Goal: Task Accomplishment & Management: Manage account settings

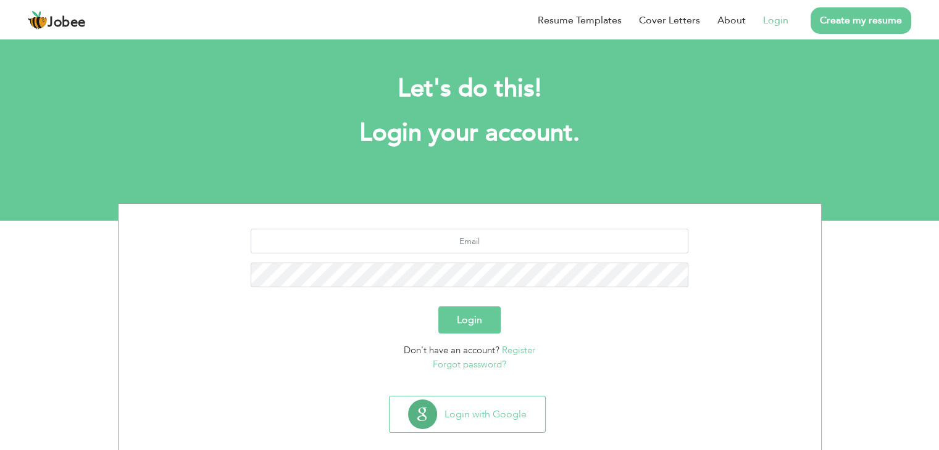
click at [774, 20] on link "Login" at bounding box center [775, 20] width 25 height 15
click at [476, 242] on input "text" at bounding box center [469, 241] width 437 height 25
type input "mobeenahmed8570@gmail.com"
click at [438, 307] on button "Login" at bounding box center [469, 320] width 62 height 27
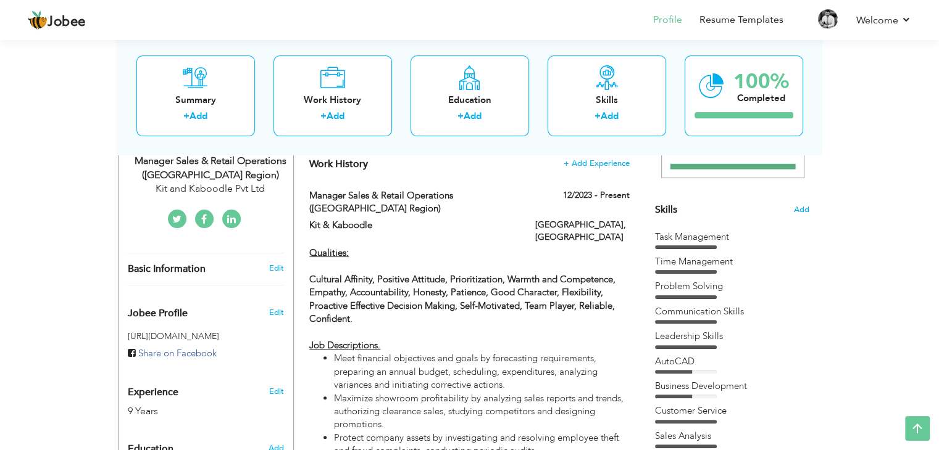
scroll to position [247, 0]
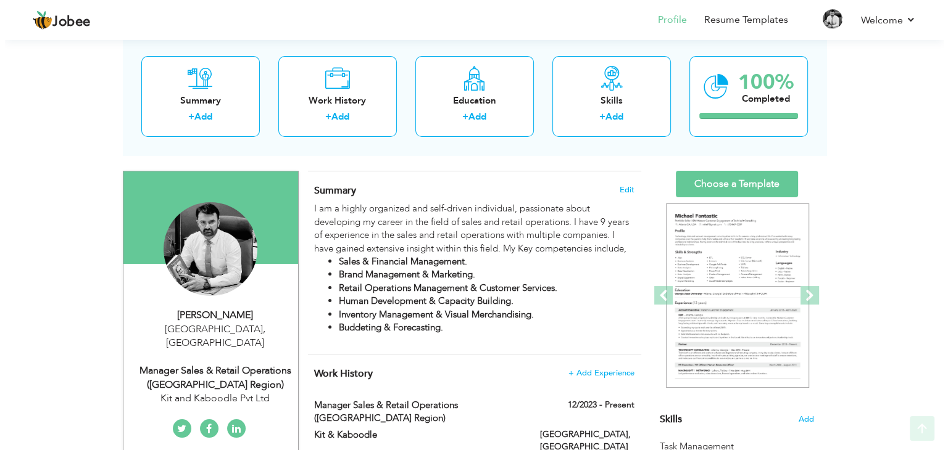
scroll to position [185, 0]
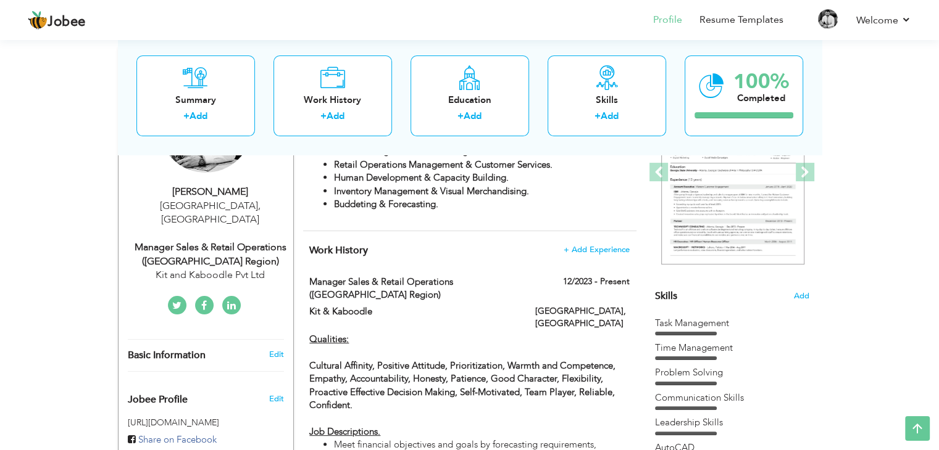
click at [230, 241] on div "Manager Sales & Retail Operations ([GEOGRAPHIC_DATA] Region)" at bounding box center [210, 255] width 165 height 28
type input "Mobeen"
type input "[PERSON_NAME]"
type input "[PHONE_NUMBER]"
select select "number:166"
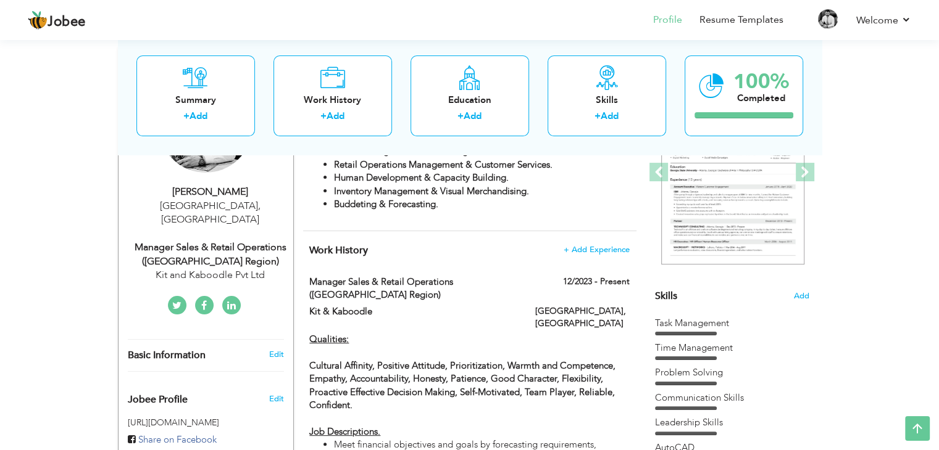
type input "[GEOGRAPHIC_DATA]"
select select "number:11"
type input "Kit and Kaboodle Pvt Ltd"
type input "Manager Sales & Retail Operations ([GEOGRAPHIC_DATA] Region)"
type input "https://www.linkedin.com/in/awais-nazir-77a422119/"
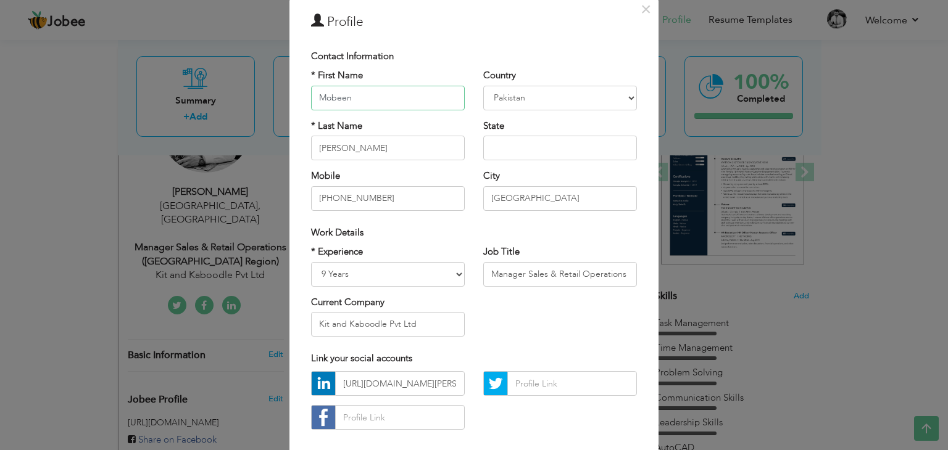
scroll to position [62, 0]
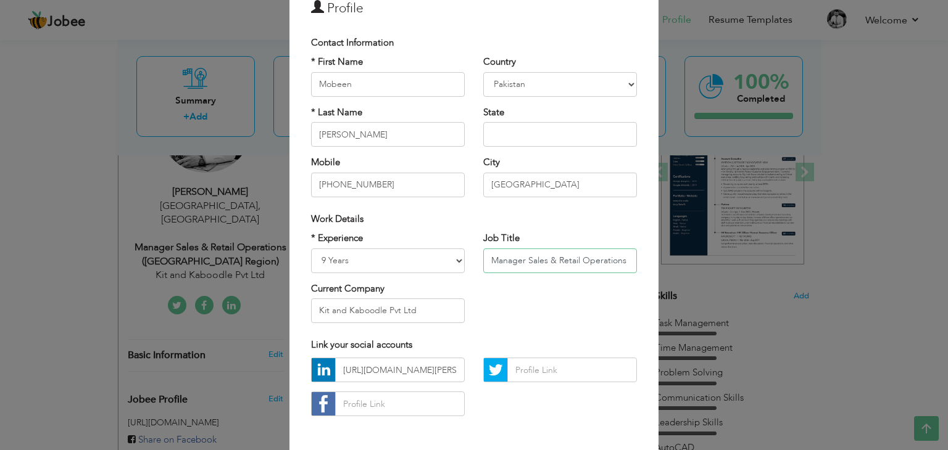
click at [549, 260] on input "Manager Sales & Retail Operations ([GEOGRAPHIC_DATA] Region)" at bounding box center [560, 261] width 154 height 25
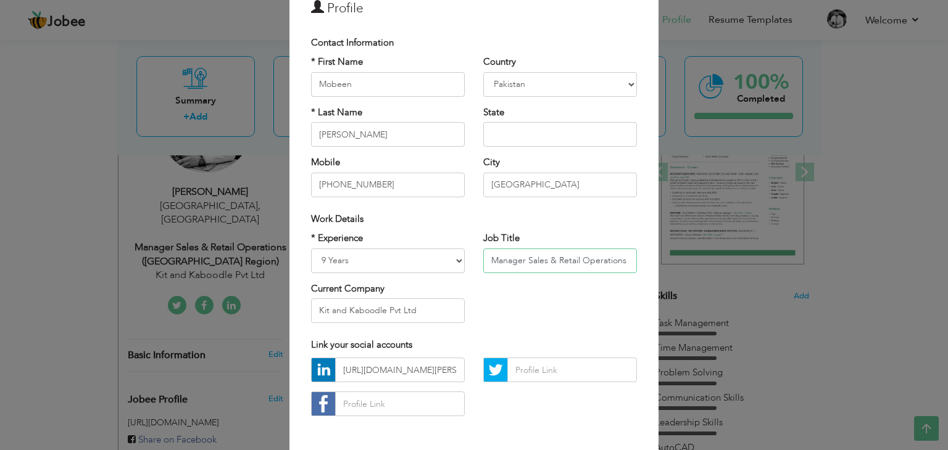
scroll to position [0, 0]
type input "Manager Sales & Retail Operations"
click at [422, 310] on input "Kit and Kaboodle Pvt Ltd" at bounding box center [388, 311] width 154 height 25
type input "K"
type input "Urban Rattan ([GEOGRAPHIC_DATA])"
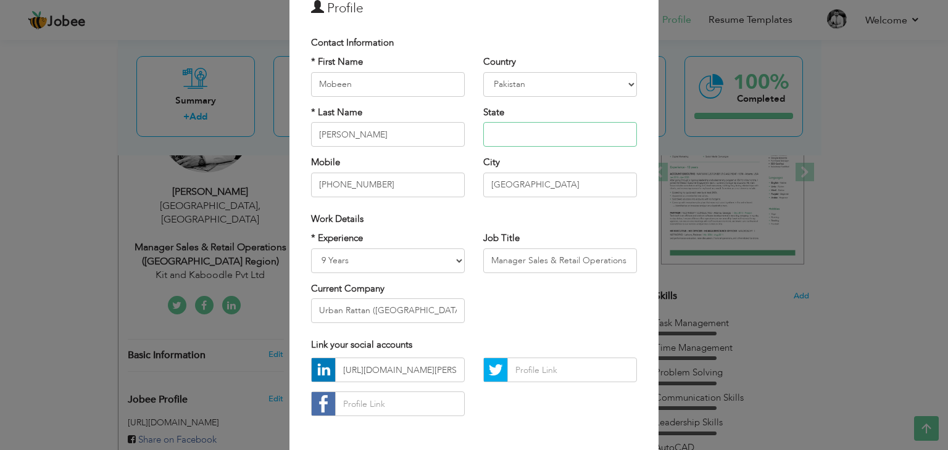
click at [518, 135] on input "text" at bounding box center [560, 134] width 154 height 25
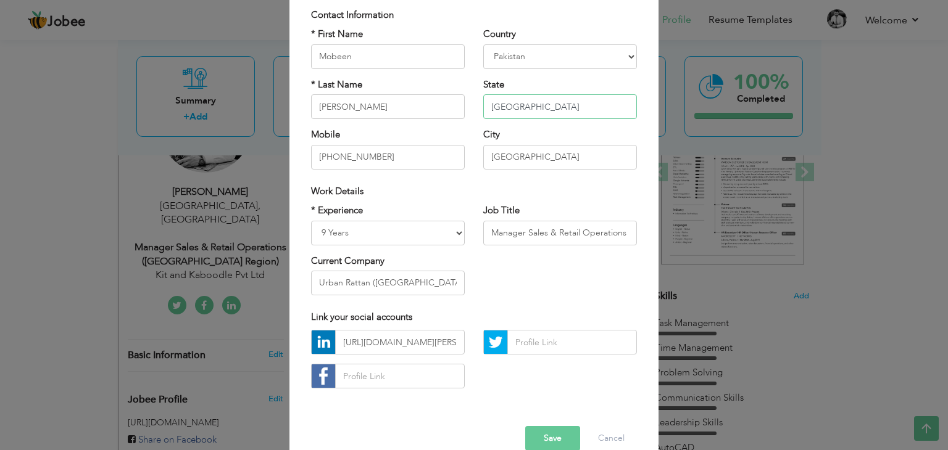
scroll to position [112, 0]
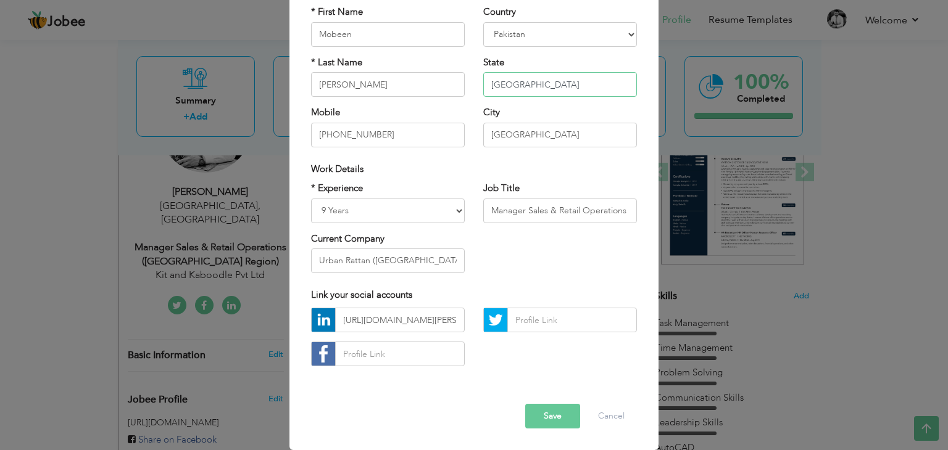
type input "Punjab"
click at [624, 212] on input "Manager Sales & Retail Operations" at bounding box center [560, 211] width 154 height 25
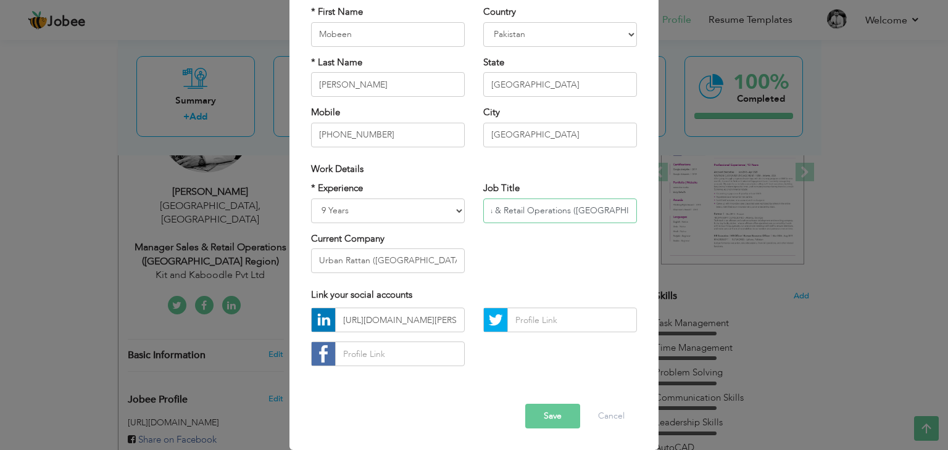
scroll to position [0, 58]
type input "Manager Sales & Retail Operations ([GEOGRAPHIC_DATA] Region)"
click at [555, 420] on button "Save" at bounding box center [552, 416] width 55 height 25
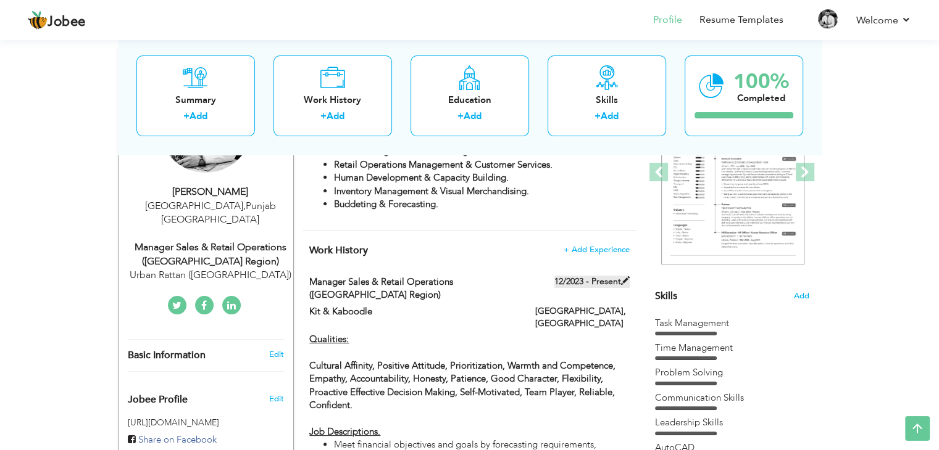
click at [622, 281] on span at bounding box center [625, 280] width 9 height 9
type input "Manager Sales & Retail Operations ([GEOGRAPHIC_DATA] Region)"
type input "Kit & Kaboodle"
type input "12/2023"
type input "[GEOGRAPHIC_DATA]"
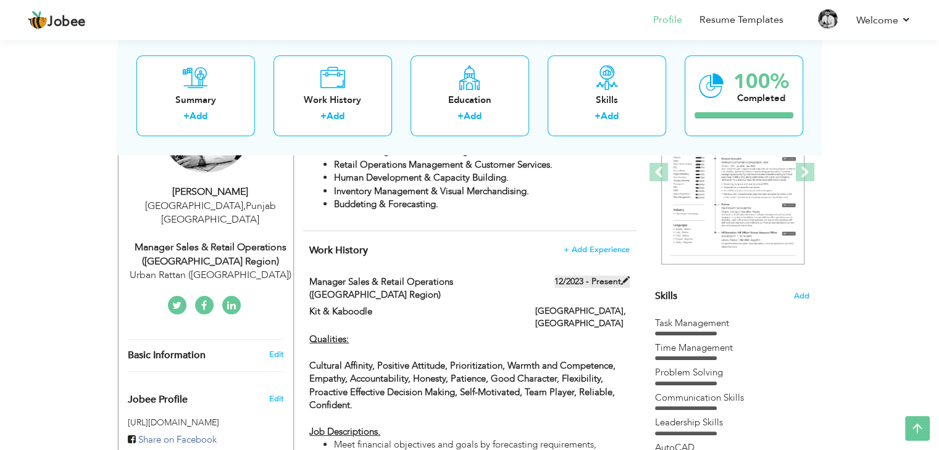
type input "Islamabad"
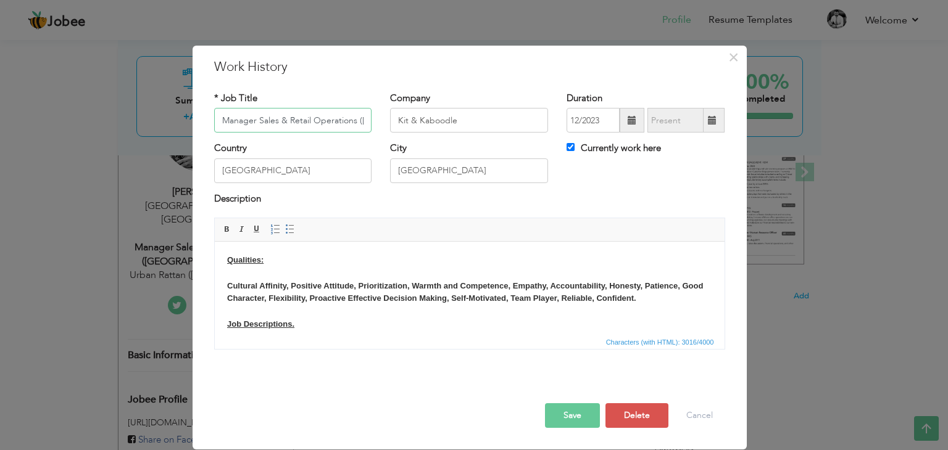
scroll to position [0, 67]
click at [714, 122] on span at bounding box center [712, 120] width 9 height 9
click at [570, 149] on input "Currently work here" at bounding box center [570, 147] width 8 height 8
checkbox input "false"
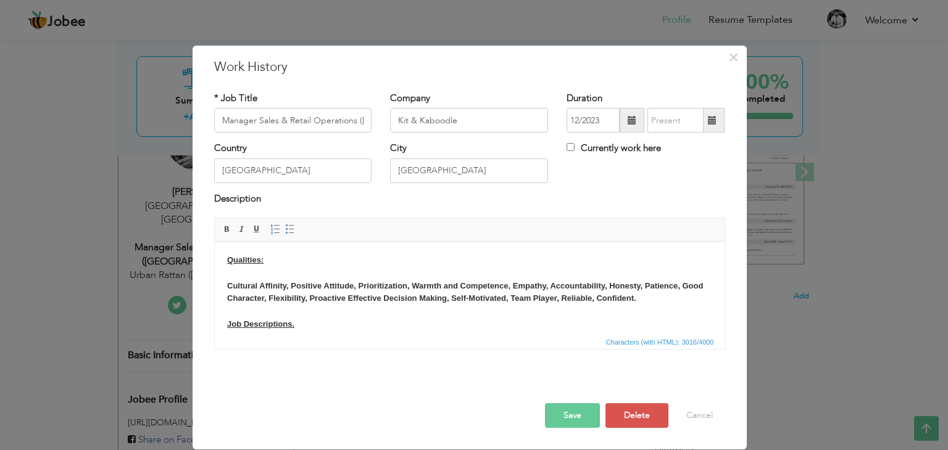
click at [715, 124] on span at bounding box center [712, 120] width 9 height 9
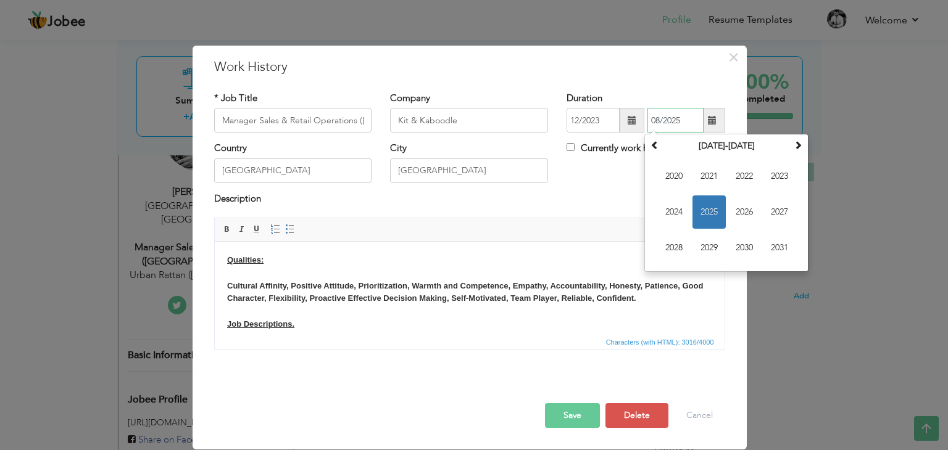
click at [715, 213] on span "2025" at bounding box center [708, 212] width 33 height 33
click at [742, 210] on span "Jul" at bounding box center [743, 212] width 33 height 33
type input "07/2025"
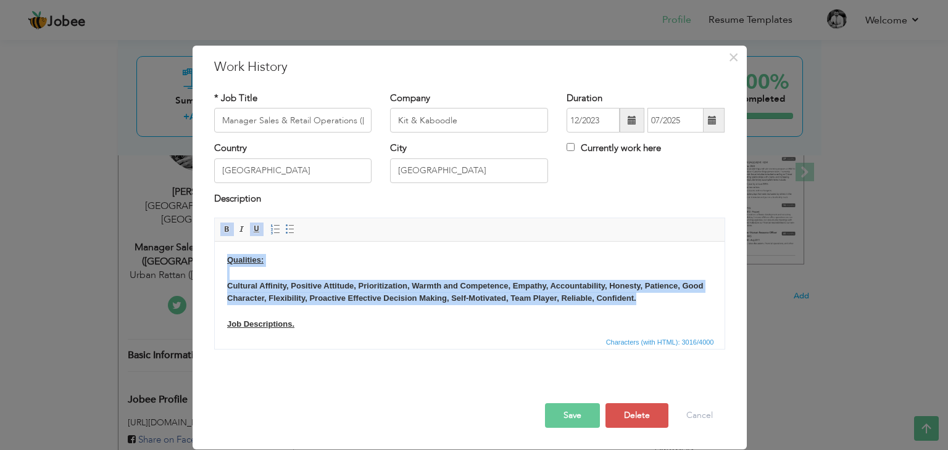
drag, startPoint x: 643, startPoint y: 302, endPoint x: 420, endPoint y: 496, distance: 295.6
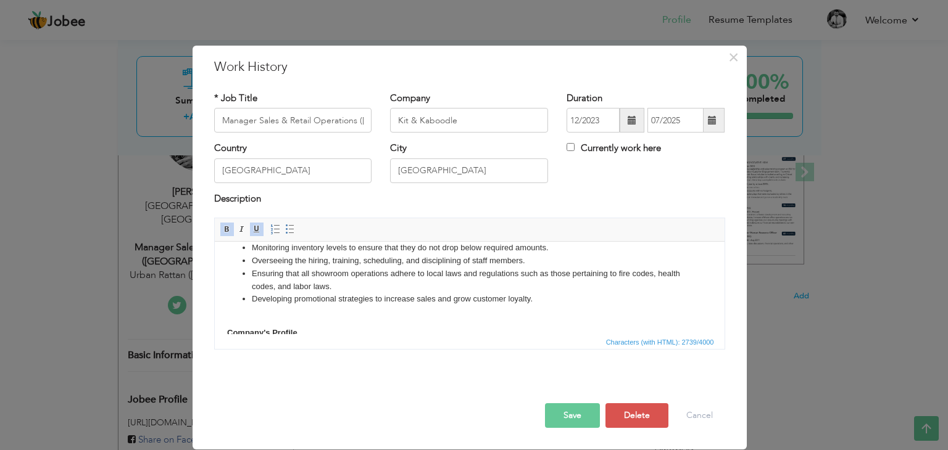
scroll to position [309, 0]
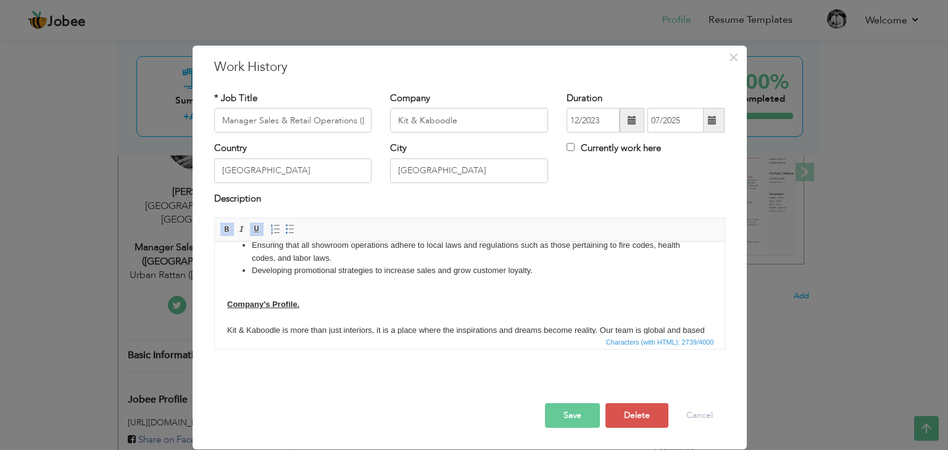
click at [560, 412] on button "Save" at bounding box center [572, 416] width 55 height 25
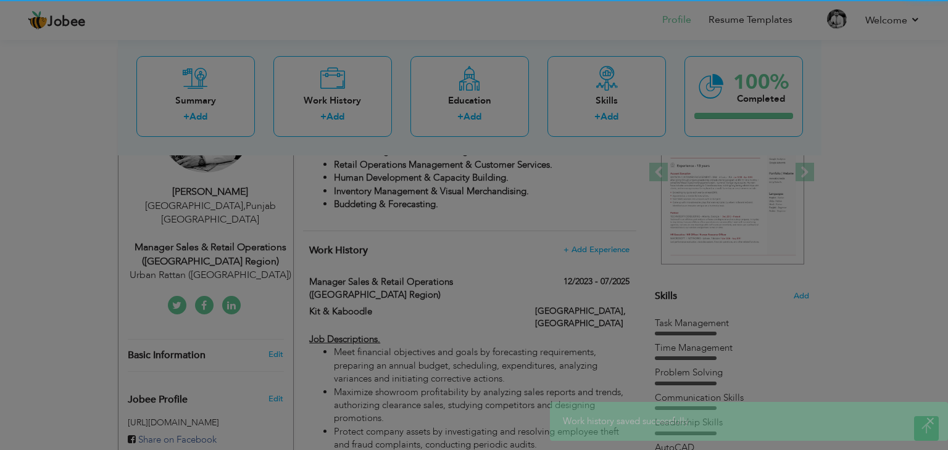
scroll to position [0, 0]
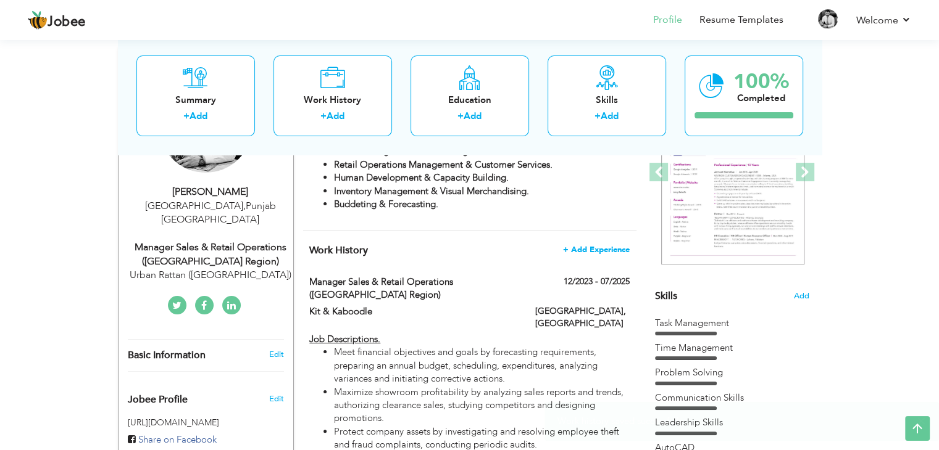
click at [593, 250] on span "+ Add Experience" at bounding box center [596, 250] width 67 height 9
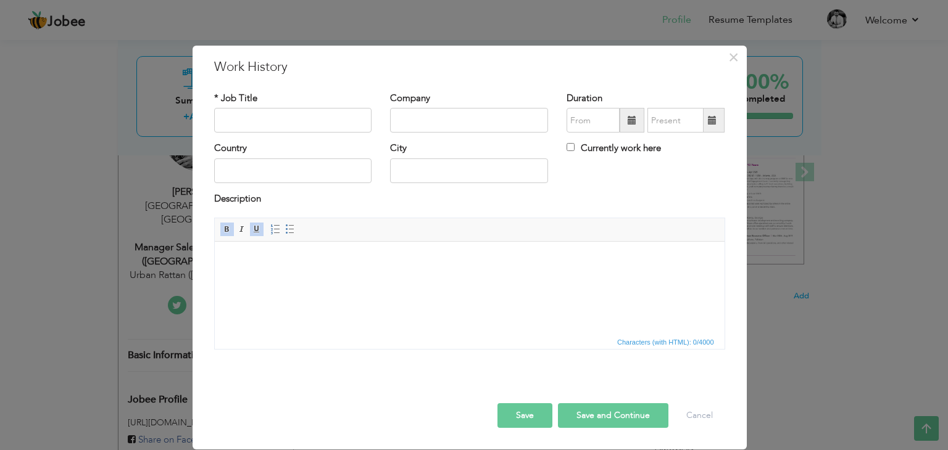
click at [239, 257] on body at bounding box center [468, 260] width 485 height 13
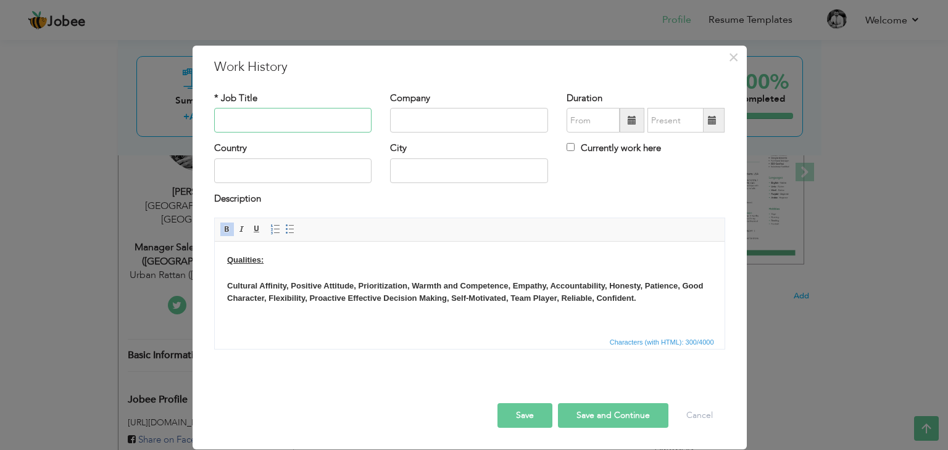
click at [309, 119] on input "text" at bounding box center [293, 120] width 158 height 25
type input "Manager Sales & Retail Operations ([GEOGRAPHIC_DATA] Region)"
click at [408, 123] on input "text" at bounding box center [469, 120] width 158 height 25
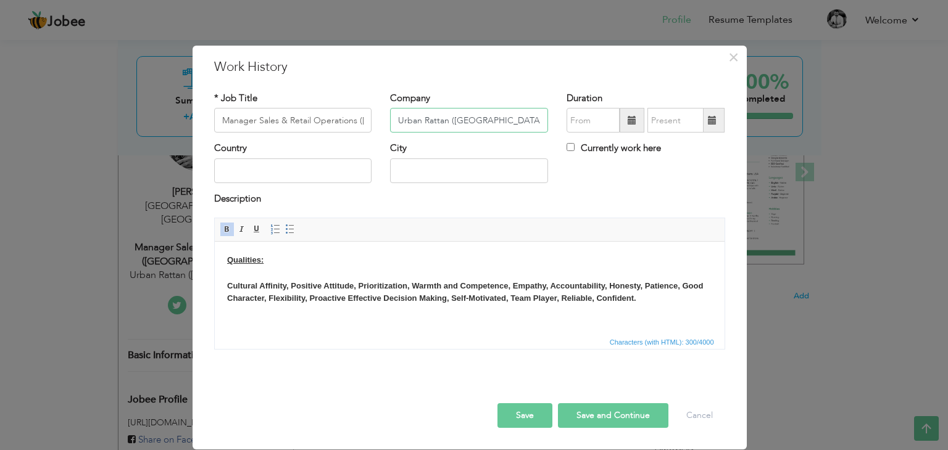
type input "Urban Rattan (Pakistan)"
click at [625, 120] on span at bounding box center [631, 120] width 25 height 25
type input "08/2025"
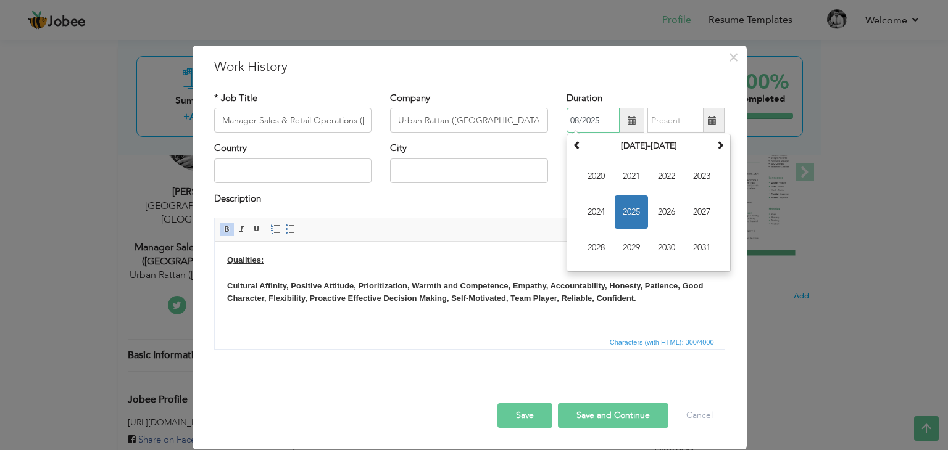
click at [629, 203] on span "2025" at bounding box center [631, 212] width 33 height 33
click at [695, 210] on span "Aug" at bounding box center [701, 212] width 33 height 33
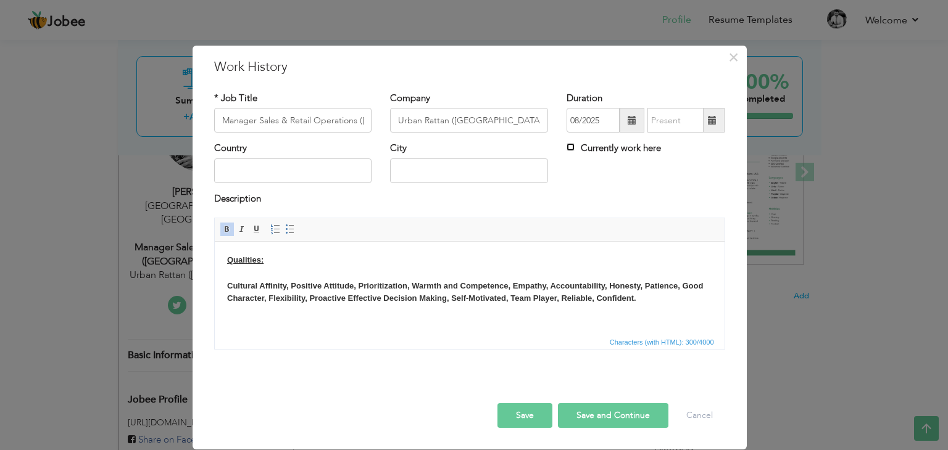
click at [571, 146] on input "Currently work here" at bounding box center [570, 147] width 8 height 8
checkbox input "true"
click at [300, 171] on input "text" at bounding box center [293, 171] width 158 height 25
type input "Pakistan"
click at [469, 178] on input "text" at bounding box center [469, 171] width 158 height 25
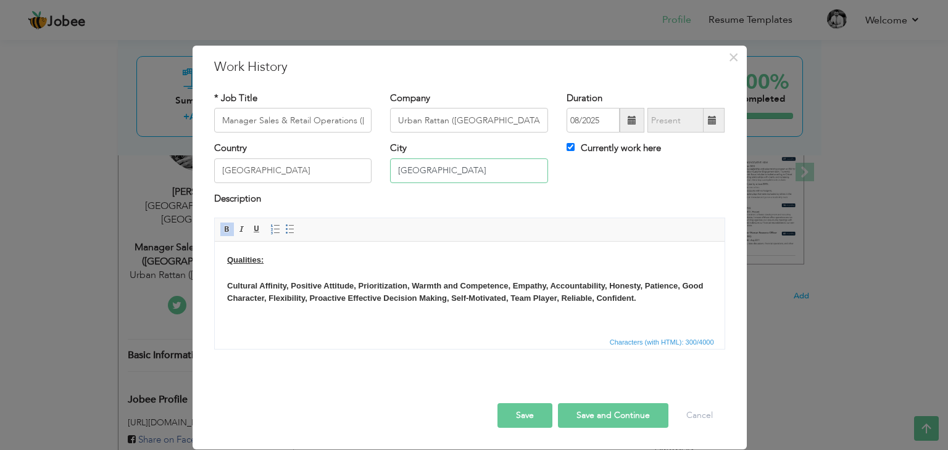
type input "Lahore"
click at [246, 321] on body "Qualities: Cultural Affinity, Positive Attitude, Prioritization, Warmth and Com…" at bounding box center [468, 292] width 485 height 77
click at [228, 230] on span at bounding box center [227, 230] width 10 height 10
click at [243, 321] on body "Qualities: Cultural Affinity, Positive Attitude, Prioritization, Warmth and Com…" at bounding box center [468, 292] width 485 height 77
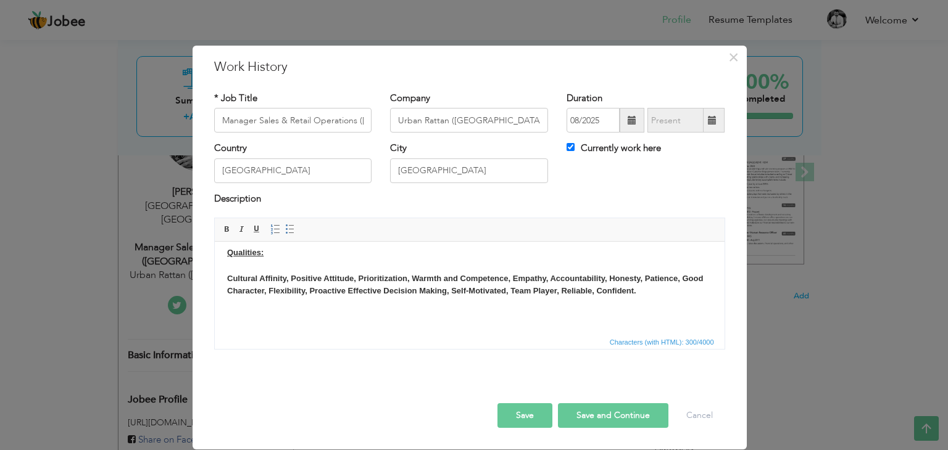
scroll to position [9, 0]
click at [239, 309] on body "Qualities: Cultural Affinity, Positive Attitude, Prioritization, Warmth and Com…" at bounding box center [468, 284] width 485 height 77
click at [241, 314] on body "Qualities: Cultural Affinity, Positive Attitude, Prioritization, Warmth and Com…" at bounding box center [468, 284] width 485 height 77
click at [254, 320] on body "Qualities: Cultural Affinity, Positive Attitude, Prioritization, Warmth and Com…" at bounding box center [468, 284] width 485 height 77
paste body
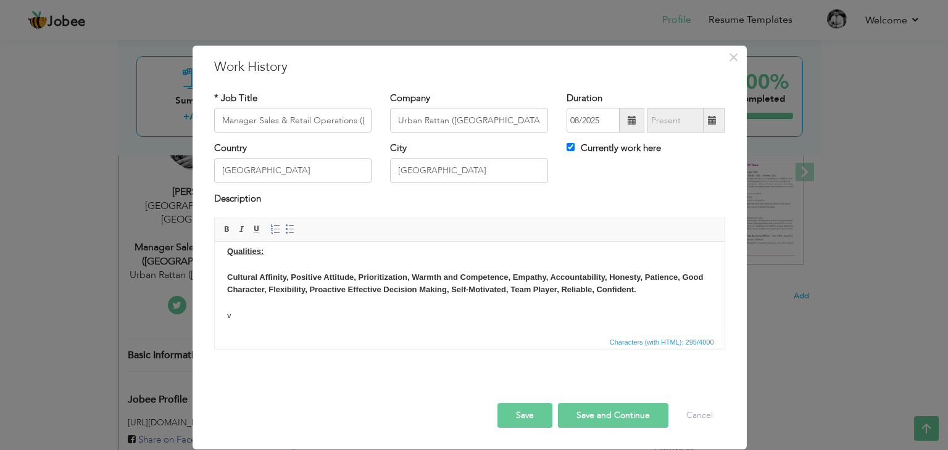
scroll to position [0, 0]
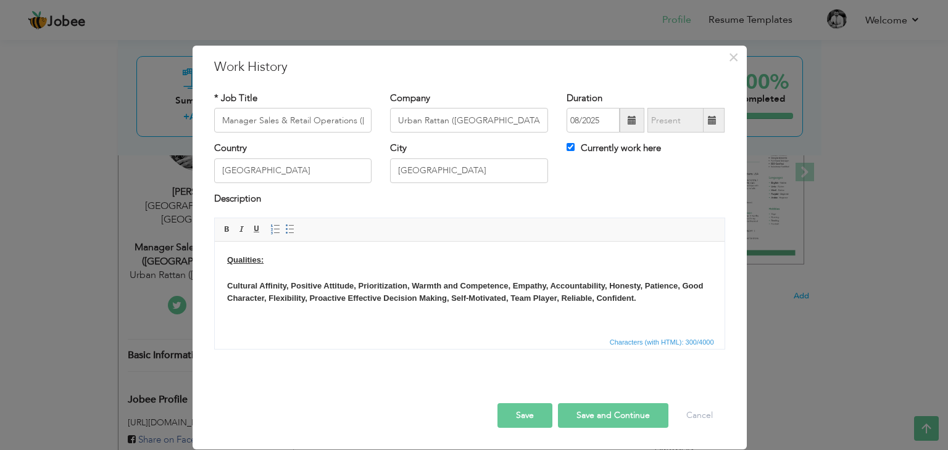
click at [241, 322] on body "Qualities: Cultural Affinity, Positive Attitude, Prioritization, Warmth and Com…" at bounding box center [468, 292] width 485 height 77
click at [239, 318] on body "Qualities: Cultural Affinity, Positive Attitude, Prioritization, Warmth and Com…" at bounding box center [468, 292] width 485 height 77
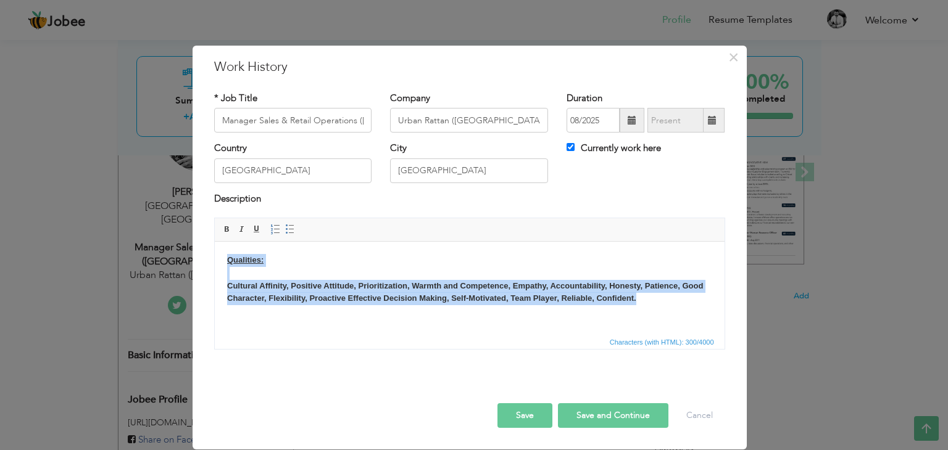
drag, startPoint x: 226, startPoint y: 255, endPoint x: 645, endPoint y: 303, distance: 421.6
click at [645, 303] on body "Qualities: Cultural Affinity, Positive Attitude, Prioritization, Warmth and Com…" at bounding box center [468, 292] width 485 height 77
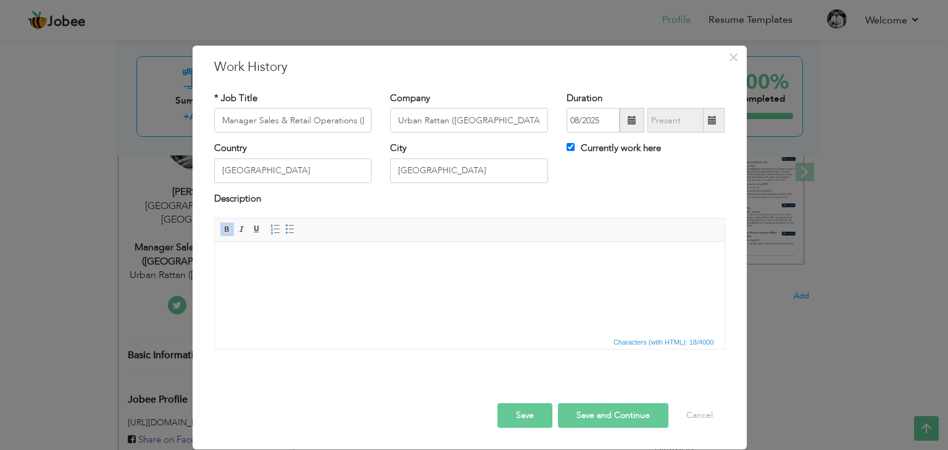
click at [288, 263] on body at bounding box center [468, 273] width 485 height 38
click at [703, 416] on button "Cancel" at bounding box center [699, 416] width 51 height 25
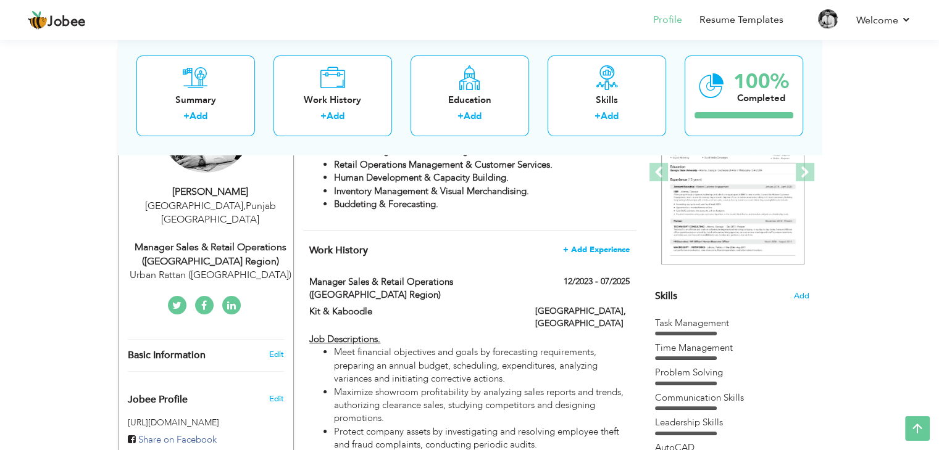
click at [602, 249] on span "+ Add Experience" at bounding box center [596, 250] width 67 height 9
checkbox input "false"
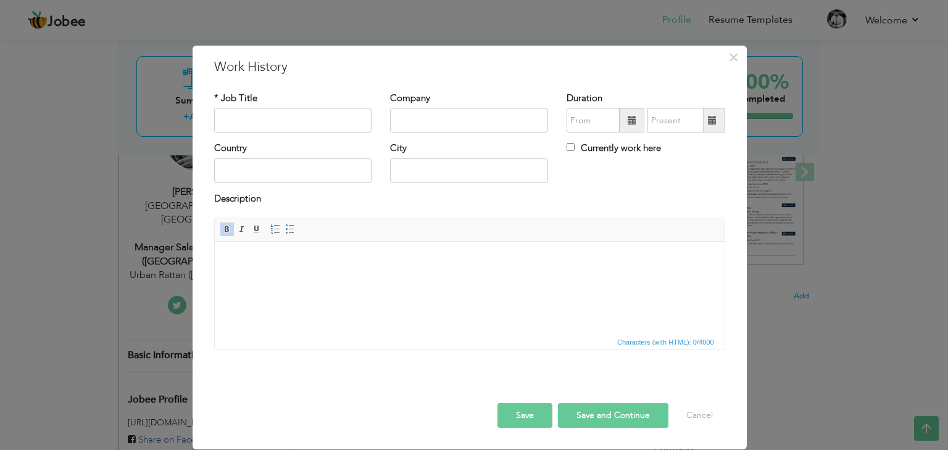
click at [222, 257] on html at bounding box center [469, 261] width 510 height 38
paste body
click at [225, 264] on html at bounding box center [469, 261] width 510 height 38
click at [220, 251] on html at bounding box center [469, 261] width 510 height 38
click at [251, 117] on input "text" at bounding box center [293, 120] width 158 height 25
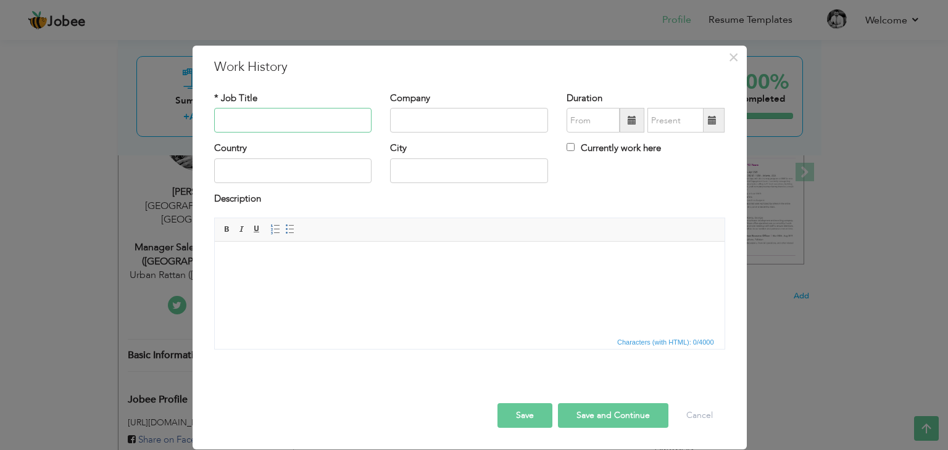
type input "Qualities: Cultural Affinity, Positive Attitude, Prioritization, Warmth and Com…"
click at [248, 123] on input "text" at bounding box center [293, 120] width 158 height 25
click at [231, 247] on html at bounding box center [469, 261] width 510 height 38
click at [236, 123] on input "text" at bounding box center [293, 120] width 158 height 25
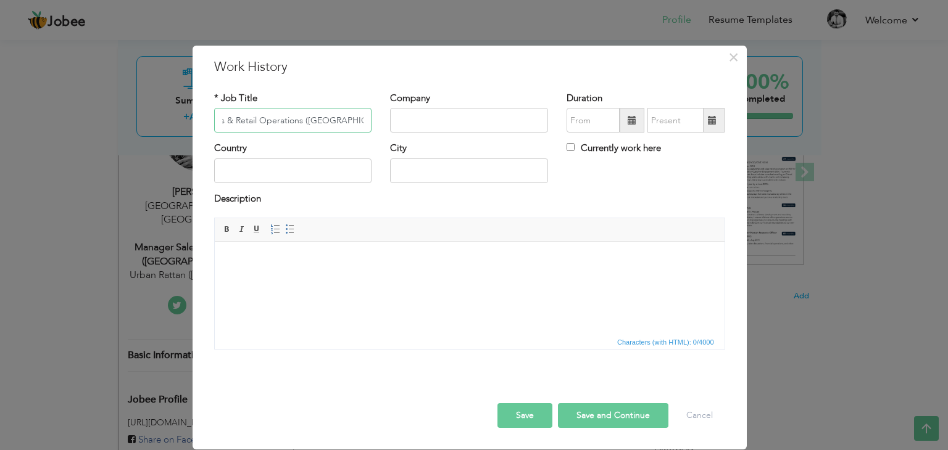
type input "Manager Sales & Retail Operations (Lahore Region)"
type input "Urban Rattan (Pakistan)"
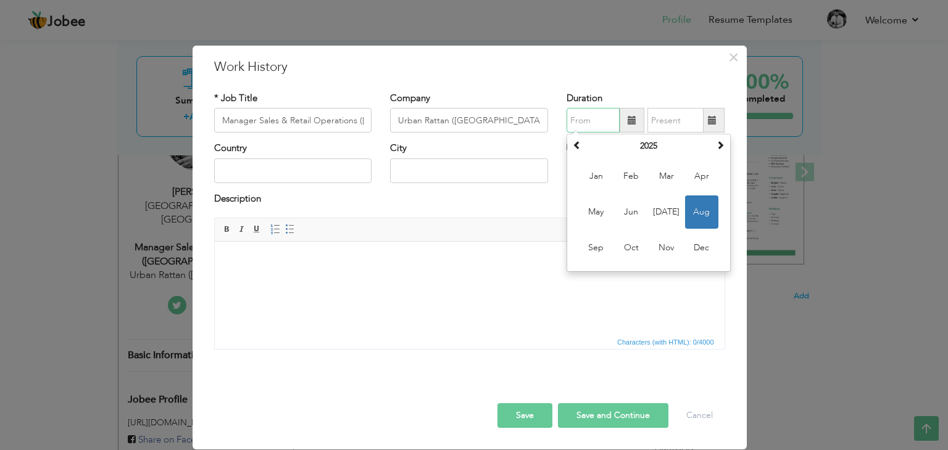
click at [697, 213] on span "Aug" at bounding box center [701, 212] width 33 height 33
type input "08/2025"
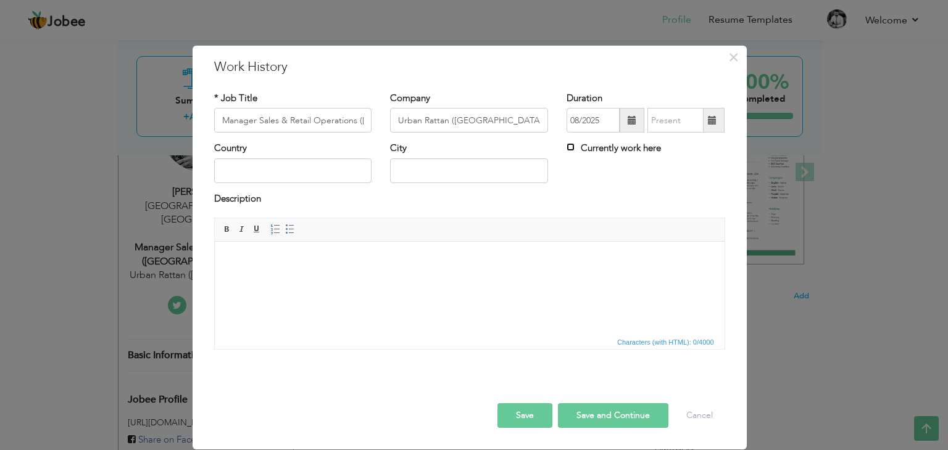
click at [574, 148] on input "Currently work here" at bounding box center [570, 147] width 8 height 8
checkbox input "true"
click at [284, 166] on input "text" at bounding box center [293, 171] width 158 height 25
type input "Pakistan"
click at [436, 175] on input "text" at bounding box center [469, 171] width 158 height 25
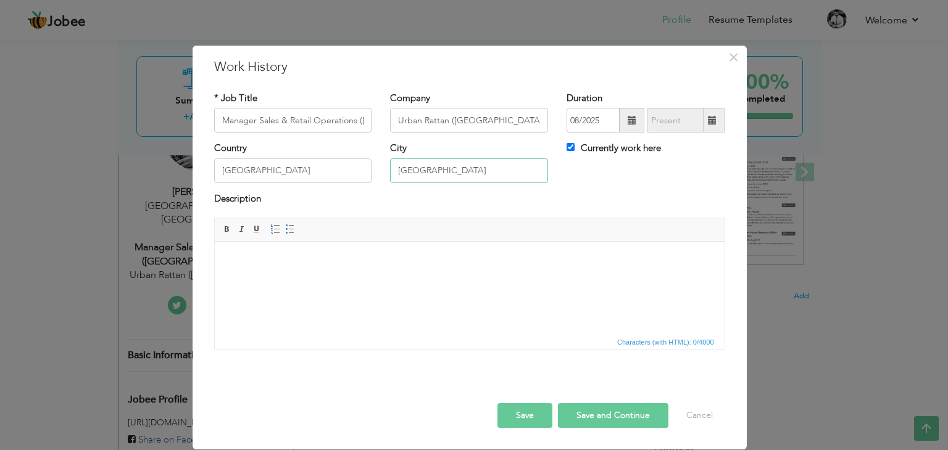
type input "Lahore"
click at [247, 256] on body at bounding box center [468, 260] width 485 height 13
click at [234, 255] on body at bounding box center [468, 260] width 485 height 13
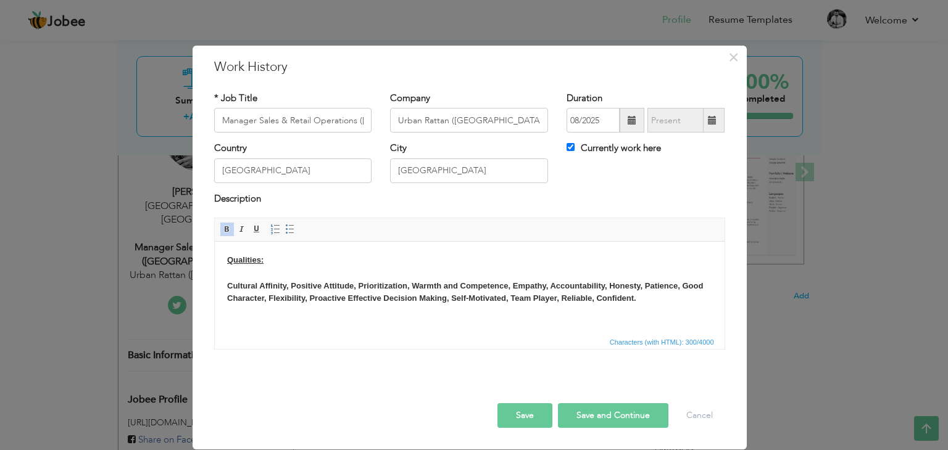
click at [262, 324] on body "Qualities: Cultural Affinity, Positive Attitude, Prioritization, Warmth and Com…" at bounding box center [468, 292] width 485 height 77
click at [266, 318] on body "Qualities: Cultural Affinity, Positive Attitude, Prioritization, Warmth and Com…" at bounding box center [468, 292] width 485 height 77
click at [229, 226] on span at bounding box center [227, 230] width 10 height 10
click at [394, 328] on body "Qualities: Cultural Affinity, Positive Attitude, Prioritization, Warmth and Com…" at bounding box center [468, 292] width 485 height 77
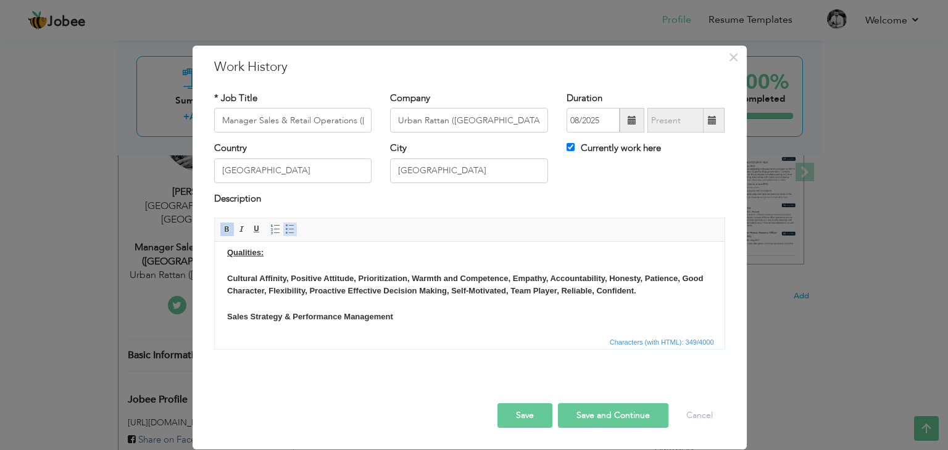
click at [286, 231] on span at bounding box center [290, 230] width 10 height 10
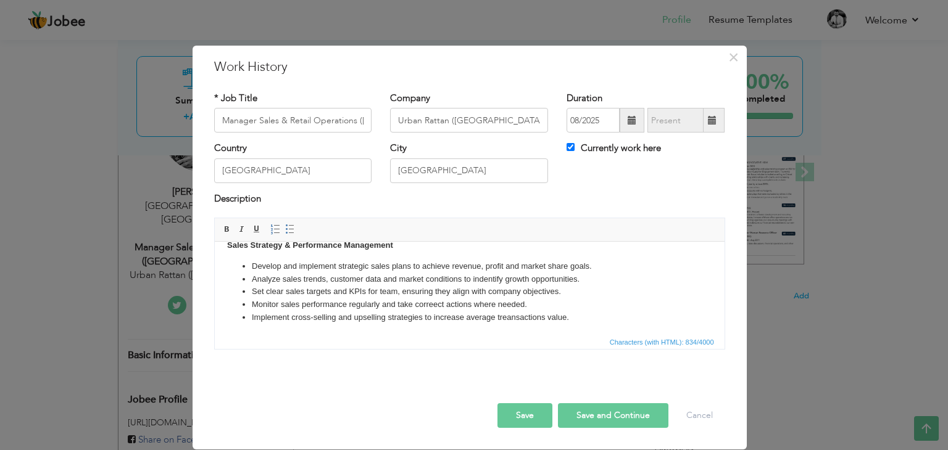
scroll to position [101, 0]
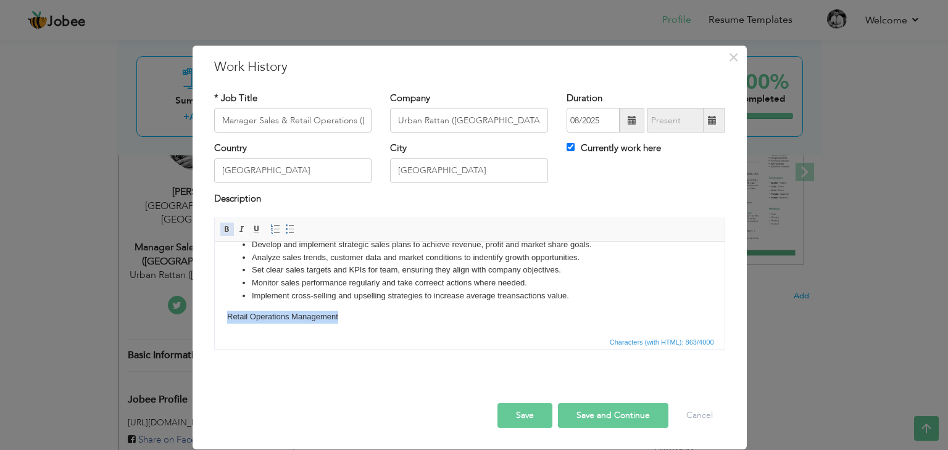
click at [226, 231] on span at bounding box center [227, 230] width 10 height 10
click at [352, 313] on body "Qualities: Cultural Affinity, Positive Attitude, Prioritization, Warmth and Com…" at bounding box center [468, 239] width 485 height 170
drag, startPoint x: 287, startPoint y: 231, endPoint x: 79, endPoint y: 4, distance: 307.9
click at [287, 231] on span at bounding box center [290, 230] width 10 height 10
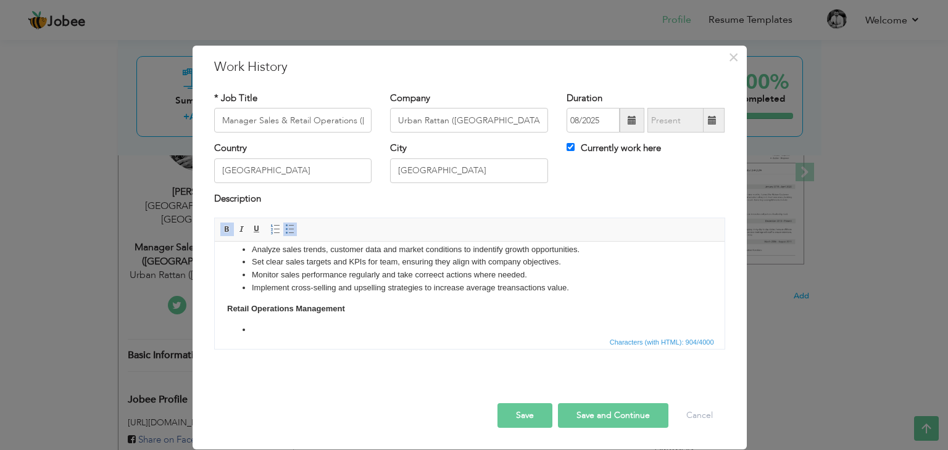
click at [230, 227] on span at bounding box center [227, 230] width 10 height 10
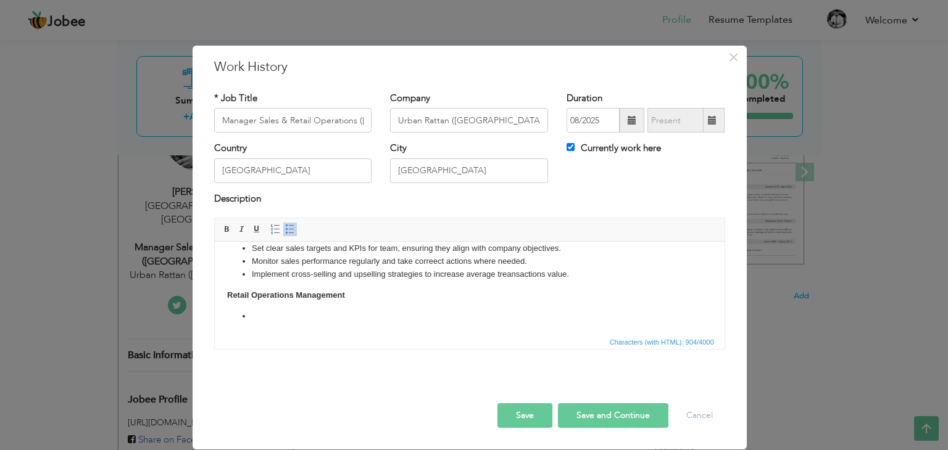
scroll to position [123, 0]
click at [230, 233] on span at bounding box center [227, 230] width 10 height 10
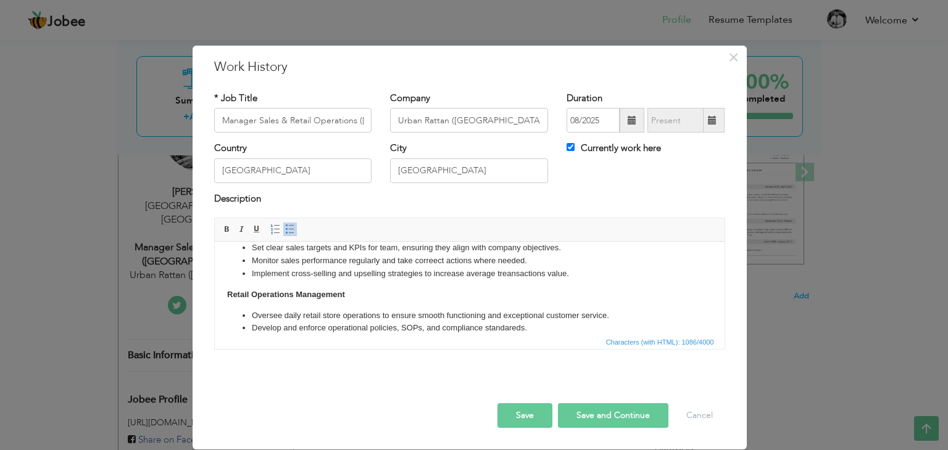
scroll to position [134, 0]
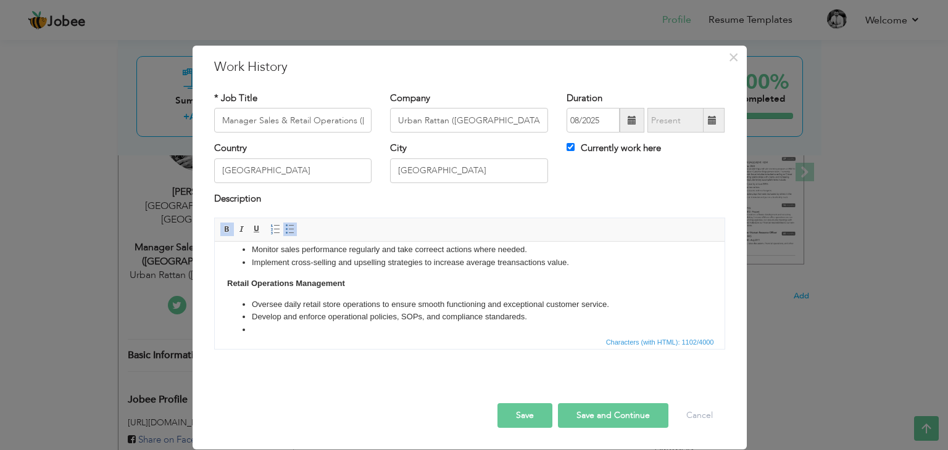
click at [518, 317] on li "Develop and enforce operational policies, SOPs, and compliance standareds." at bounding box center [469, 317] width 436 height 13
click at [265, 330] on li at bounding box center [469, 330] width 436 height 13
drag, startPoint x: 230, startPoint y: 230, endPoint x: 81, endPoint y: 81, distance: 209.4
click at [230, 230] on span at bounding box center [227, 230] width 10 height 10
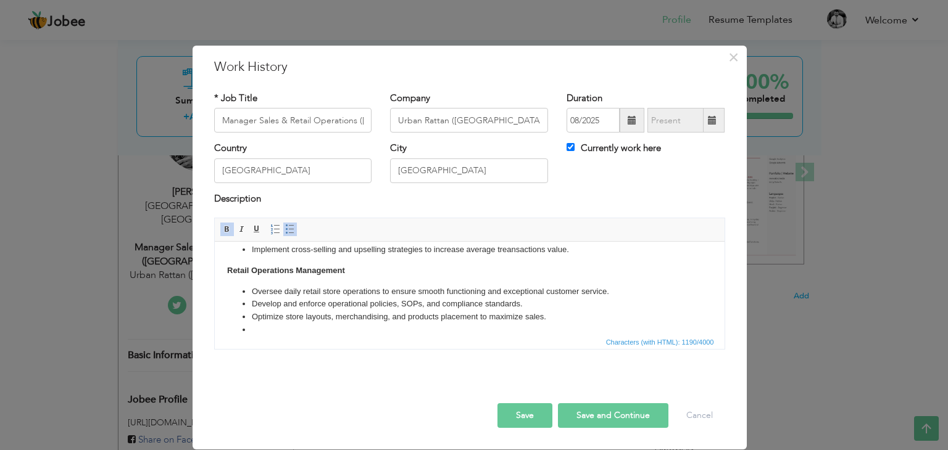
click at [228, 233] on span at bounding box center [227, 230] width 10 height 10
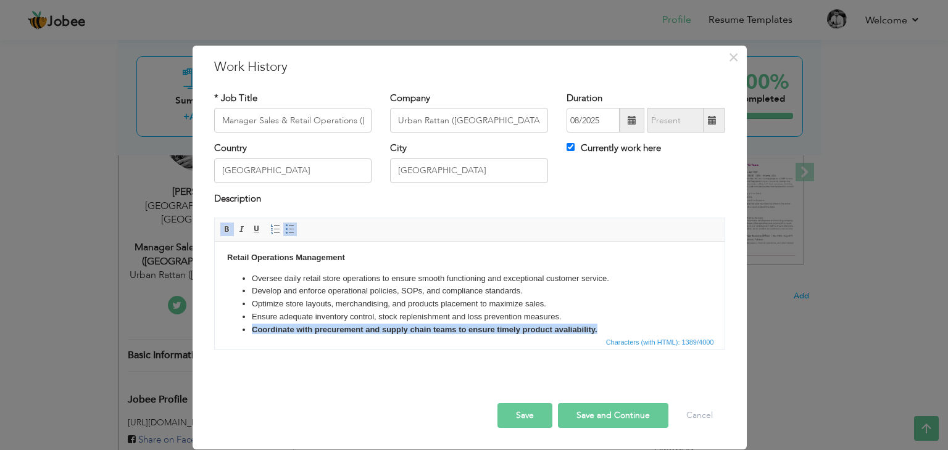
click at [230, 233] on span at bounding box center [227, 230] width 10 height 10
click at [587, 331] on li "Coordinate with precurement and supply chain teams to ensure timely product ava…" at bounding box center [469, 330] width 436 height 13
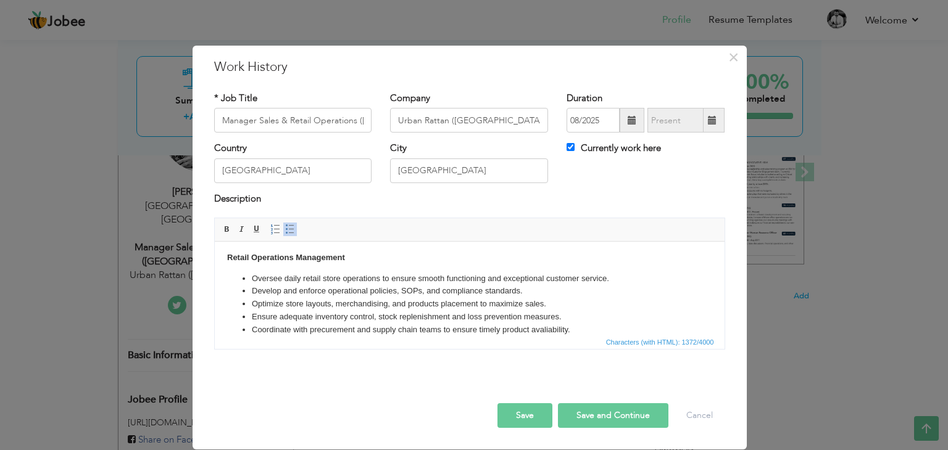
scroll to position [173, 0]
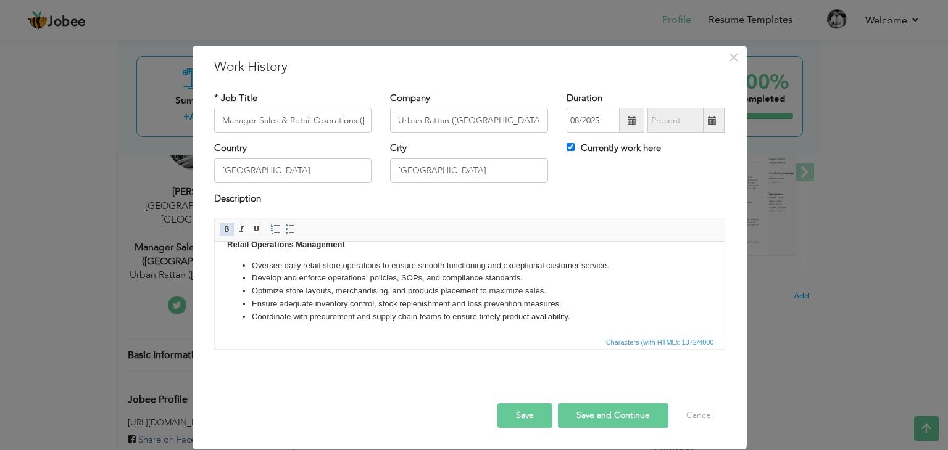
click at [231, 228] on span at bounding box center [227, 230] width 10 height 10
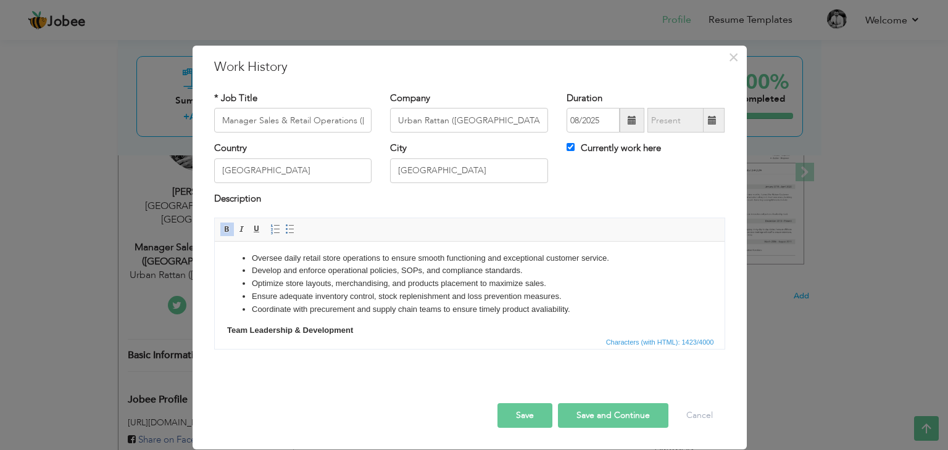
scroll to position [193, 0]
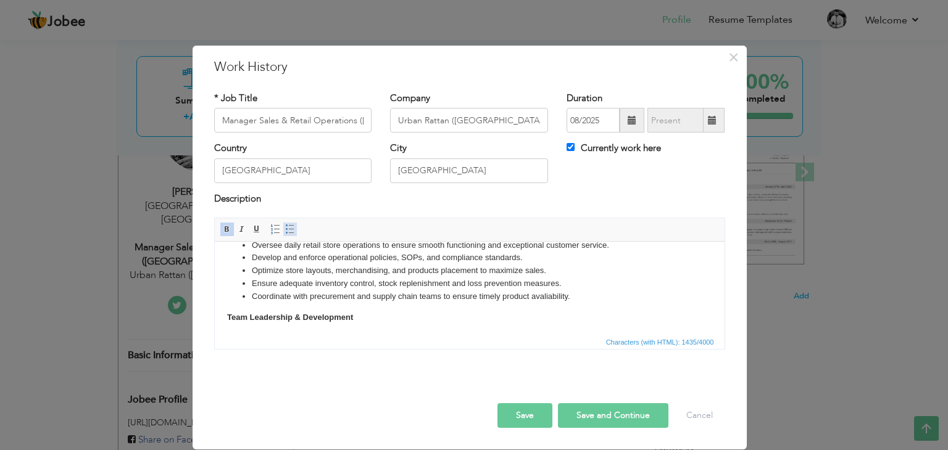
click at [294, 234] on link "Insert/Remove Bulleted List" at bounding box center [290, 230] width 14 height 14
click at [225, 230] on span at bounding box center [227, 230] width 10 height 10
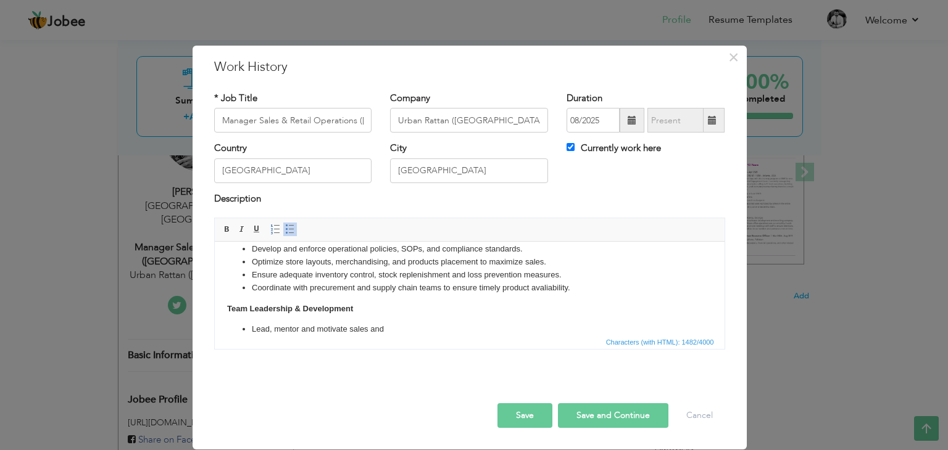
click at [175, 299] on div "× Work History * Job Title Manager Sales & Retail Operations (Lahore Region) Co…" at bounding box center [474, 225] width 948 height 450
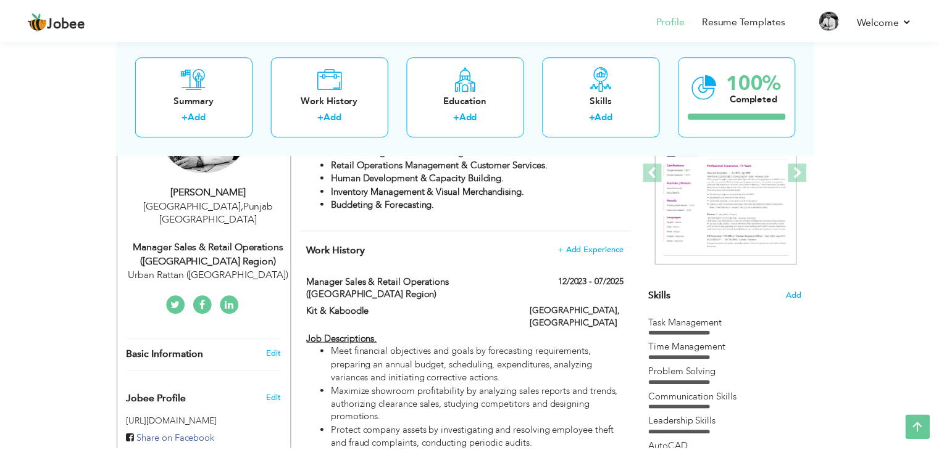
scroll to position [0, 0]
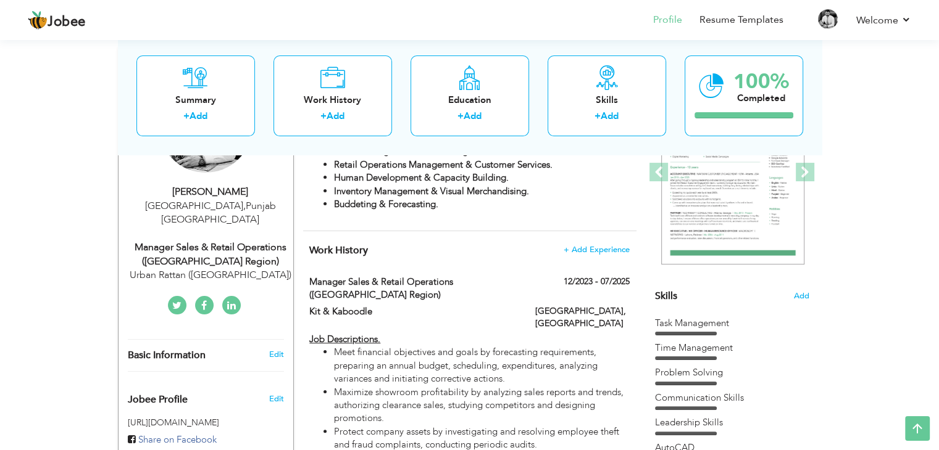
click at [175, 304] on div at bounding box center [205, 308] width 175 height 25
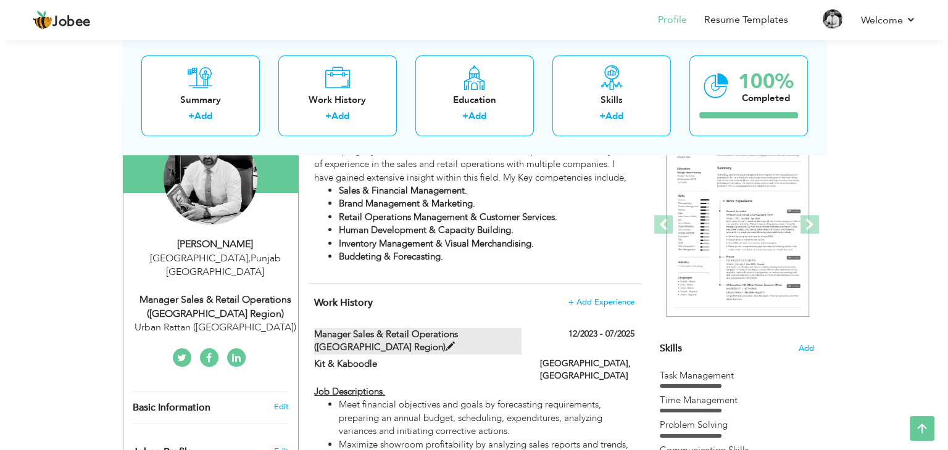
scroll to position [123, 0]
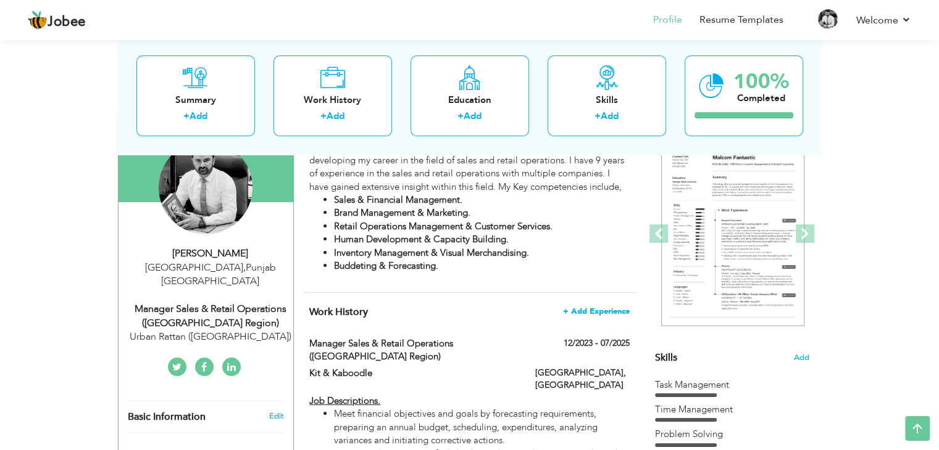
click at [584, 308] on span "+ Add Experience" at bounding box center [596, 311] width 67 height 9
checkbox input "false"
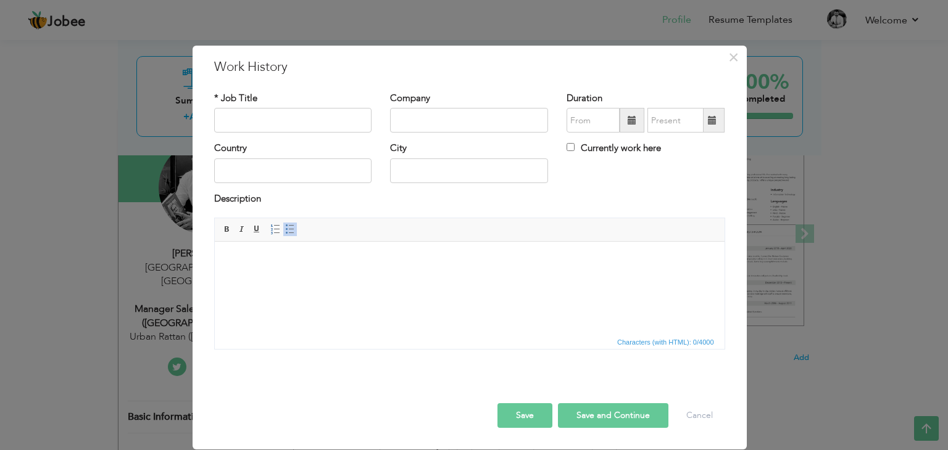
click at [231, 273] on html at bounding box center [469, 261] width 510 height 38
click at [729, 57] on span "×" at bounding box center [733, 57] width 10 height 22
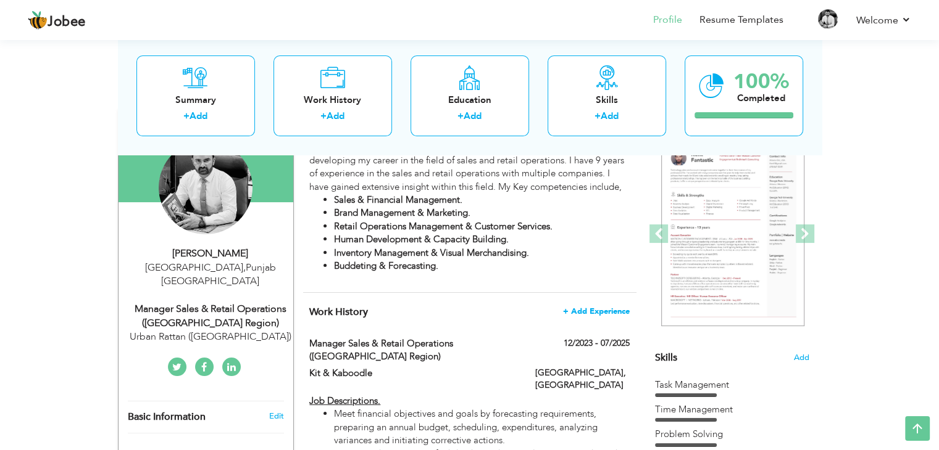
click at [590, 309] on span "+ Add Experience" at bounding box center [596, 311] width 67 height 9
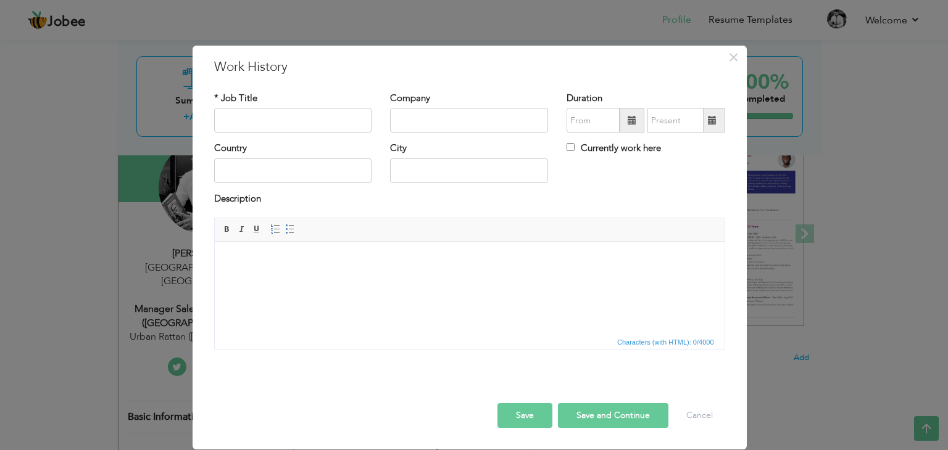
click at [255, 260] on body at bounding box center [468, 260] width 485 height 13
click at [731, 59] on span "×" at bounding box center [733, 57] width 10 height 22
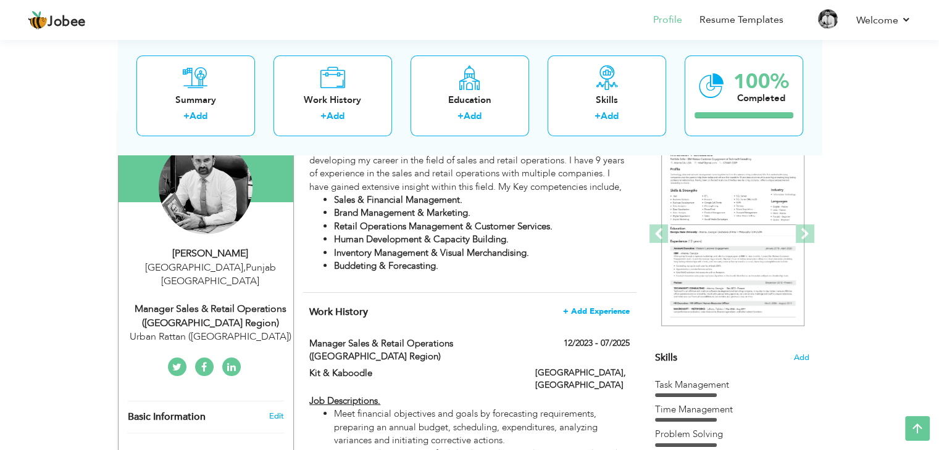
click at [610, 312] on span "+ Add Experience" at bounding box center [596, 311] width 67 height 9
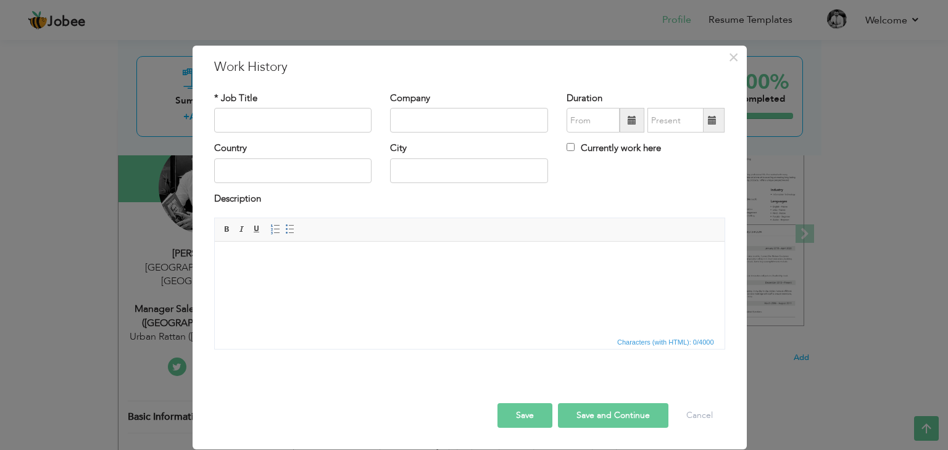
click at [280, 260] on body at bounding box center [468, 260] width 485 height 13
click at [242, 252] on html at bounding box center [469, 261] width 510 height 38
click at [139, 265] on div "× Work History * Job Title Company Duration Currently work here Country" at bounding box center [474, 225] width 948 height 450
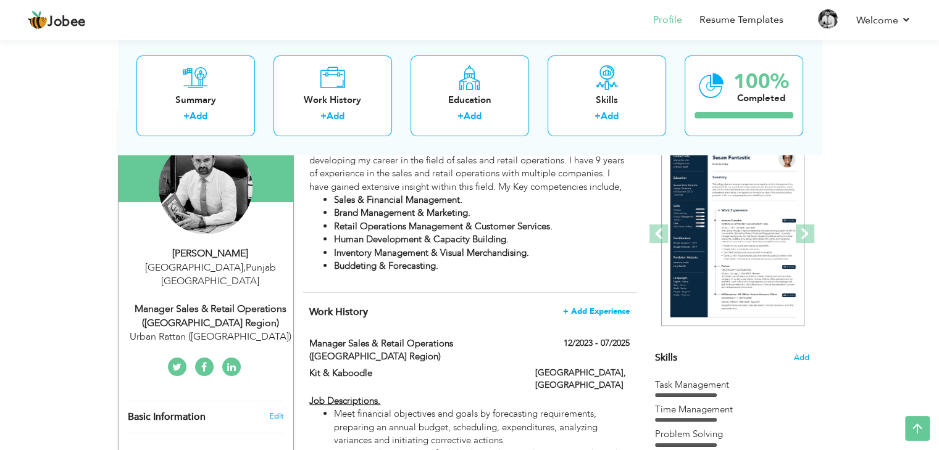
click at [585, 310] on span "+ Add Experience" at bounding box center [596, 311] width 67 height 9
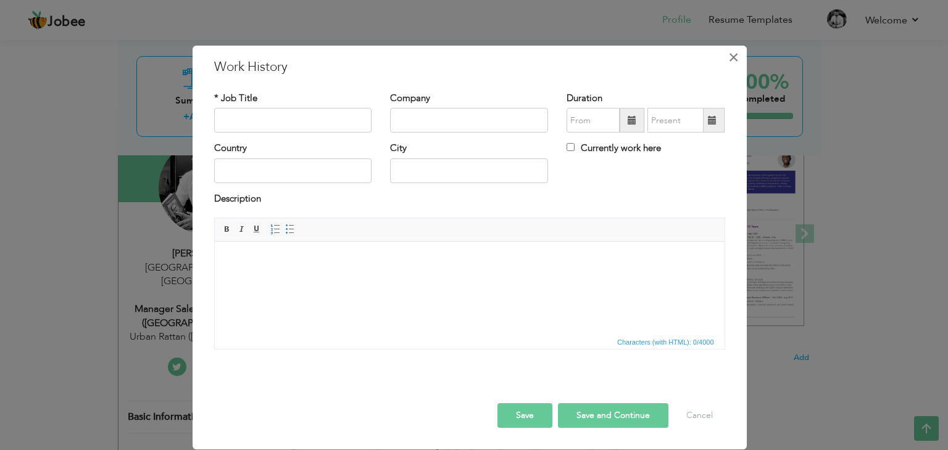
click at [737, 57] on span "×" at bounding box center [733, 57] width 10 height 22
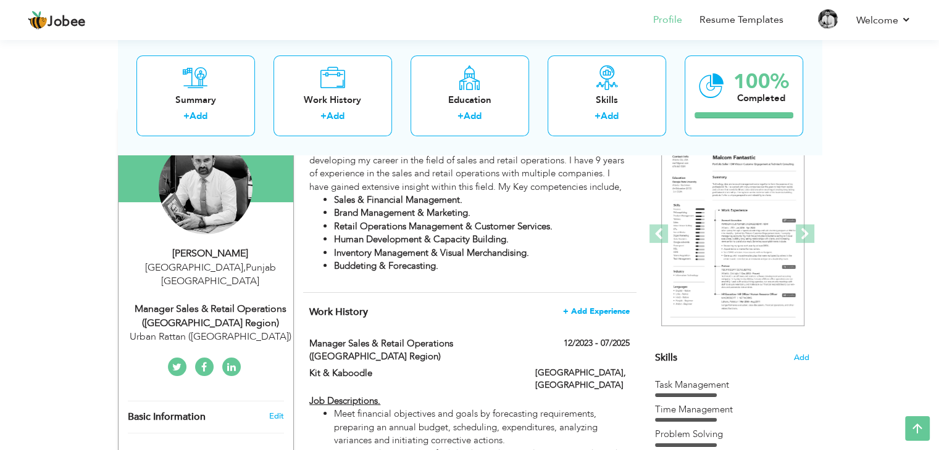
click at [602, 311] on span "+ Add Experience" at bounding box center [596, 311] width 67 height 9
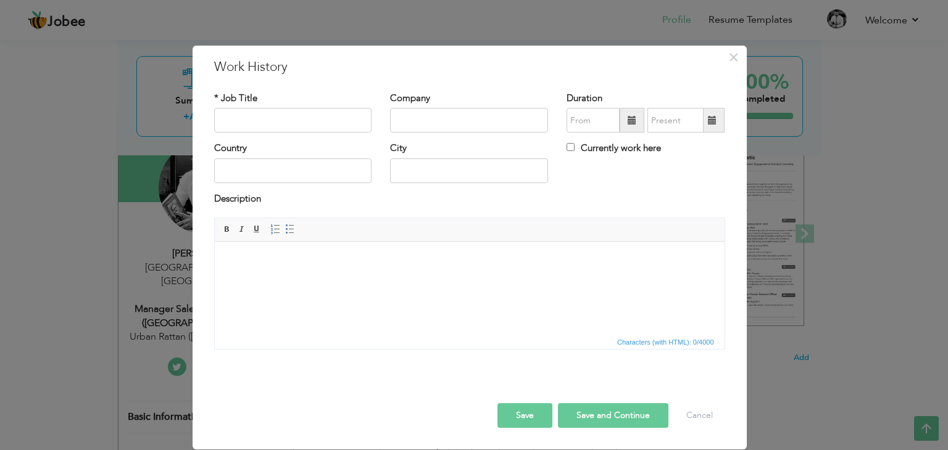
click at [229, 254] on body at bounding box center [468, 260] width 485 height 13
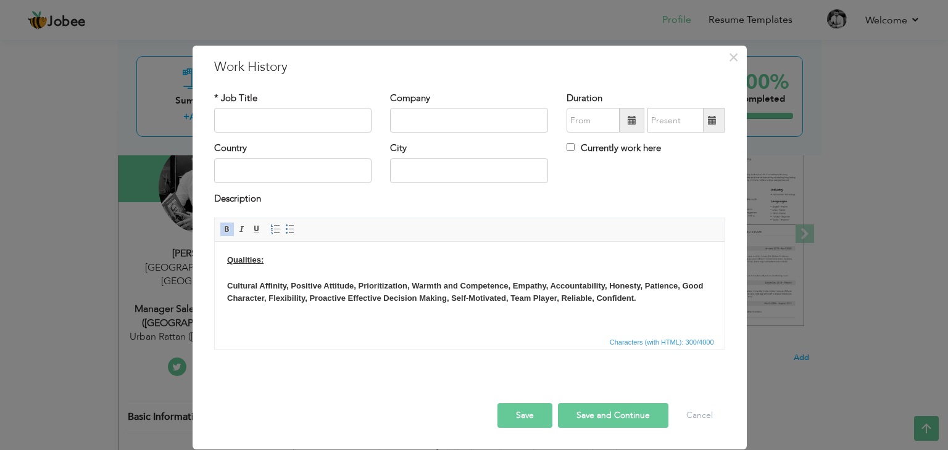
click at [234, 326] on body "Qualities: Cultural Affinity, Positive Attitude, Prioritization, Warmth and Com…" at bounding box center [468, 292] width 485 height 77
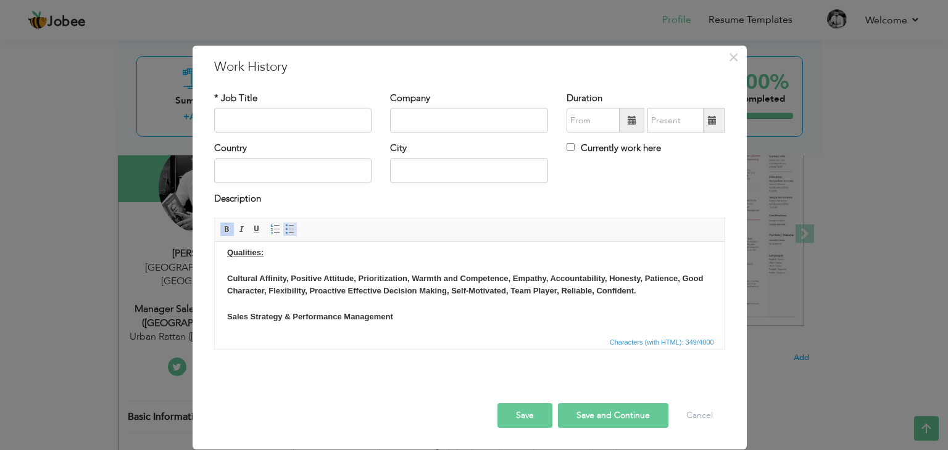
click at [288, 231] on span at bounding box center [290, 230] width 10 height 10
click at [227, 231] on span at bounding box center [227, 230] width 10 height 10
paste body
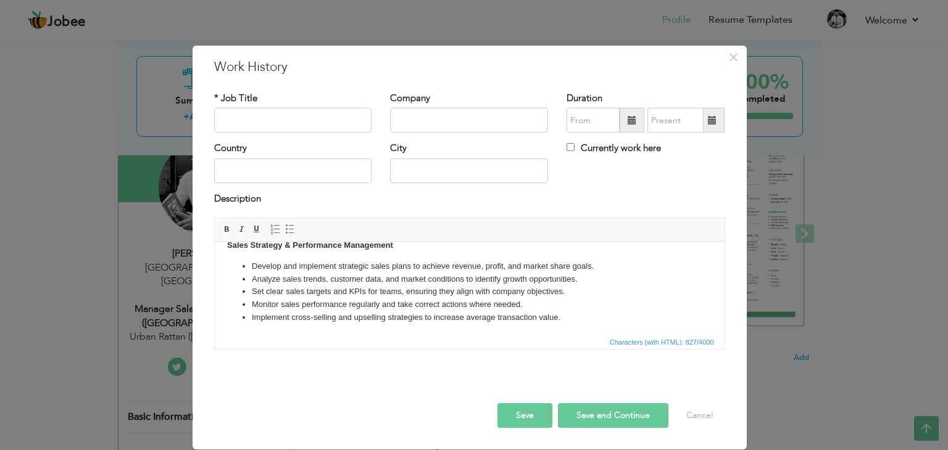
scroll to position [101, 0]
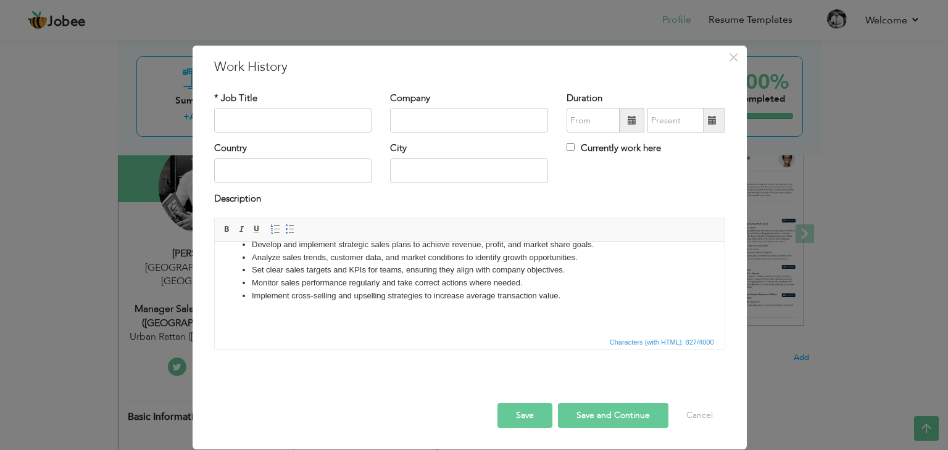
click at [568, 292] on li "Implement cross-selling and upselling strategies to increase average transactio…" at bounding box center [469, 296] width 436 height 13
click at [257, 316] on body "Qualities: Cultural Affinity, Positive Attitude, Prioritization, Warmth and Com…" at bounding box center [468, 245] width 485 height 183
click at [268, 318] on body "Qualities: Cultural Affinity, Positive Attitude, Prioritization, Warmth and Com…" at bounding box center [468, 245] width 485 height 183
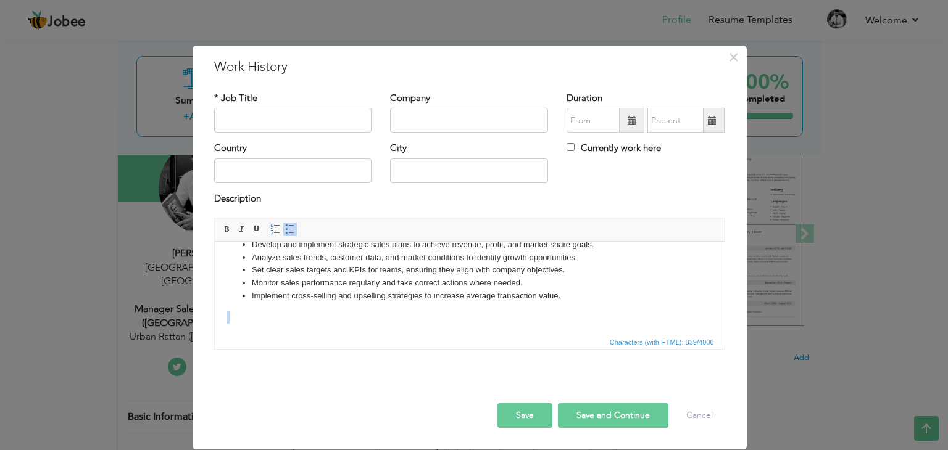
click at [268, 318] on body "Qualities: Cultural Affinity, Positive Attitude, Prioritization, Warmth and Com…" at bounding box center [468, 245] width 485 height 183
click at [302, 319] on body "Qualities: Cultural Affinity, Positive Attitude, Prioritization, Warmth and Com…" at bounding box center [468, 245] width 485 height 183
click at [251, 322] on body "Qualities: Cultural Affinity, Positive Attitude, Prioritization, Warmth and Com…" at bounding box center [468, 245] width 485 height 183
click at [227, 233] on span at bounding box center [227, 230] width 10 height 10
click at [291, 233] on span at bounding box center [290, 230] width 10 height 10
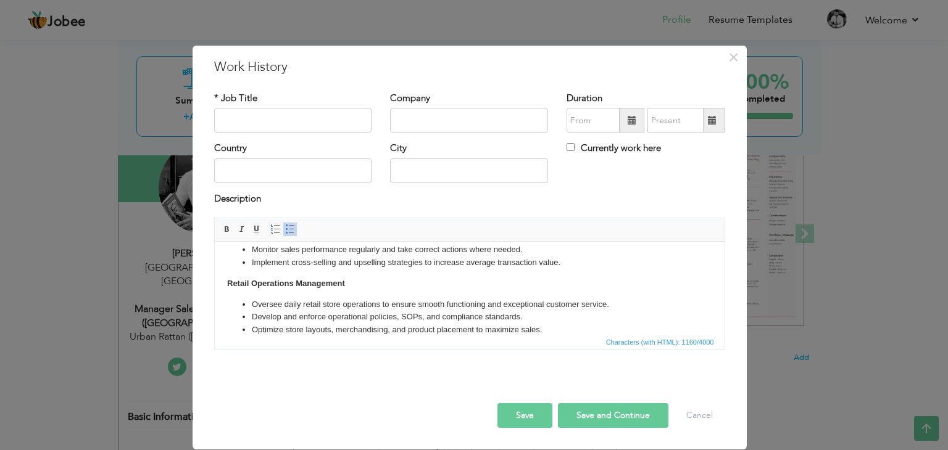
scroll to position [147, 0]
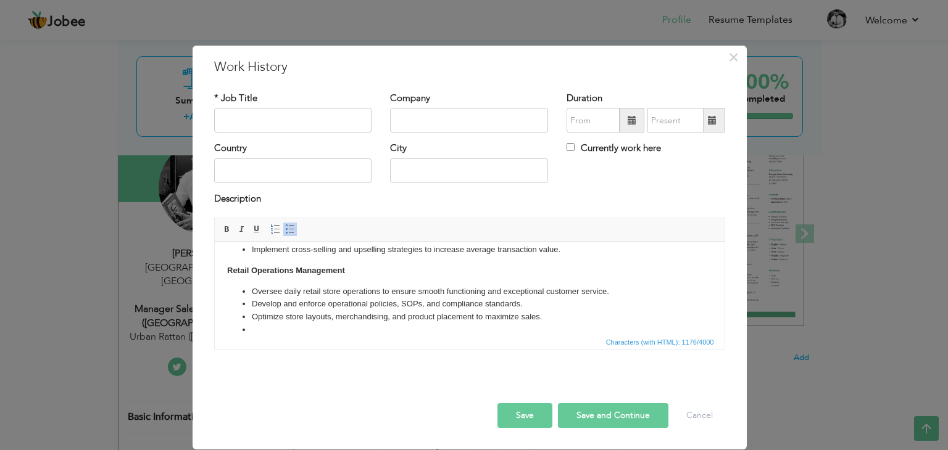
click at [259, 327] on li at bounding box center [469, 330] width 436 height 13
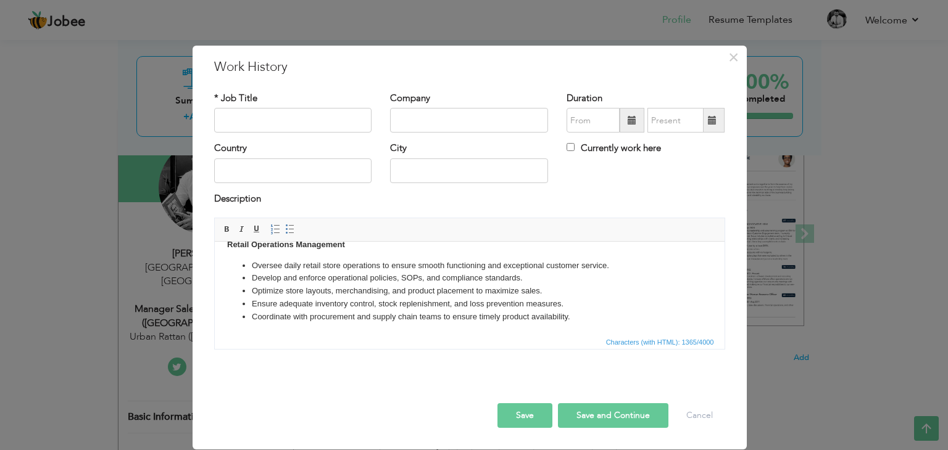
scroll to position [193, 0]
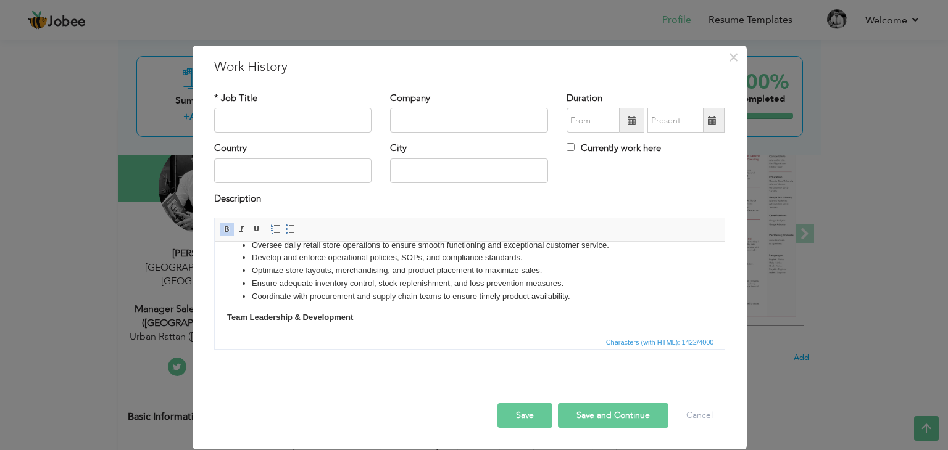
click at [226, 226] on span at bounding box center [227, 230] width 10 height 10
drag, startPoint x: 81, startPoint y: 7, endPoint x: 291, endPoint y: 237, distance: 311.0
click at [289, 230] on span at bounding box center [290, 230] width 10 height 10
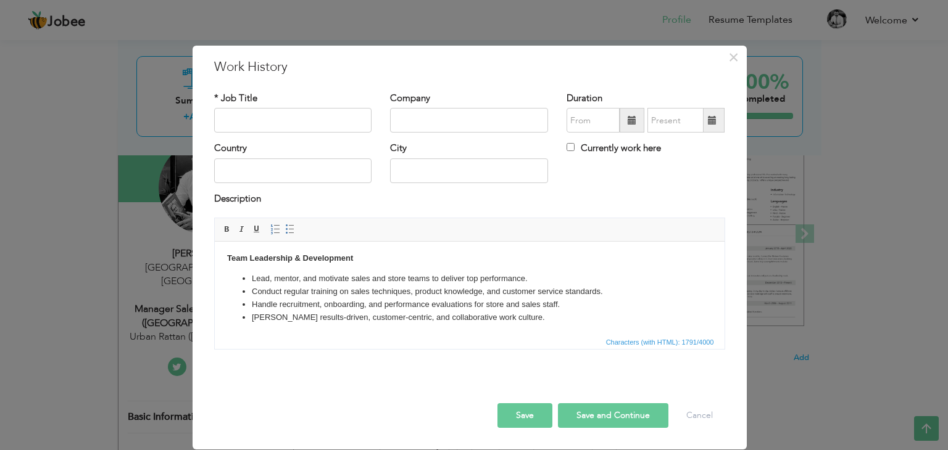
scroll to position [274, 0]
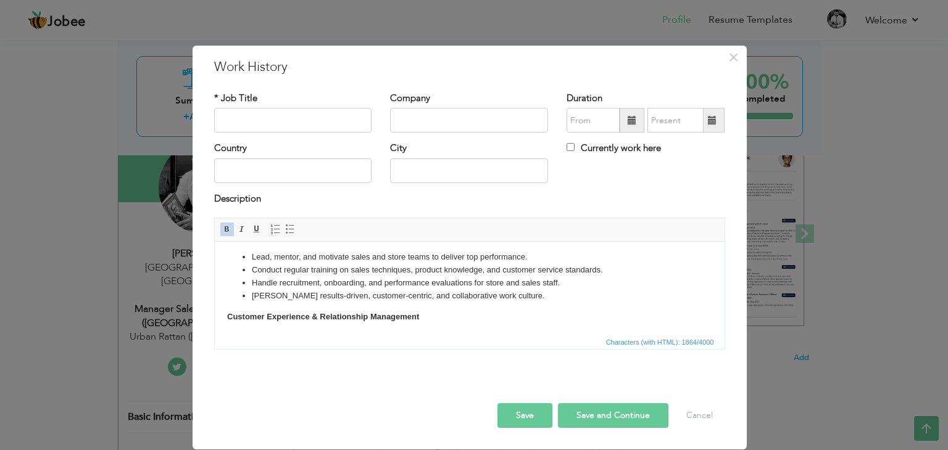
click at [225, 231] on span at bounding box center [227, 230] width 10 height 10
click at [288, 232] on span at bounding box center [290, 230] width 10 height 10
click at [256, 333] on li at bounding box center [469, 337] width 436 height 13
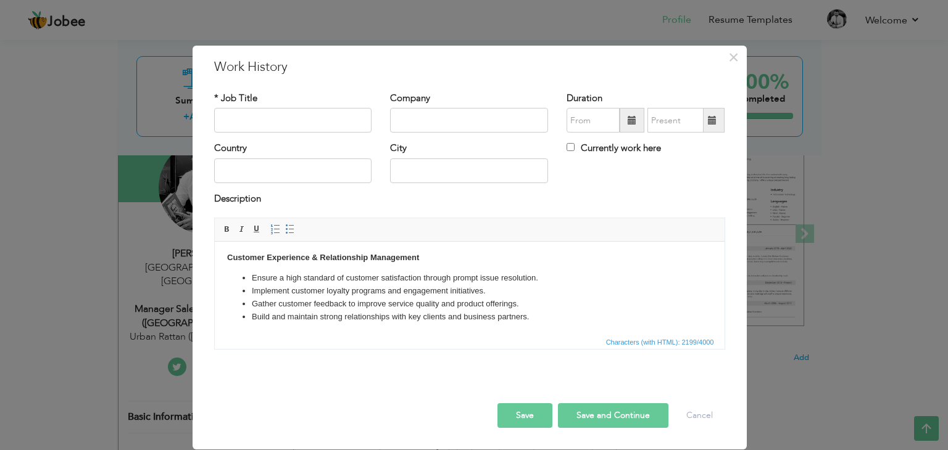
scroll to position [354, 0]
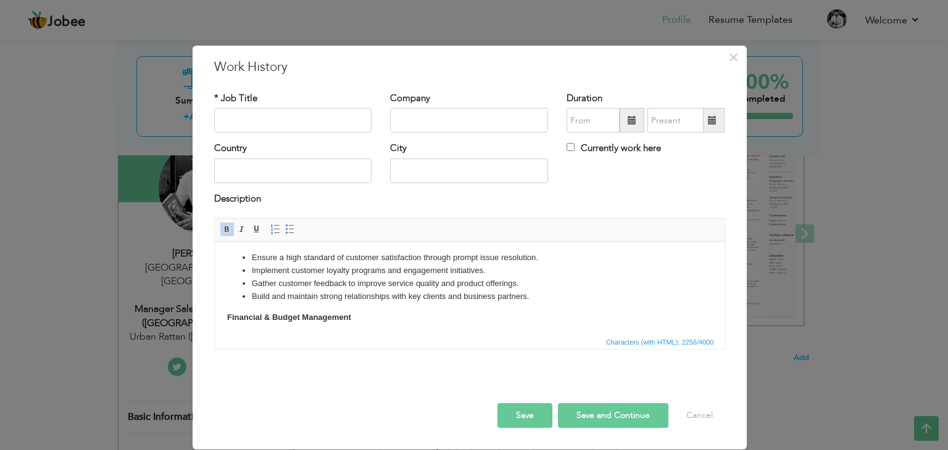
click at [226, 232] on span at bounding box center [227, 230] width 10 height 10
click at [289, 229] on span at bounding box center [290, 230] width 10 height 10
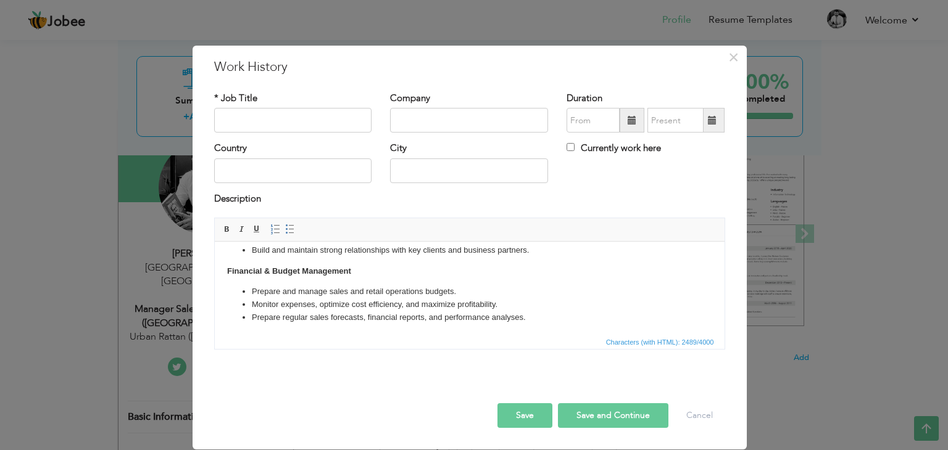
scroll to position [421, 0]
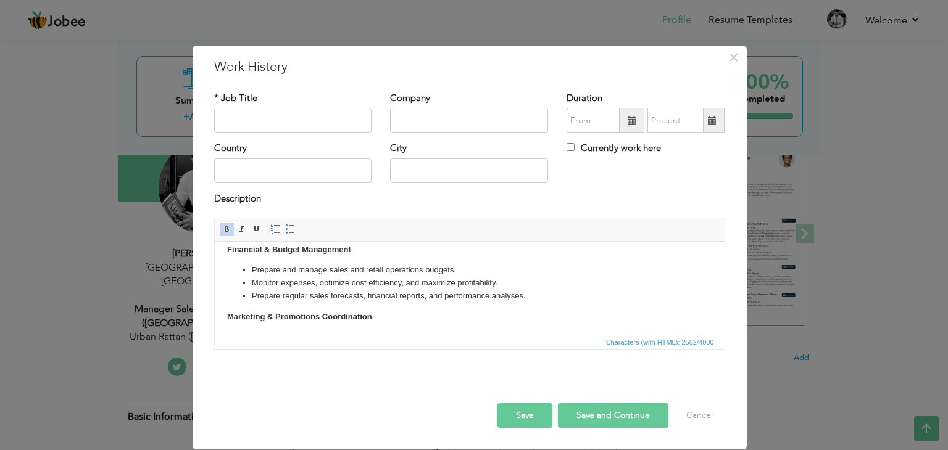
click at [220, 227] on link "Bold" at bounding box center [227, 230] width 14 height 14
click at [285, 230] on span at bounding box center [290, 230] width 10 height 10
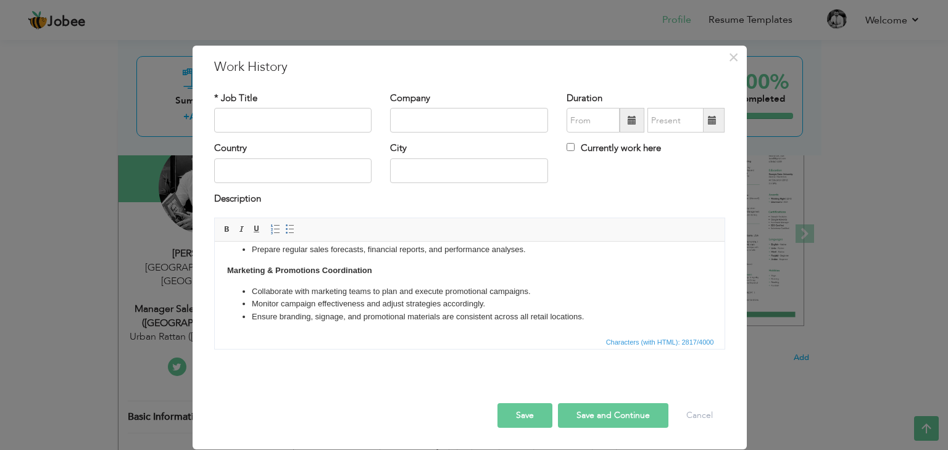
scroll to position [489, 0]
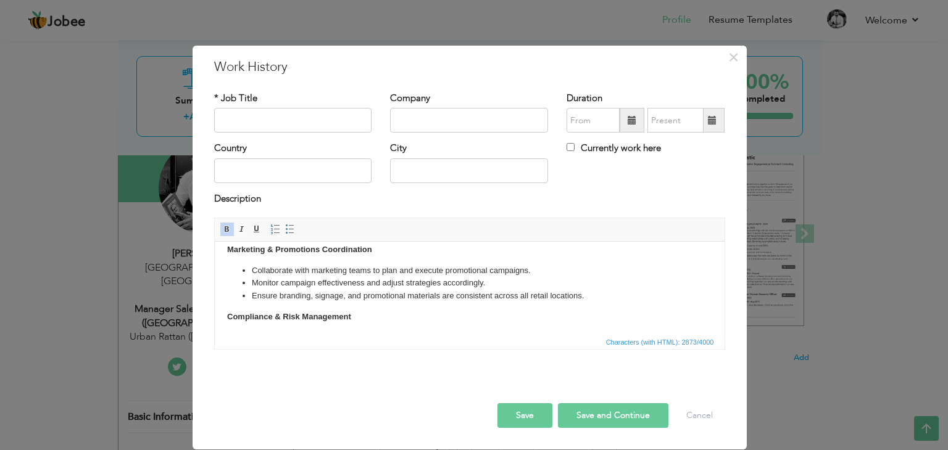
click at [222, 227] on span at bounding box center [227, 230] width 10 height 10
drag, startPoint x: 292, startPoint y: 228, endPoint x: 91, endPoint y: 6, distance: 299.7
click at [292, 228] on span at bounding box center [290, 230] width 10 height 10
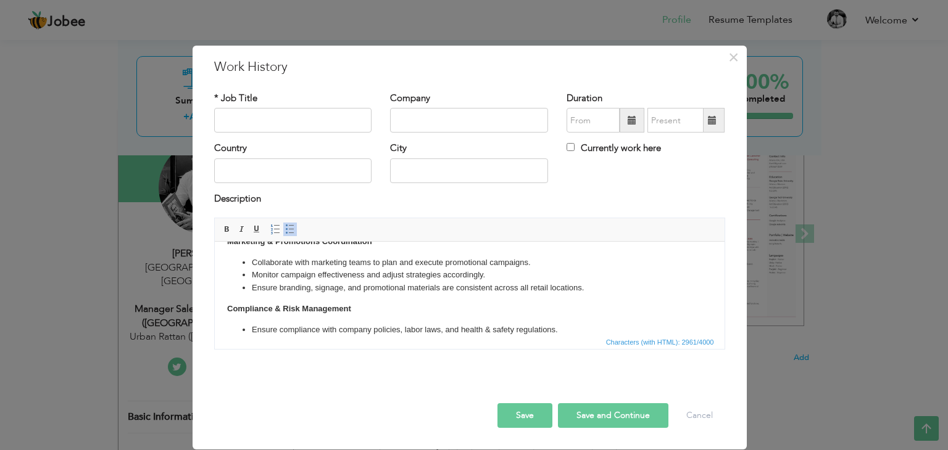
scroll to position [509, 0]
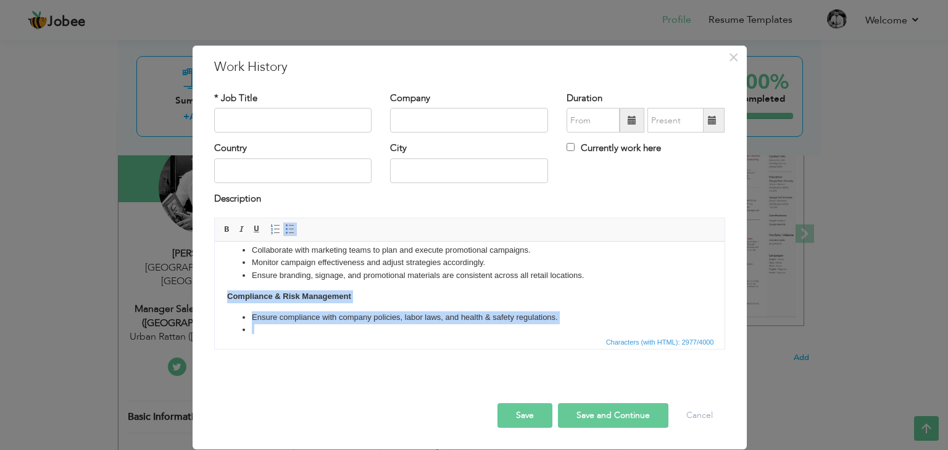
drag, startPoint x: 255, startPoint y: 329, endPoint x: 223, endPoint y: 296, distance: 45.8
click at [223, 296] on html "Qualities: Cultural Affinity, Positive Attitude, Prioritization, Warmth and Com…" at bounding box center [469, 51] width 510 height 637
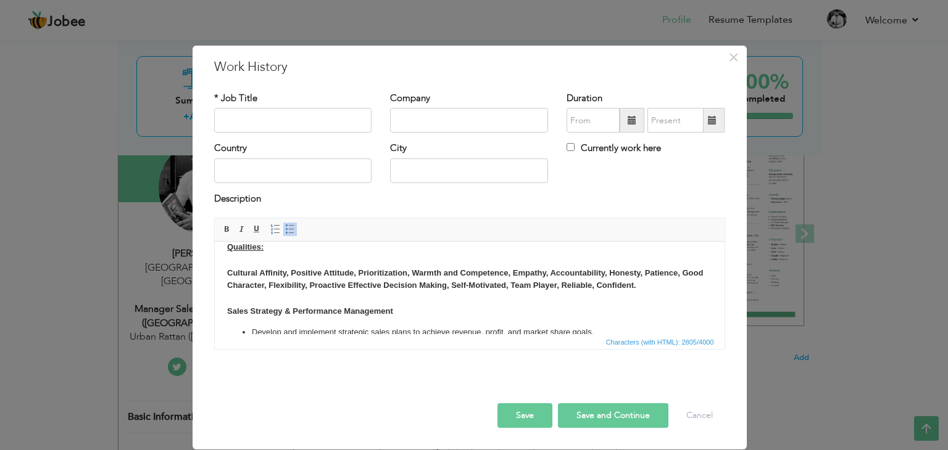
scroll to position [0, 0]
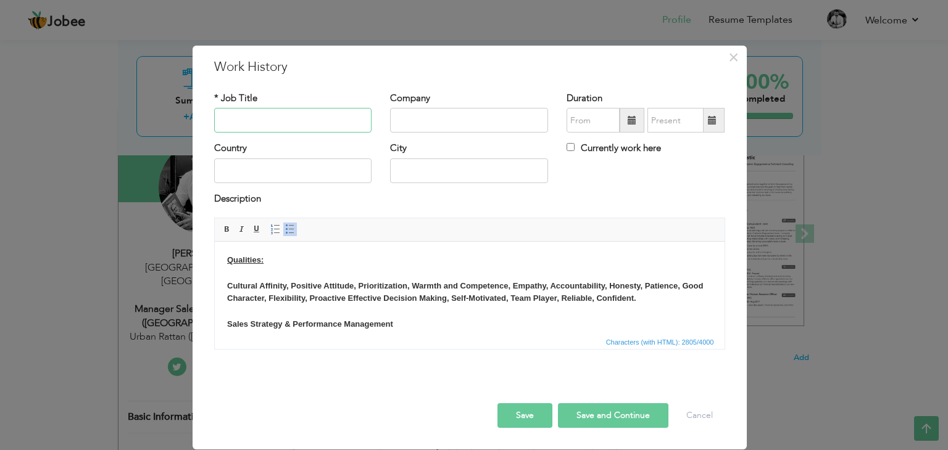
click at [265, 125] on input "text" at bounding box center [293, 120] width 158 height 25
type input "Manager Sales & Retail Operations (Lahore Region)"
click at [410, 121] on input "text" at bounding box center [469, 120] width 158 height 25
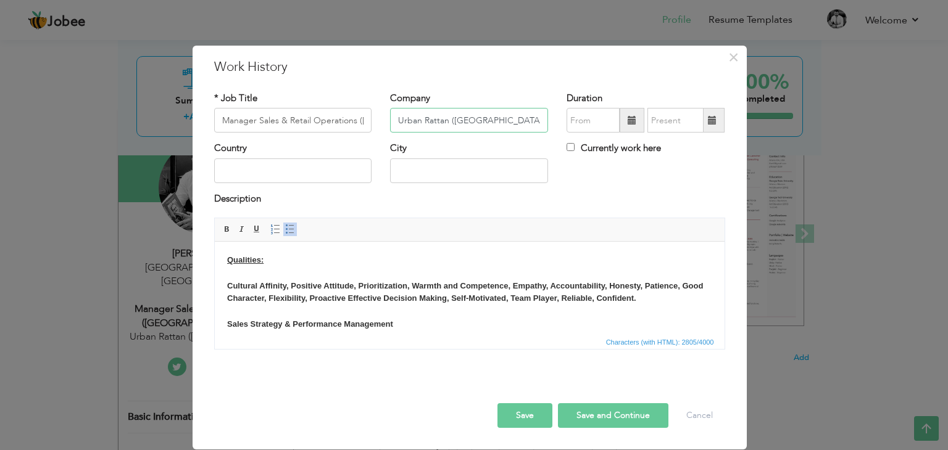
type input "Urban Rattan (Pakistan)"
click at [634, 124] on span at bounding box center [632, 120] width 9 height 9
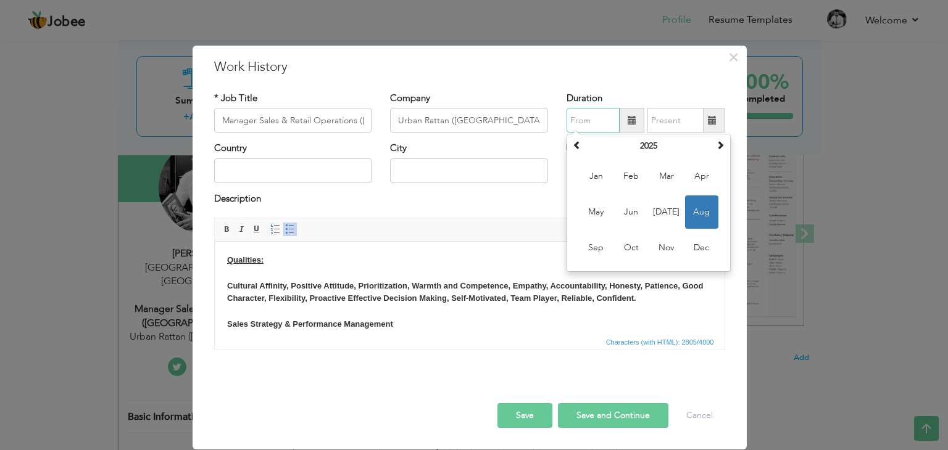
click at [711, 215] on span "Aug" at bounding box center [701, 212] width 33 height 33
type input "08/2025"
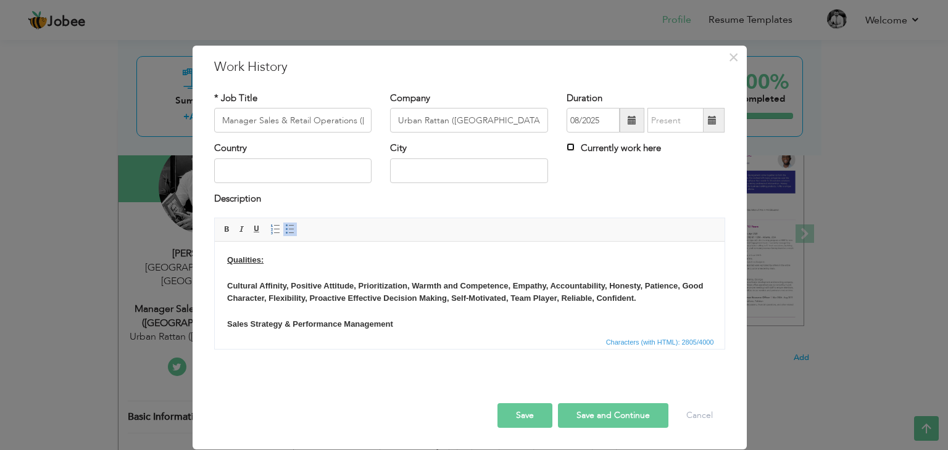
click at [567, 146] on input "Currently work here" at bounding box center [570, 147] width 8 height 8
checkbox input "true"
click at [312, 164] on input "text" at bounding box center [293, 171] width 158 height 25
type input "Pakistan"
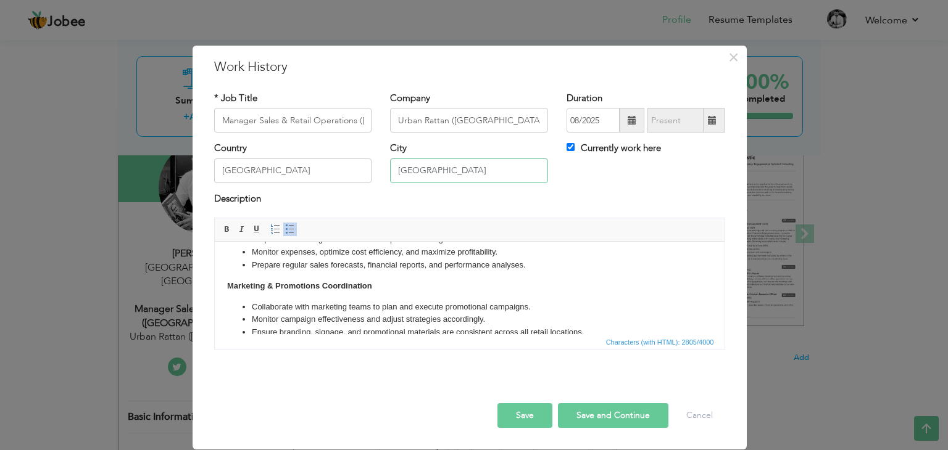
scroll to position [469, 0]
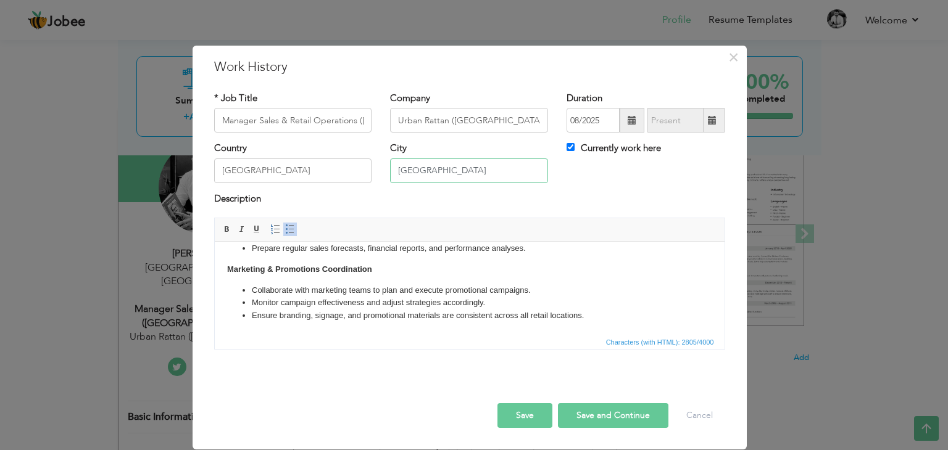
type input "Lahore"
click at [621, 416] on button "Save and Continue" at bounding box center [613, 416] width 110 height 25
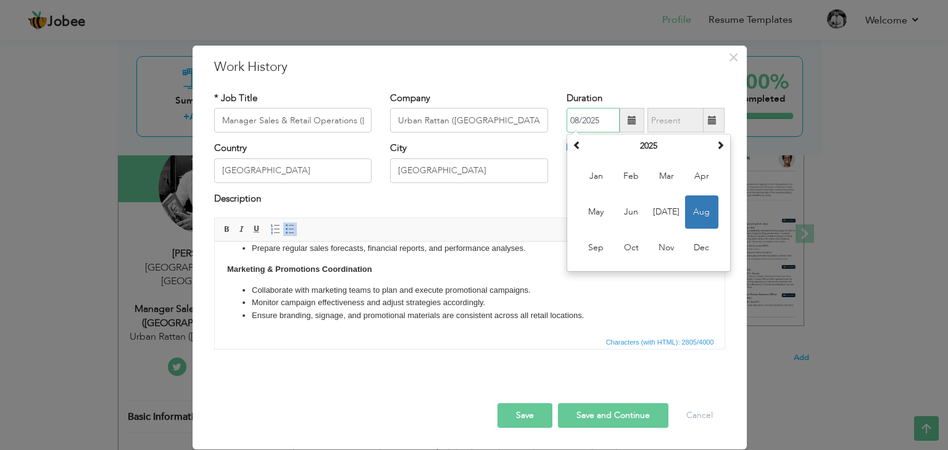
click at [703, 216] on span "Aug" at bounding box center [701, 212] width 33 height 33
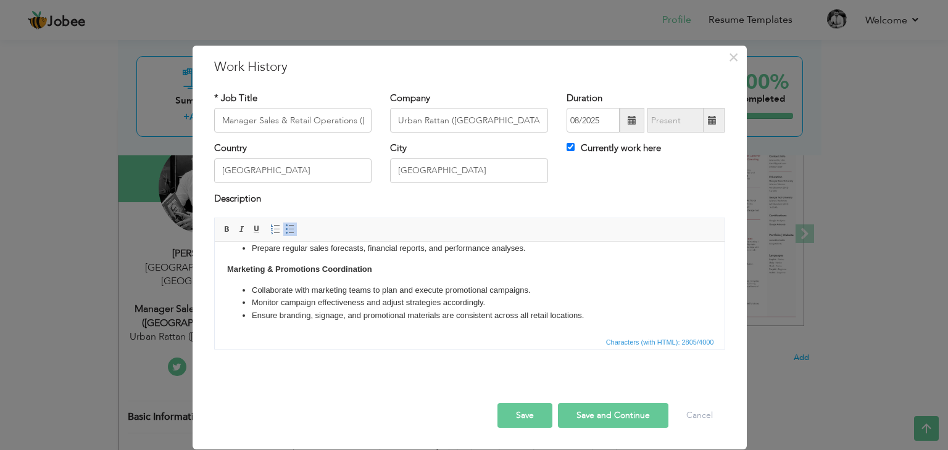
click at [595, 415] on button "Save and Continue" at bounding box center [613, 416] width 110 height 25
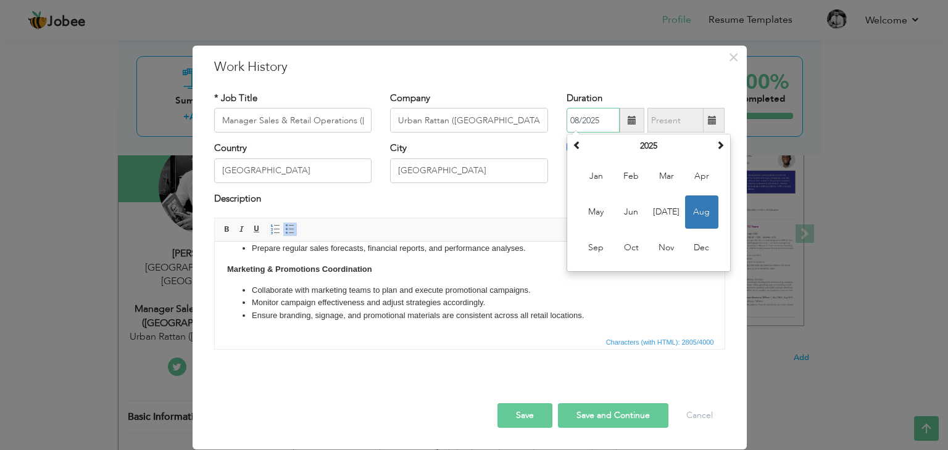
click at [700, 212] on span "Aug" at bounding box center [701, 212] width 33 height 33
click at [575, 119] on input "08/2025" at bounding box center [592, 120] width 53 height 25
click at [648, 149] on th "2025" at bounding box center [648, 146] width 128 height 19
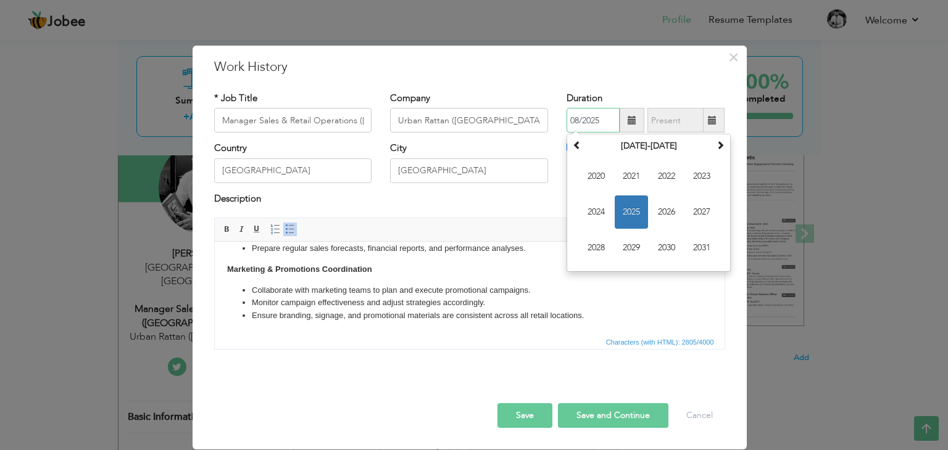
click at [638, 217] on span "2025" at bounding box center [631, 212] width 33 height 33
click at [665, 213] on span "Jul" at bounding box center [666, 212] width 33 height 33
type input "07/2025"
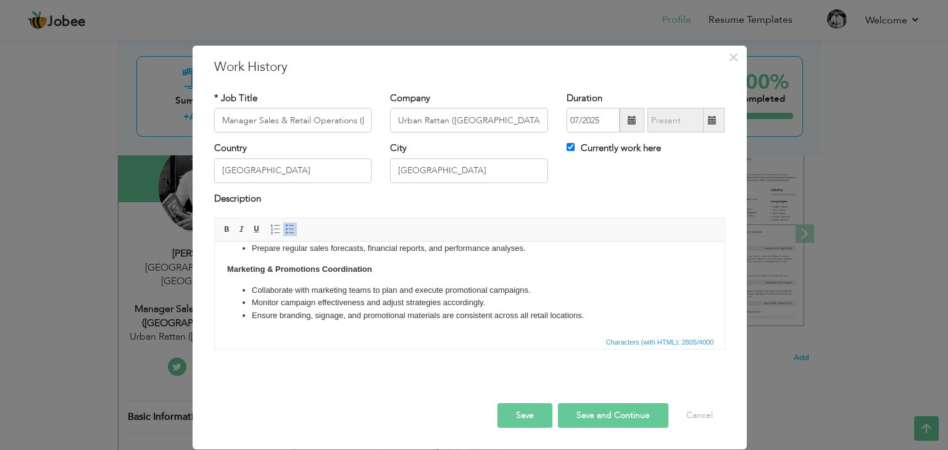
click at [616, 416] on button "Save and Continue" at bounding box center [613, 416] width 110 height 25
checkbox input "false"
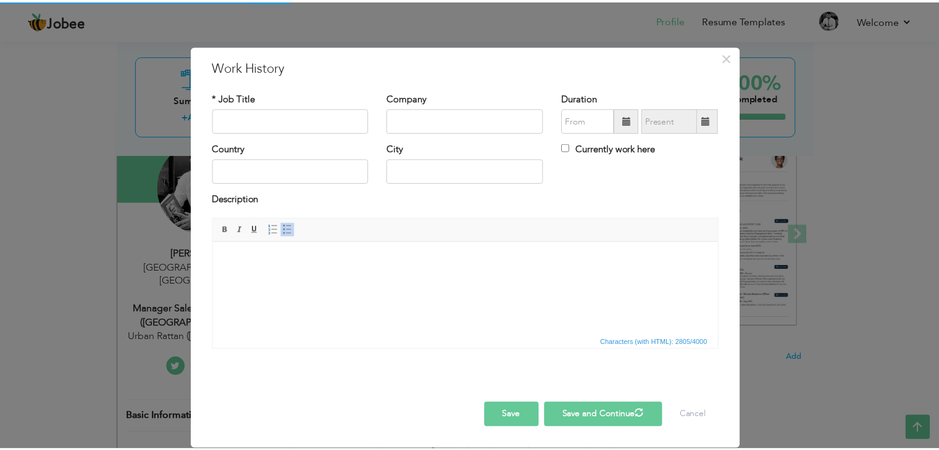
scroll to position [0, 0]
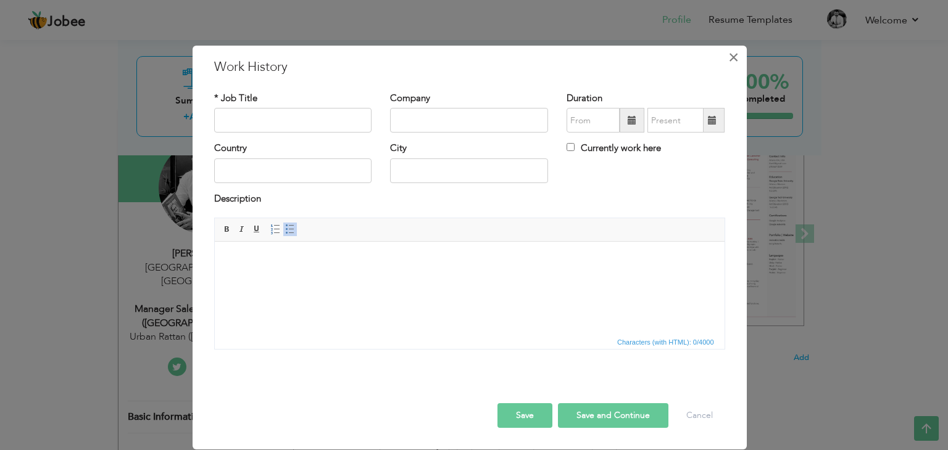
click at [732, 60] on span "×" at bounding box center [733, 57] width 10 height 22
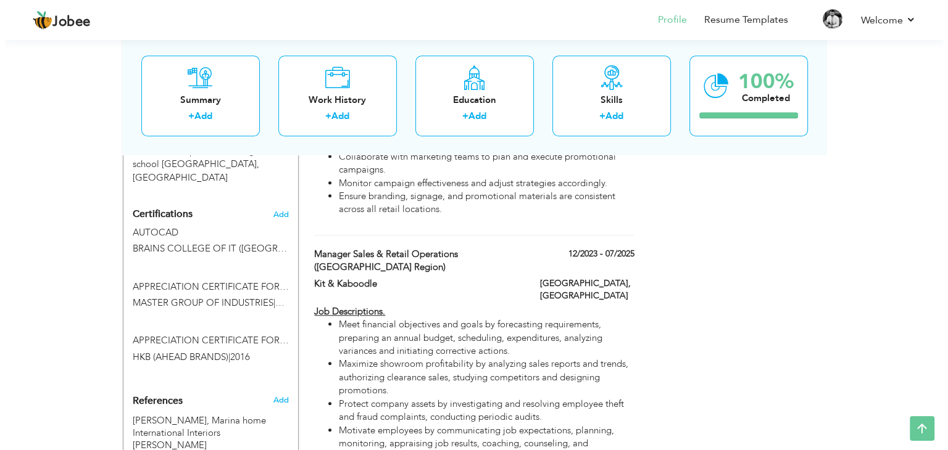
scroll to position [1111, 0]
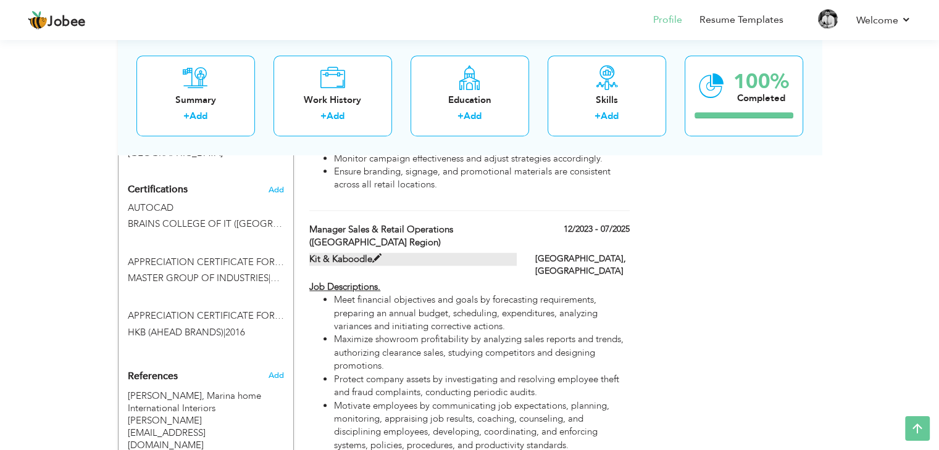
click at [372, 254] on span at bounding box center [376, 258] width 9 height 9
type input "Manager Sales & Retail Operations ([GEOGRAPHIC_DATA] Region)"
type input "Kit & Kaboodle"
type input "12/2023"
type input "07/2025"
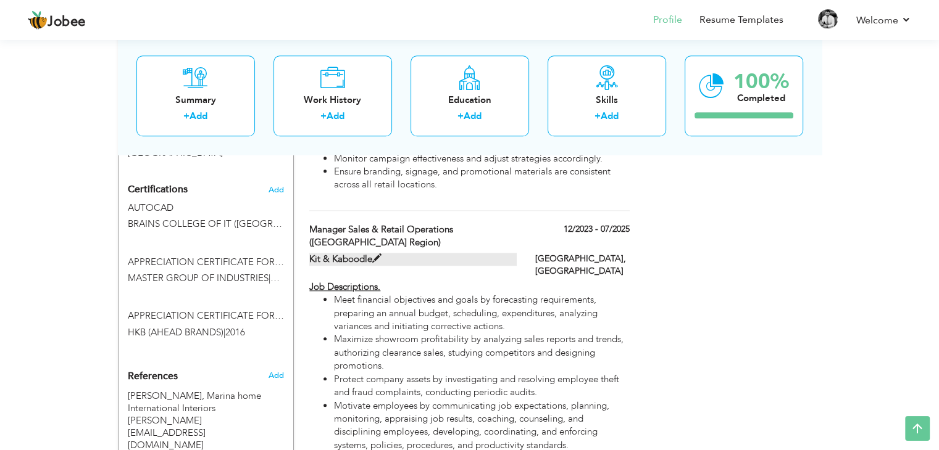
type input "[GEOGRAPHIC_DATA]"
type input "Islamabad"
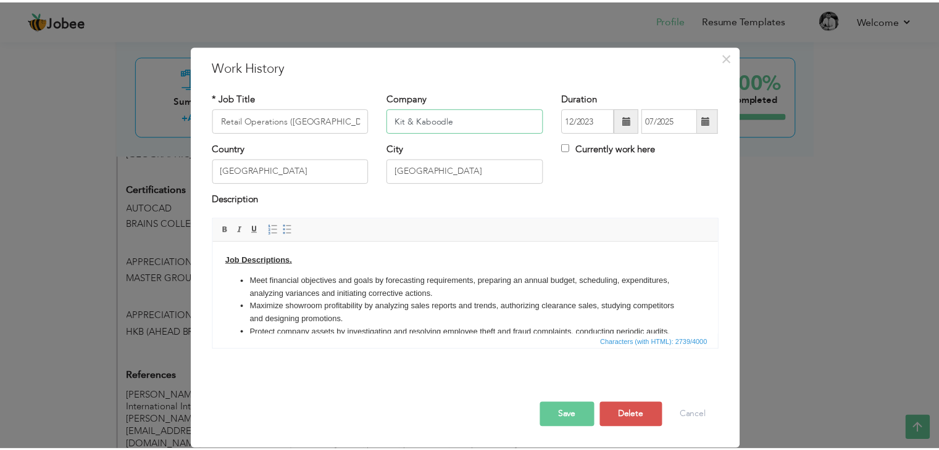
scroll to position [0, 0]
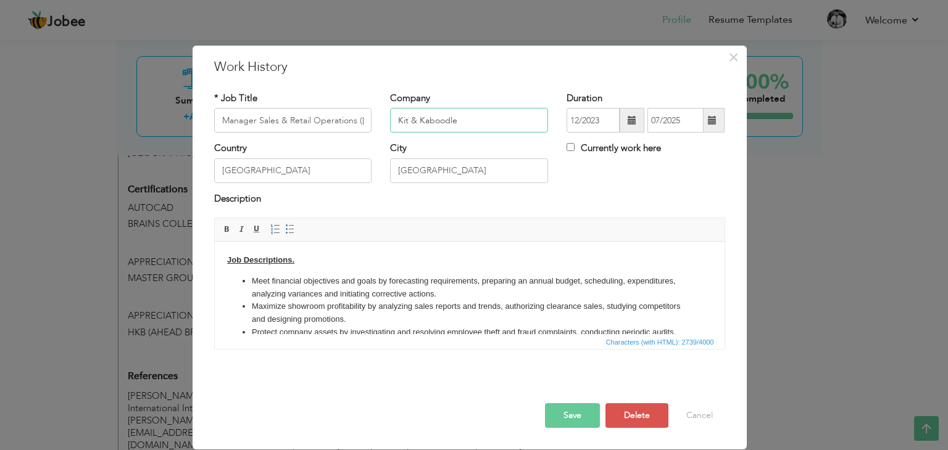
click at [481, 118] on input "Kit & Kaboodle" at bounding box center [469, 120] width 158 height 25
type input "Kit & Kaboodle ([GEOGRAPHIC_DATA])"
click at [573, 415] on button "Save" at bounding box center [572, 416] width 55 height 25
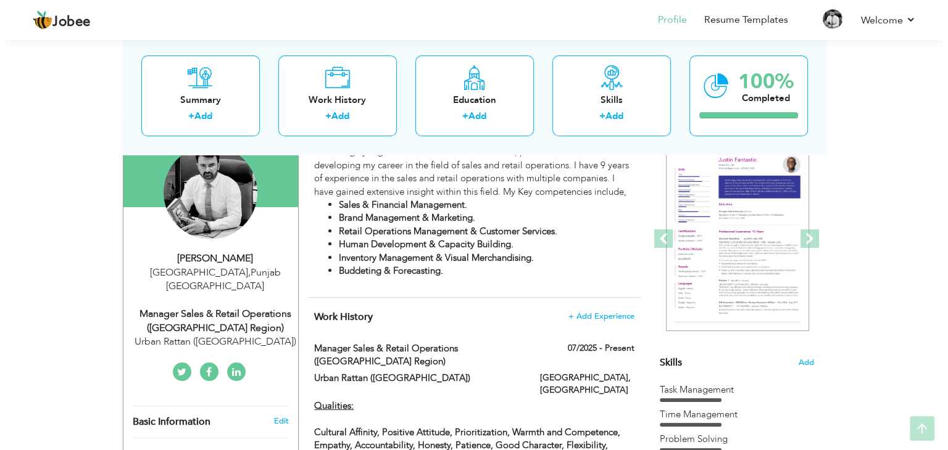
scroll to position [123, 0]
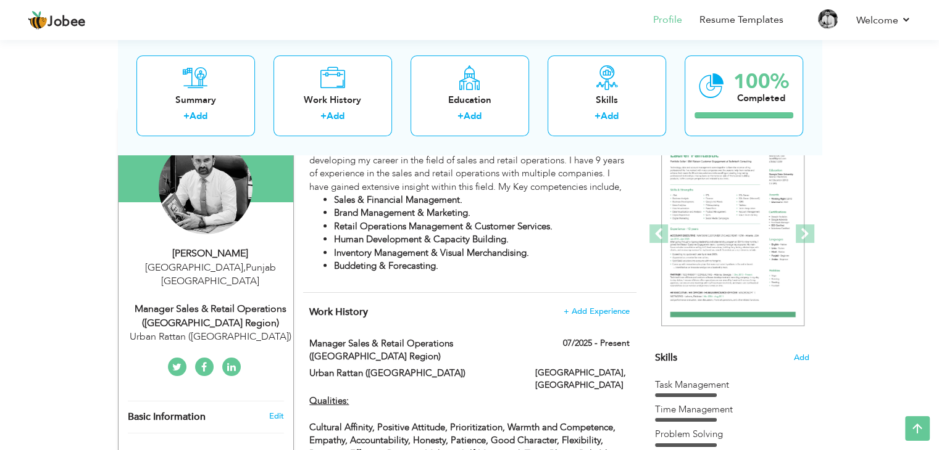
click at [186, 267] on div "Islamabad , Punjab Pakistan" at bounding box center [210, 275] width 165 height 28
type input "Mobeen"
type input "Ahmed"
type input "+923226951857"
select select "number:166"
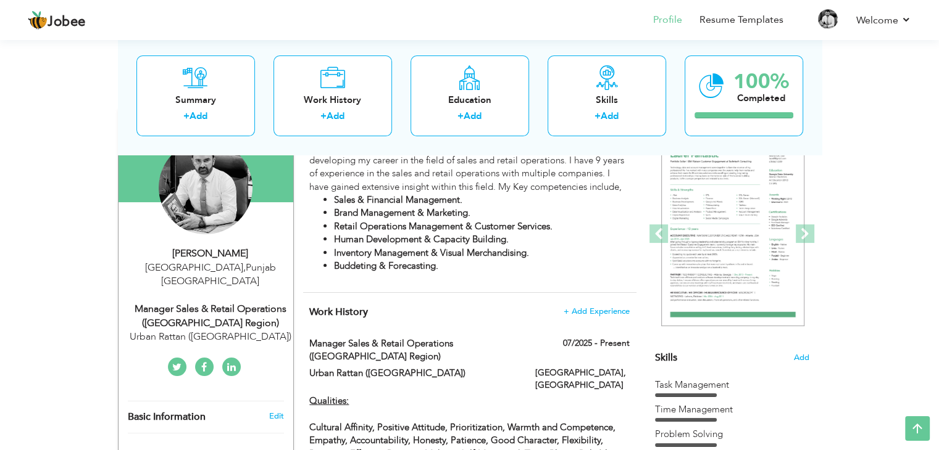
type input "Punjab"
type input "Islamabad"
select select "number:11"
type input "Urban Rattan ([GEOGRAPHIC_DATA])"
type input "Manager Sales & Retail Operations ([GEOGRAPHIC_DATA] Region)"
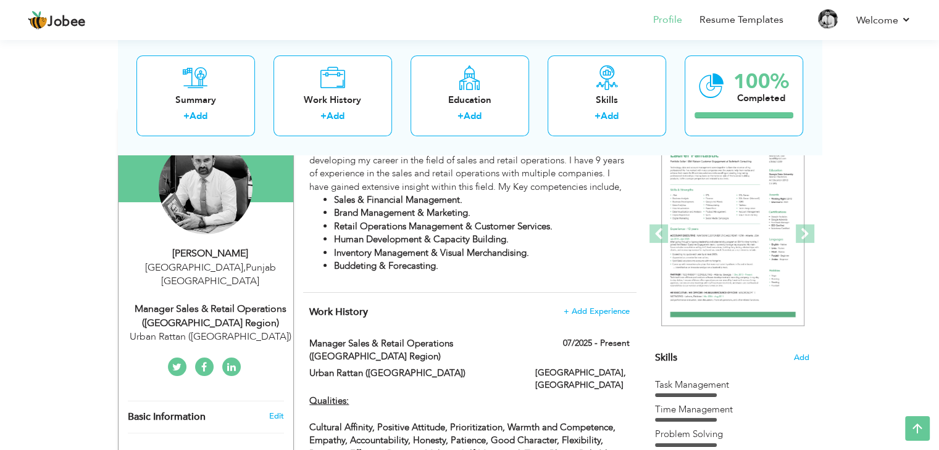
type input "https://www.linkedin.com/in/awais-nazir-77a422119/"
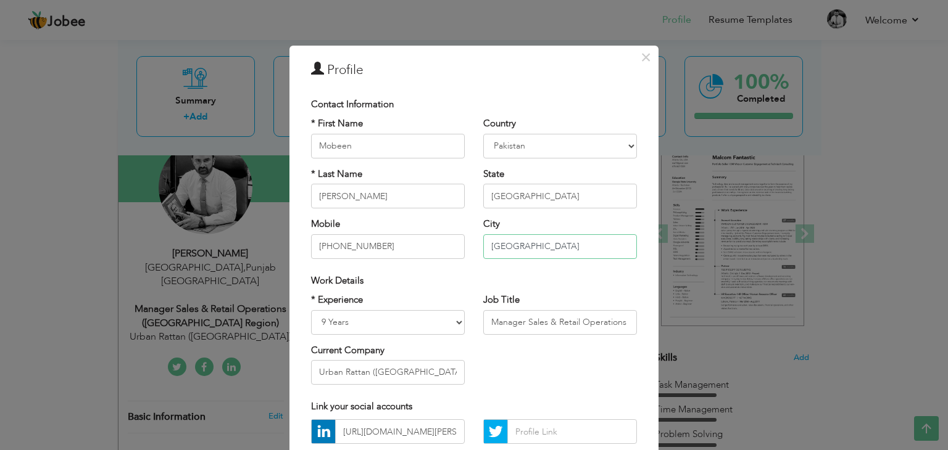
drag, startPoint x: 542, startPoint y: 246, endPoint x: 447, endPoint y: 249, distance: 95.1
click at [447, 249] on div "* First Name Mobeen * Last Name Ahmed Mobile +923226951857 Country Afghanistan …" at bounding box center [474, 192] width 344 height 151
type input ";"
type input "[GEOGRAPHIC_DATA]"
click at [532, 321] on input "Manager Sales & Retail Operations ([GEOGRAPHIC_DATA] Region)" at bounding box center [560, 322] width 154 height 25
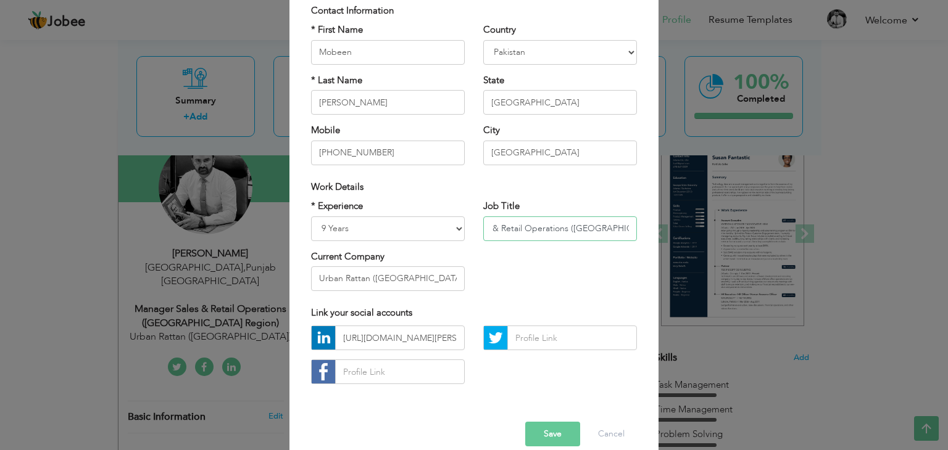
scroll to position [112, 0]
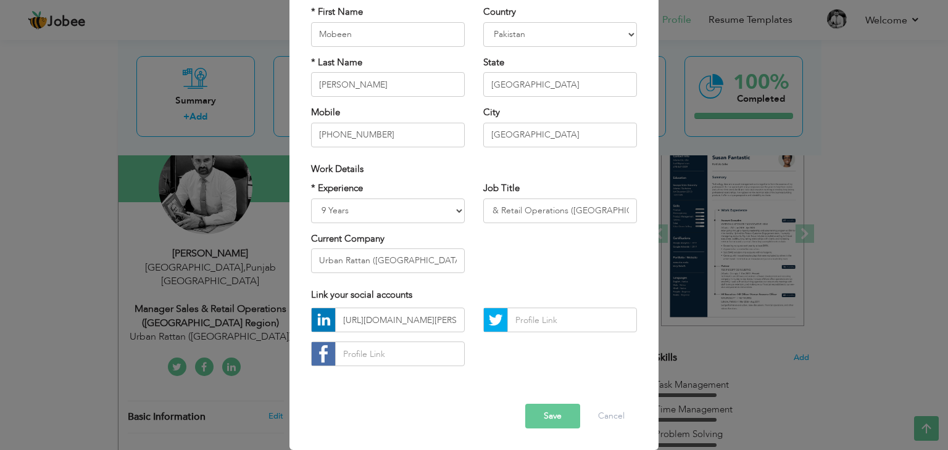
click at [548, 420] on button "Save" at bounding box center [552, 416] width 55 height 25
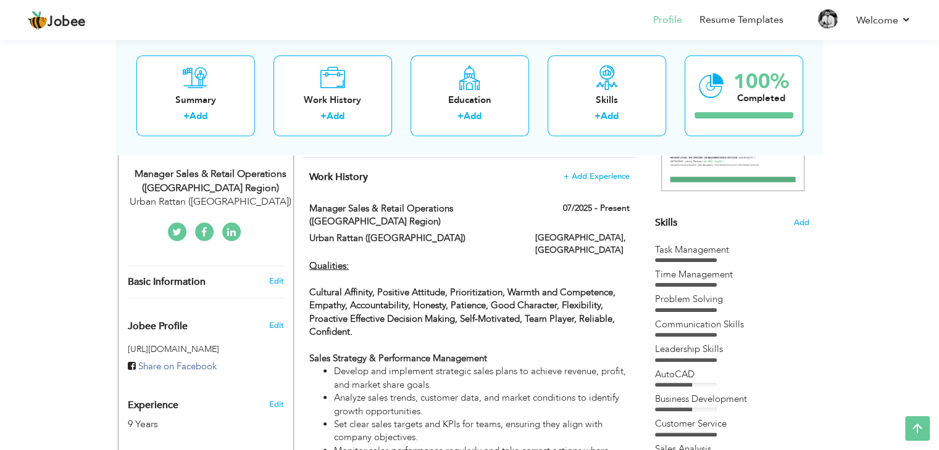
scroll to position [0, 0]
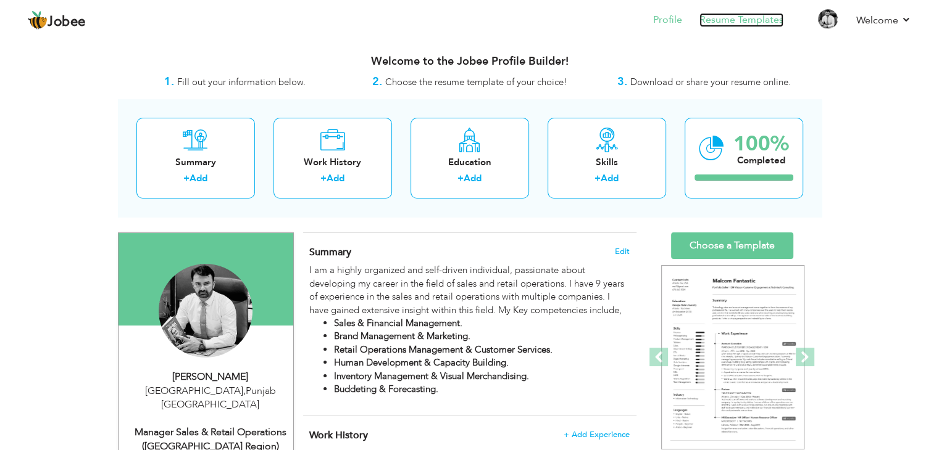
click at [747, 17] on link "Resume Templates" at bounding box center [741, 20] width 84 height 14
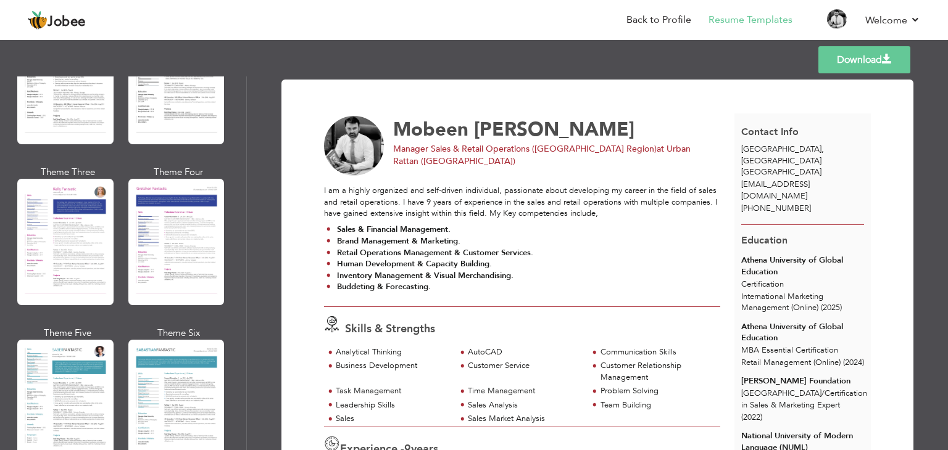
scroll to position [1591, 0]
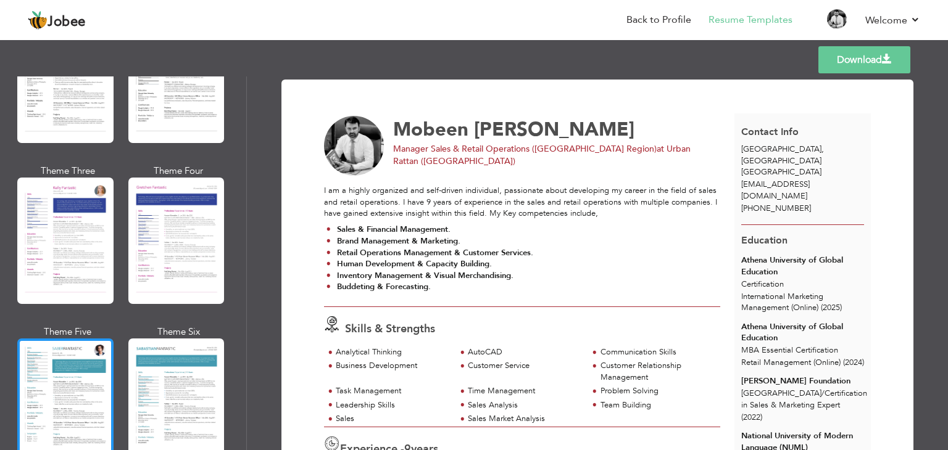
click at [69, 391] on div at bounding box center [65, 402] width 96 height 126
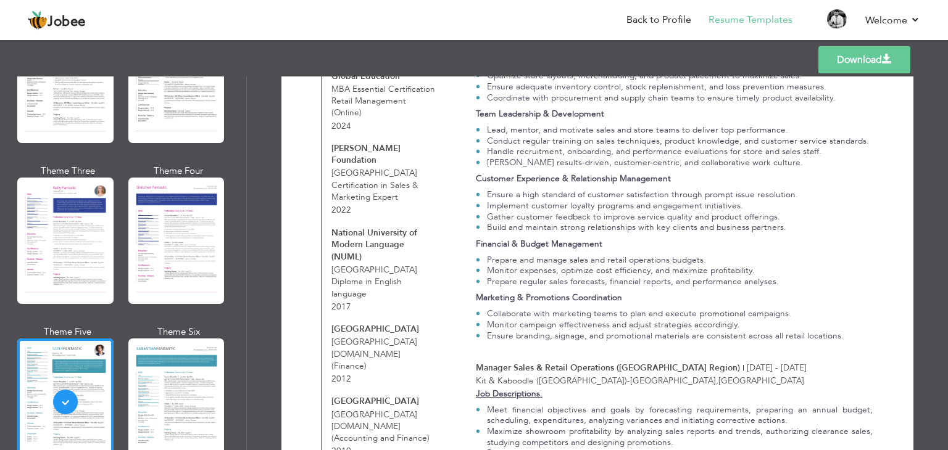
scroll to position [523, 0]
click at [642, 19] on link "Back to Profile" at bounding box center [658, 20] width 65 height 14
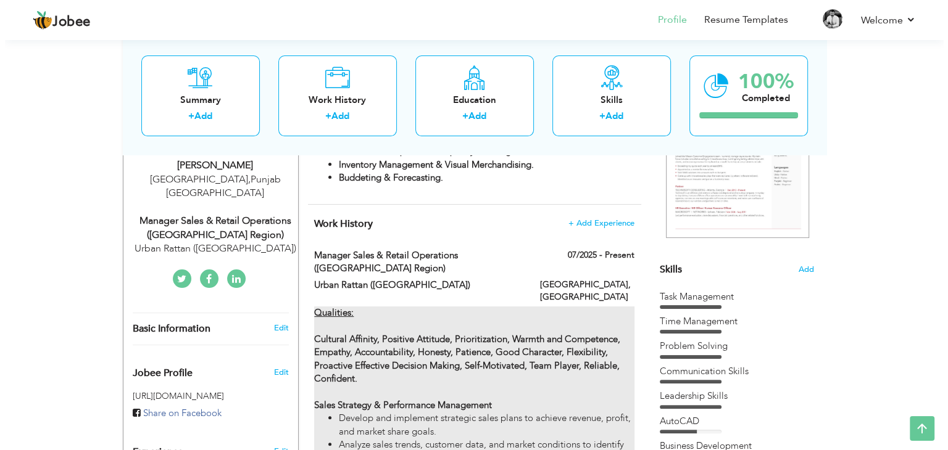
scroll to position [210, 0]
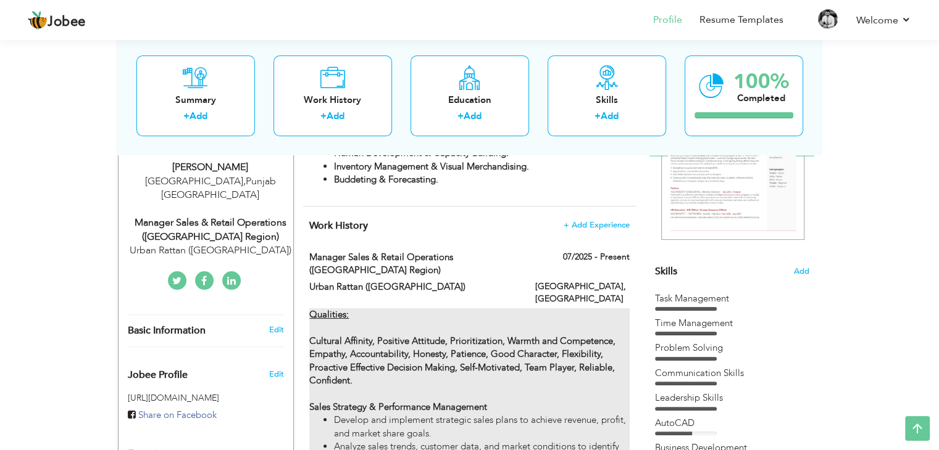
type input "Manager Sales & Retail Operations ([GEOGRAPHIC_DATA] Region)"
type input "Urban Rattan ([GEOGRAPHIC_DATA])"
type input "07/2025"
type input "[GEOGRAPHIC_DATA]"
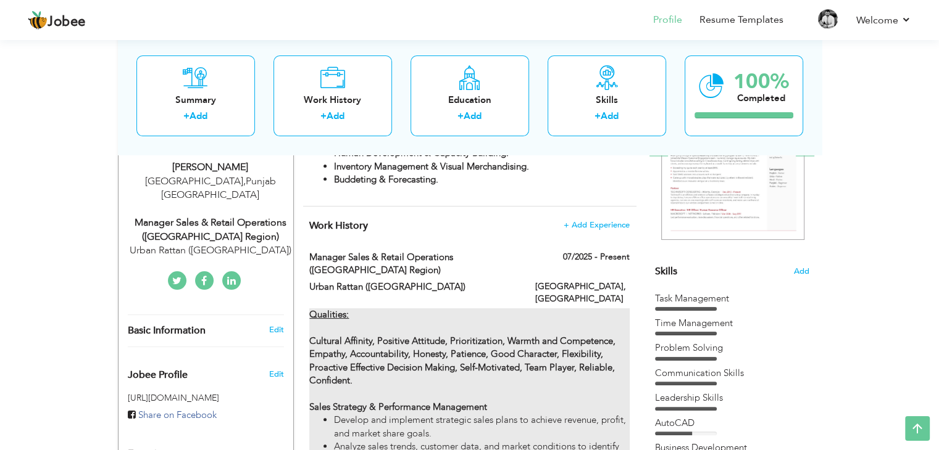
type input "[GEOGRAPHIC_DATA]"
checkbox input "true"
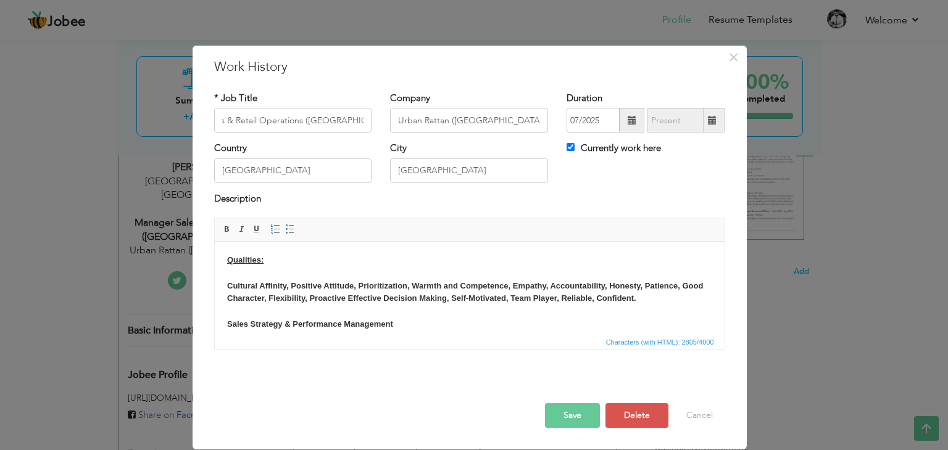
scroll to position [0, 0]
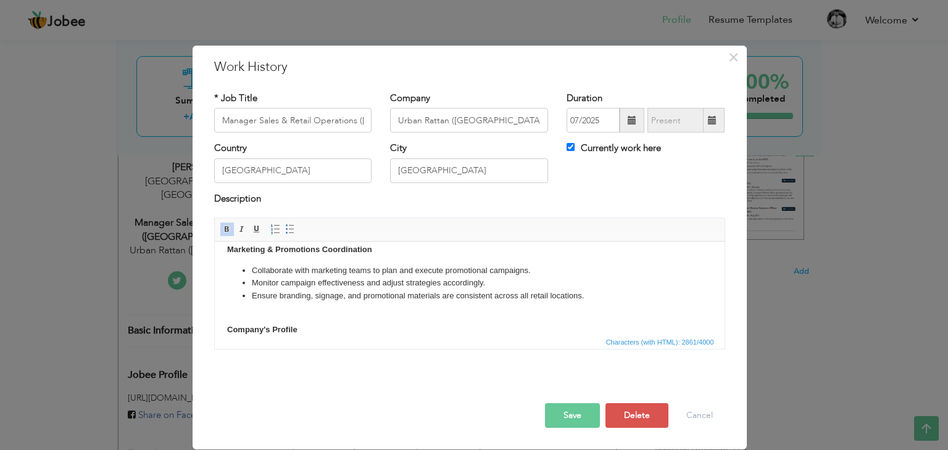
scroll to position [501, 0]
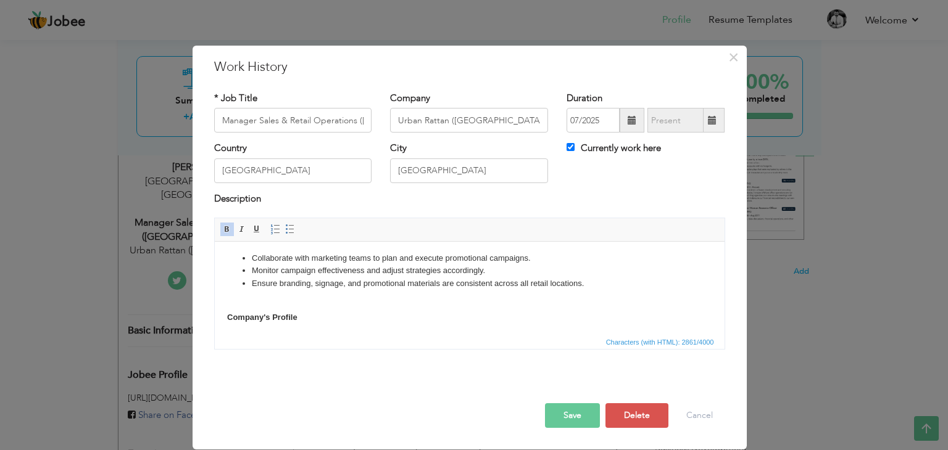
click at [225, 233] on span at bounding box center [227, 230] width 10 height 10
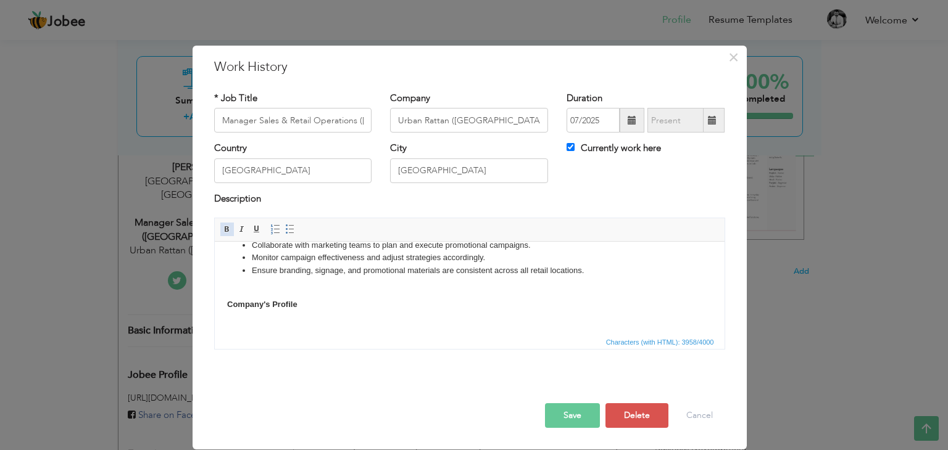
scroll to position [666, 0]
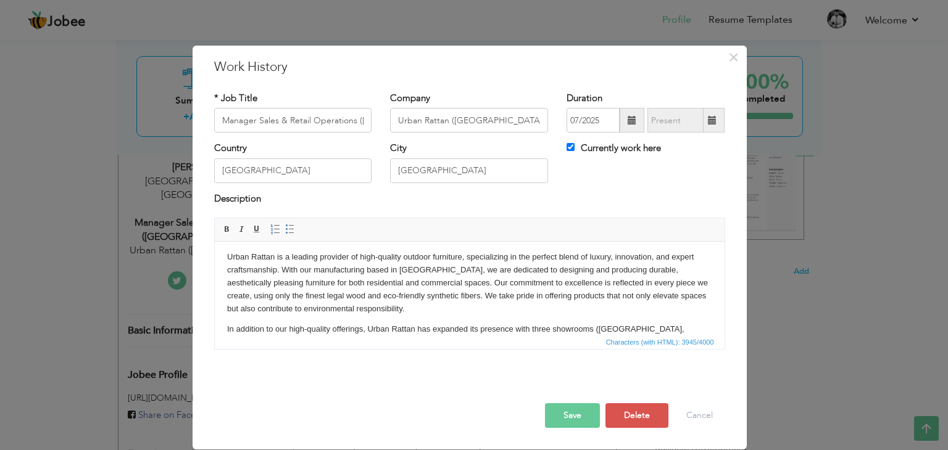
scroll to position [595, 0]
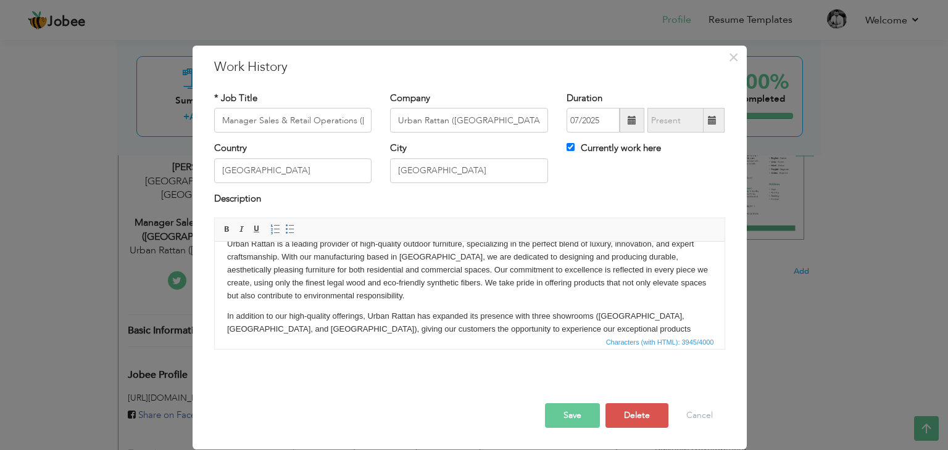
click p "Urban Rattan is a leading provider of high-quality outdoor furniture, specializ…"
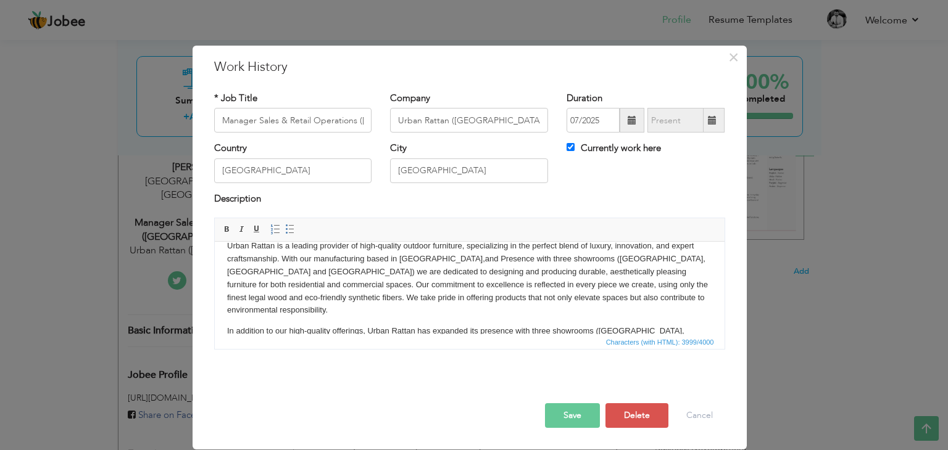
click at [225, 313] on html "Qualities: Cultural Affinity, Positive Attitude, Prioritization, Warmth and Com…" at bounding box center [469, 29] width 510 height 761
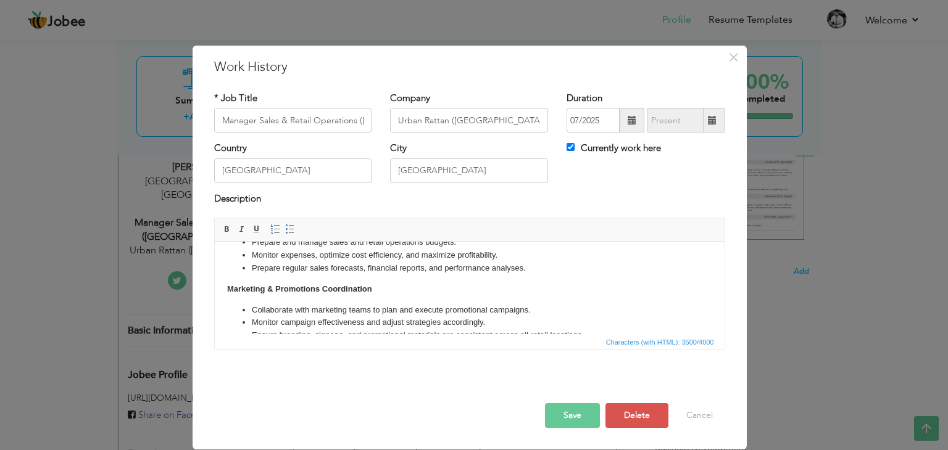
scroll to position [444, 0]
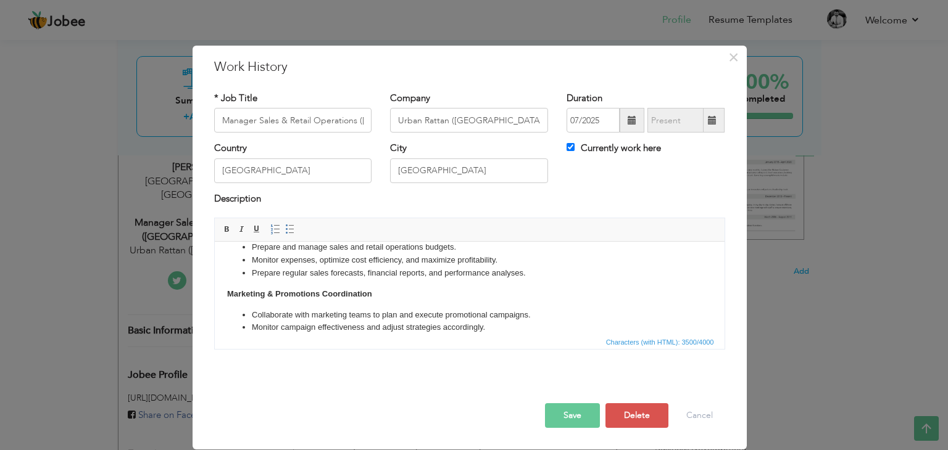
click at [573, 413] on button "Save" at bounding box center [572, 416] width 55 height 25
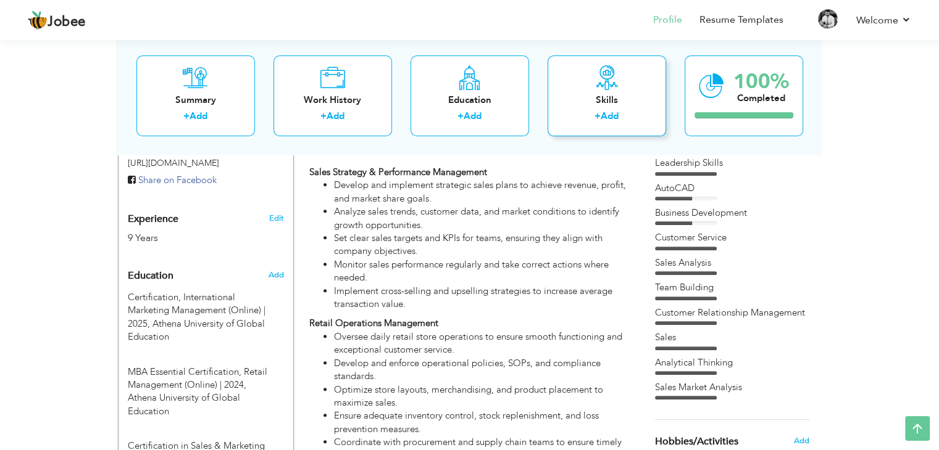
scroll to position [405, 0]
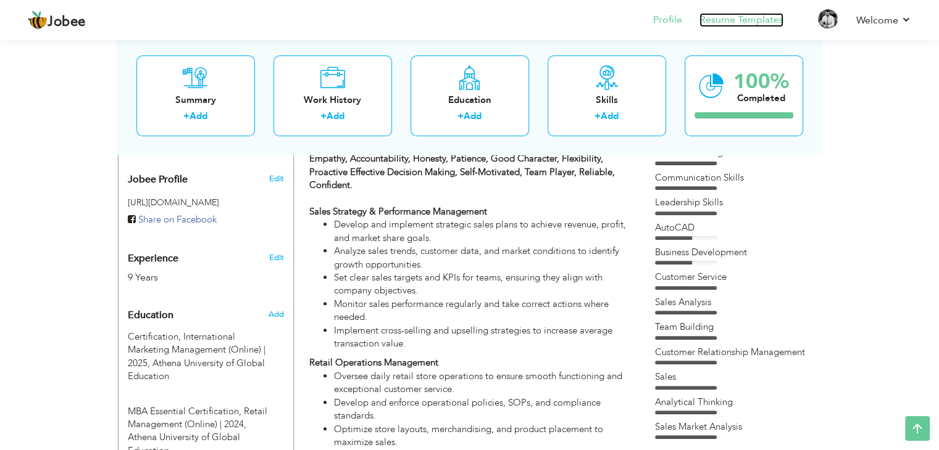
click at [734, 22] on link "Resume Templates" at bounding box center [741, 20] width 84 height 14
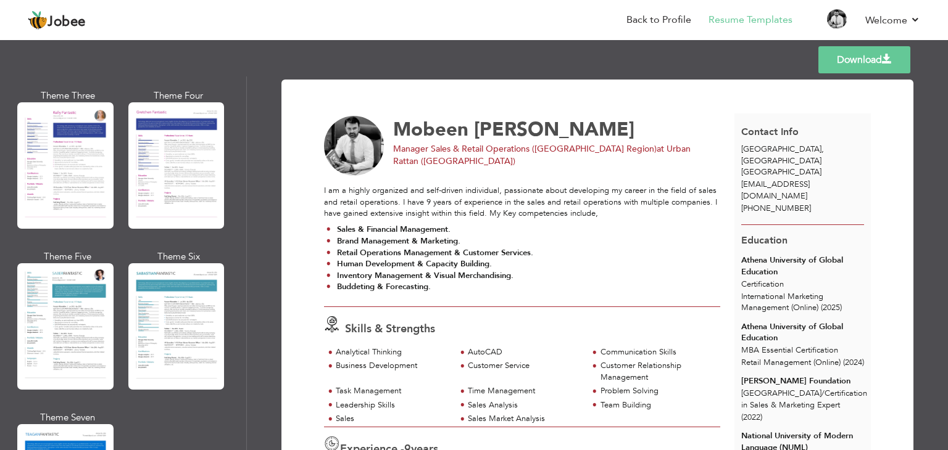
scroll to position [1667, 0]
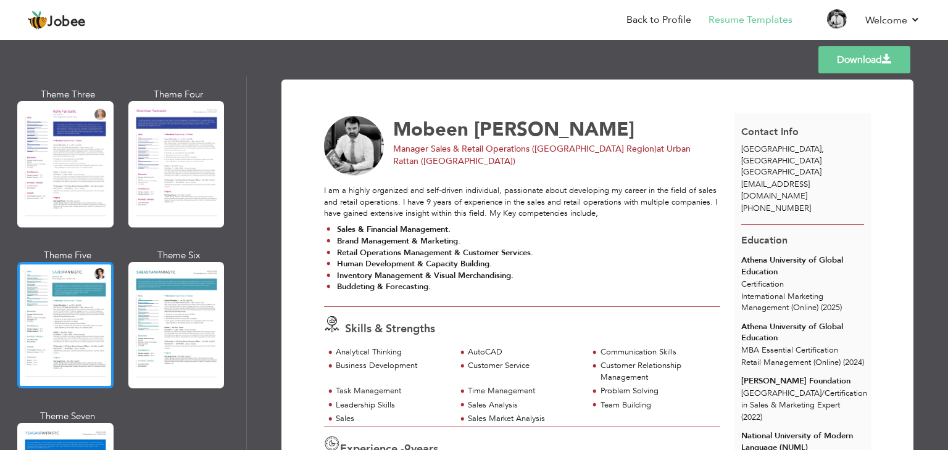
click at [81, 293] on div at bounding box center [65, 325] width 96 height 126
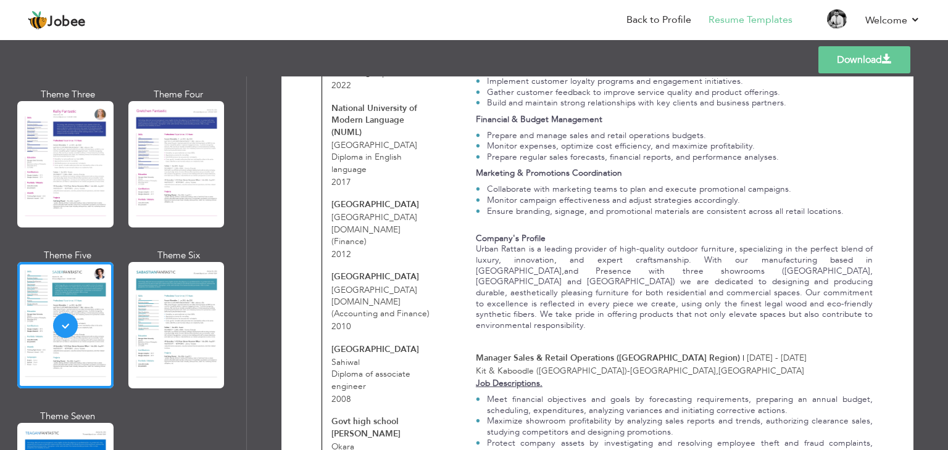
scroll to position [649, 0]
click at [645, 24] on link "Back to Profile" at bounding box center [658, 20] width 65 height 14
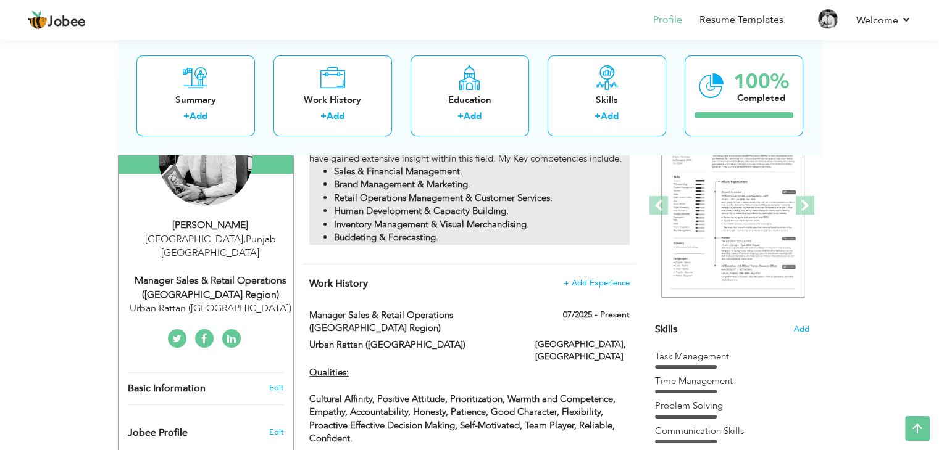
click at [478, 386] on strong "Qualities: Cultural Affinity, Positive Attitude, Prioritization, Warmth and Com…" at bounding box center [462, 419] width 306 height 105
type input "Manager Sales & Retail Operations ([GEOGRAPHIC_DATA] Region)"
type input "Urban Rattan ([GEOGRAPHIC_DATA])"
type input "07/2025"
type input "[GEOGRAPHIC_DATA]"
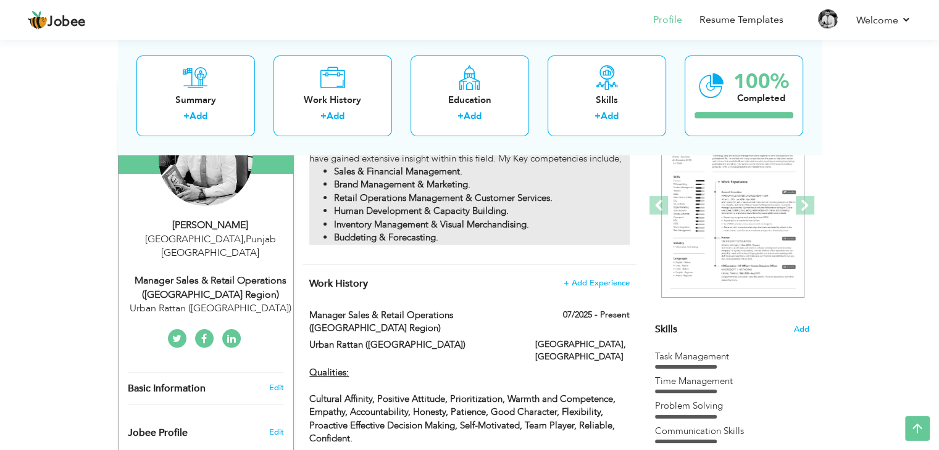
type input "[GEOGRAPHIC_DATA]"
checkbox input "true"
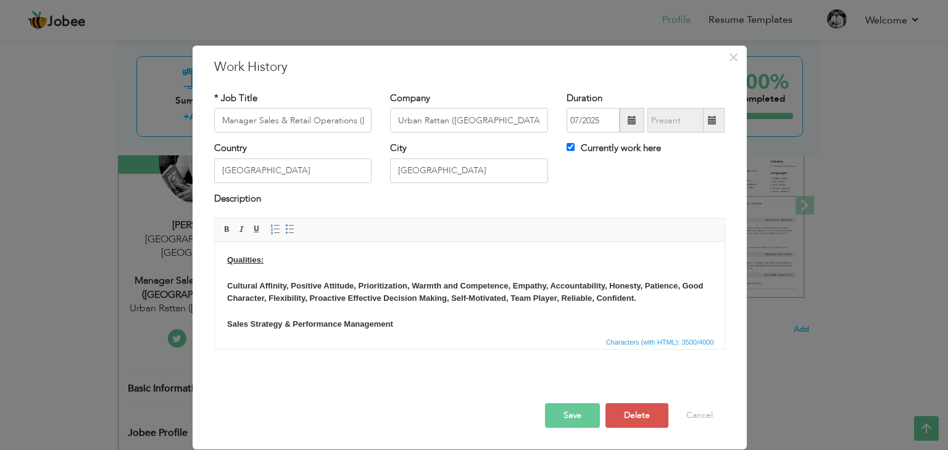
click at [462, 338] on span "Characters (with HTML): 3500/4000" at bounding box center [470, 341] width 510 height 15
click at [391, 324] on strong "Qualities: Cultural Affinity, Positive Attitude, Prioritization, Warmth and Com…" at bounding box center [464, 291] width 476 height 73
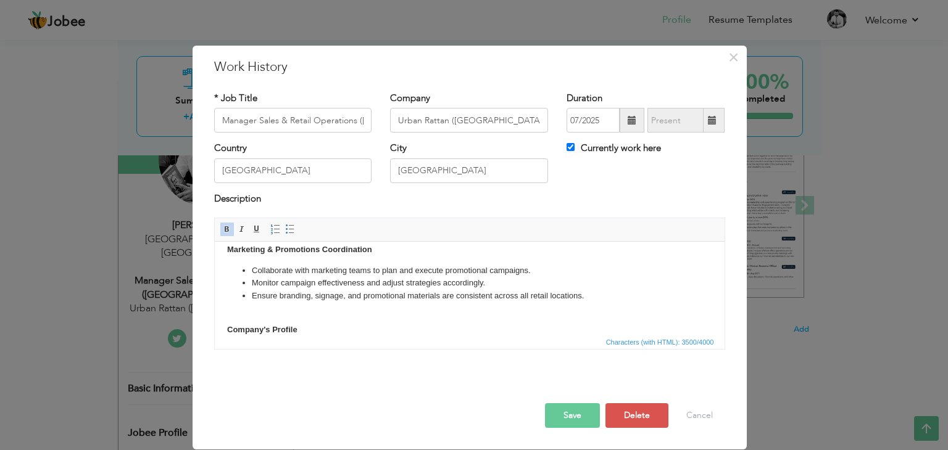
scroll to position [561, 0]
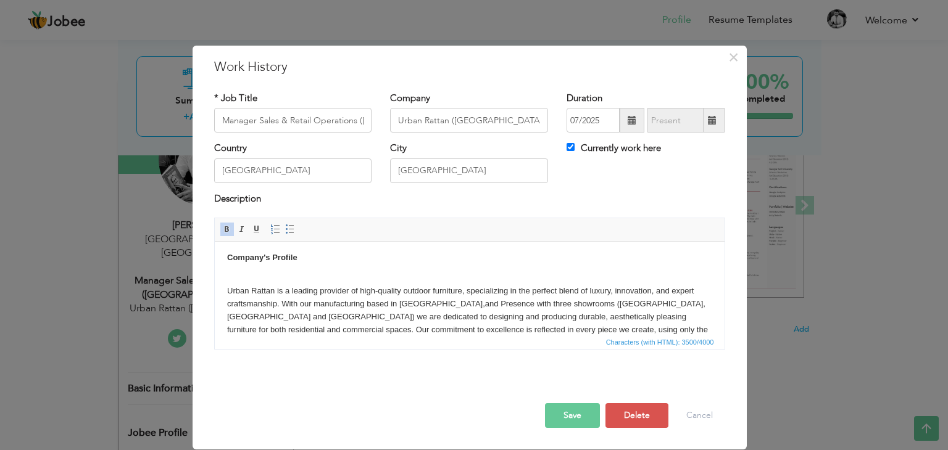
click at [574, 408] on button "Save" at bounding box center [572, 416] width 55 height 25
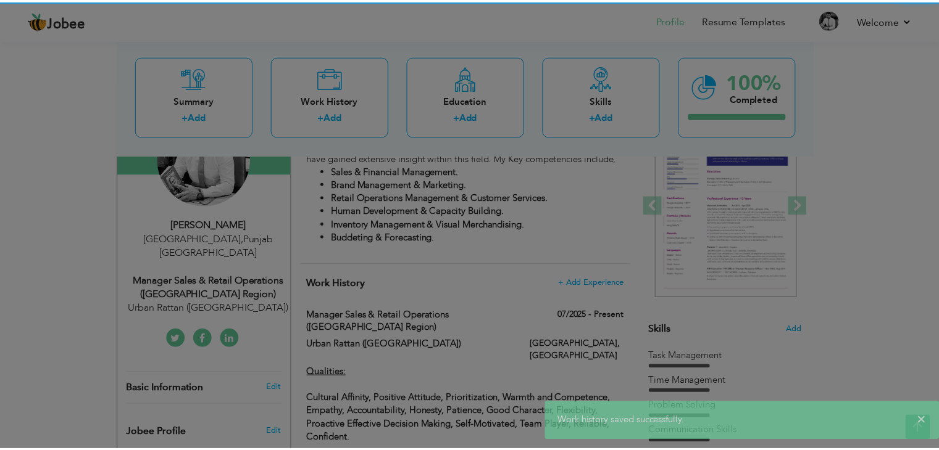
scroll to position [0, 0]
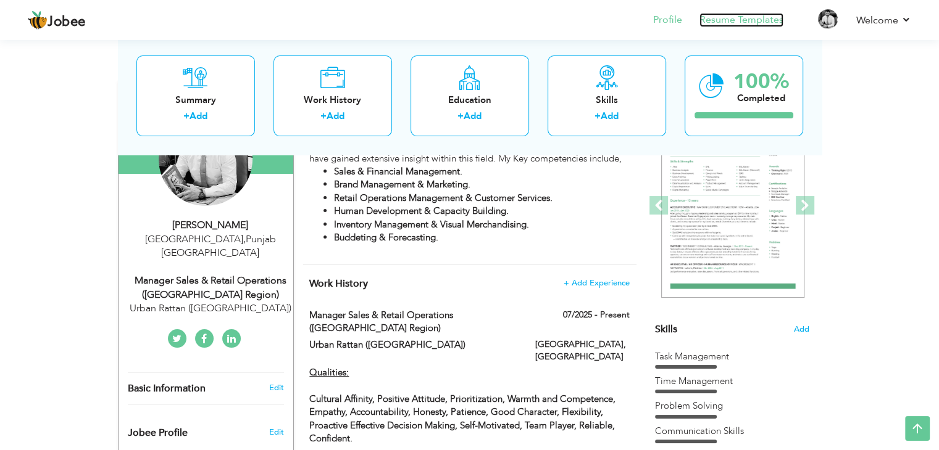
click at [735, 22] on link "Resume Templates" at bounding box center [741, 20] width 84 height 14
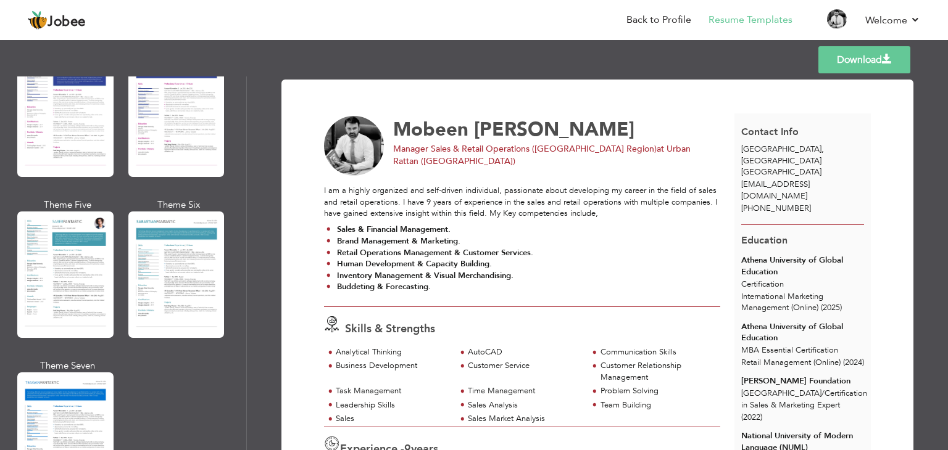
scroll to position [1718, 0]
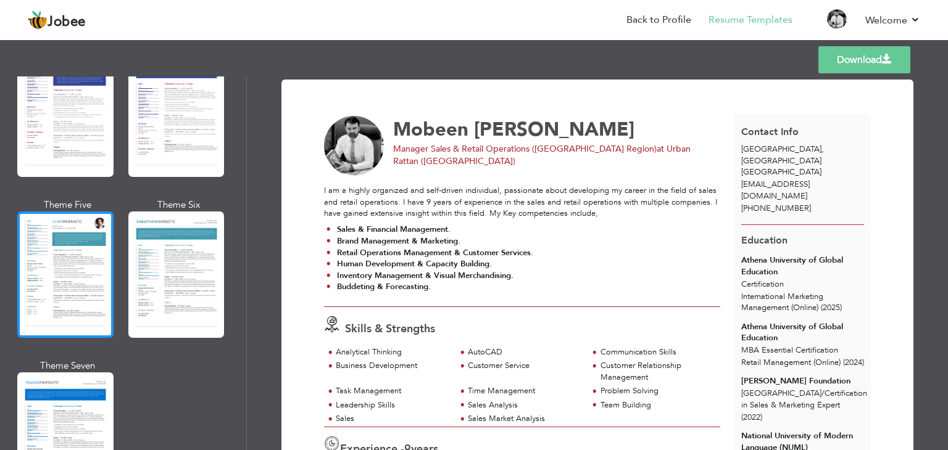
click at [79, 257] on div at bounding box center [65, 275] width 96 height 126
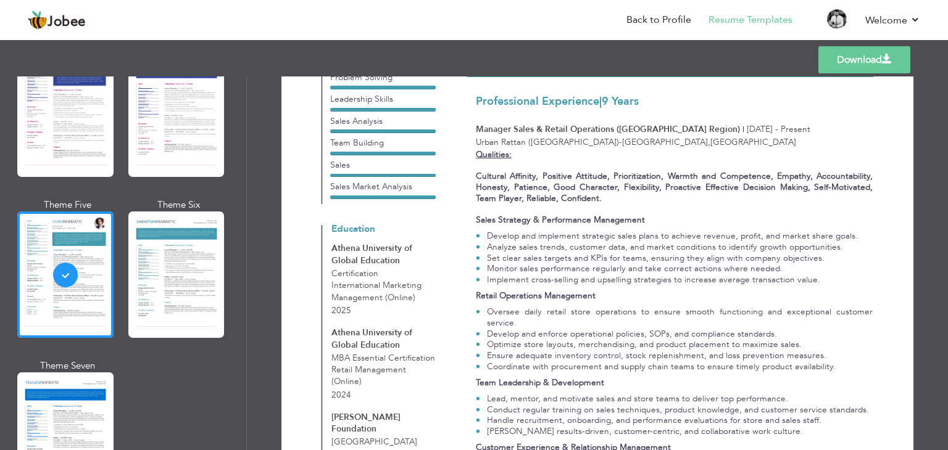
scroll to position [257, 0]
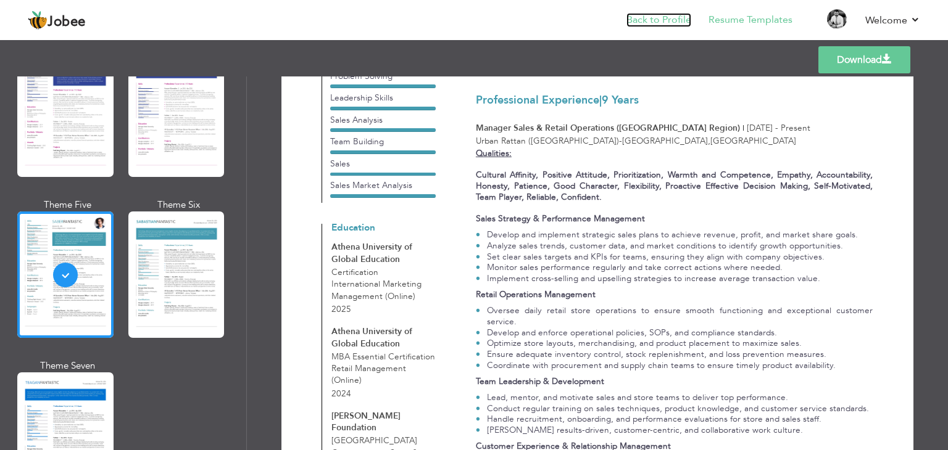
click at [657, 16] on link "Back to Profile" at bounding box center [658, 20] width 65 height 14
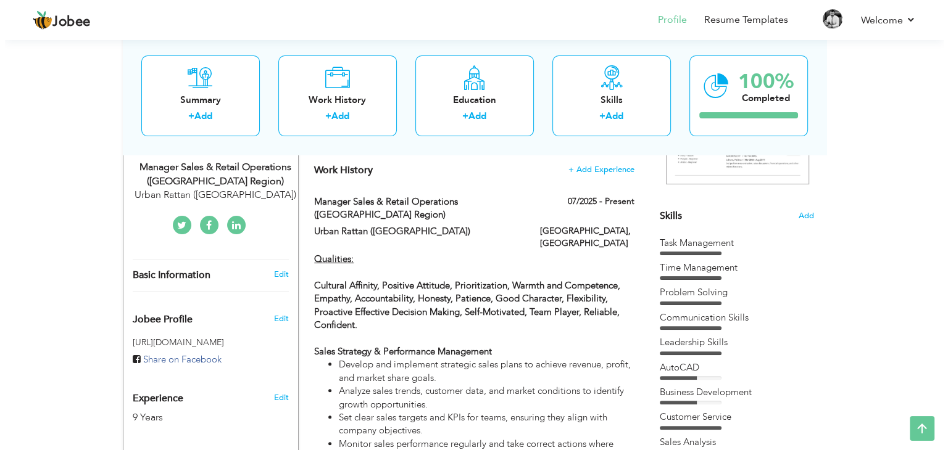
scroll to position [267, 0]
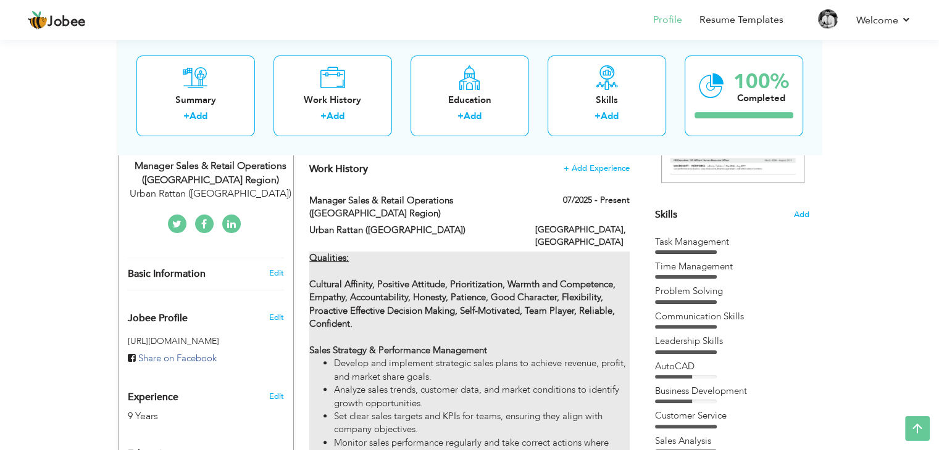
type input "Manager Sales & Retail Operations (Lahore Region)"
type input "Urban Rattan (Pakistan)"
type input "07/2025"
type input "Pakistan"
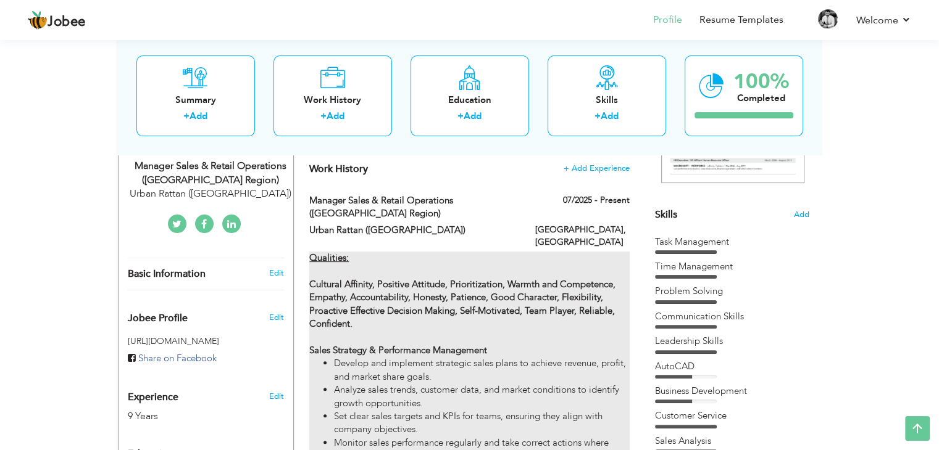
type input "Lahore"
checkbox input "true"
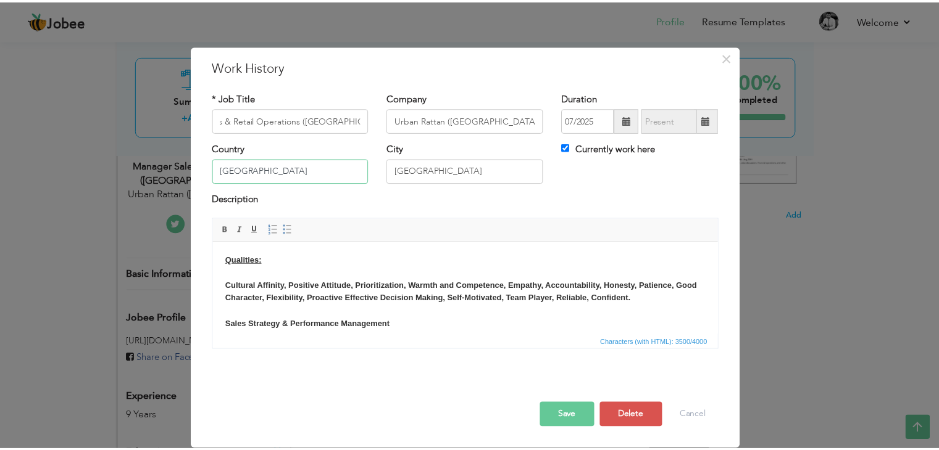
scroll to position [0, 0]
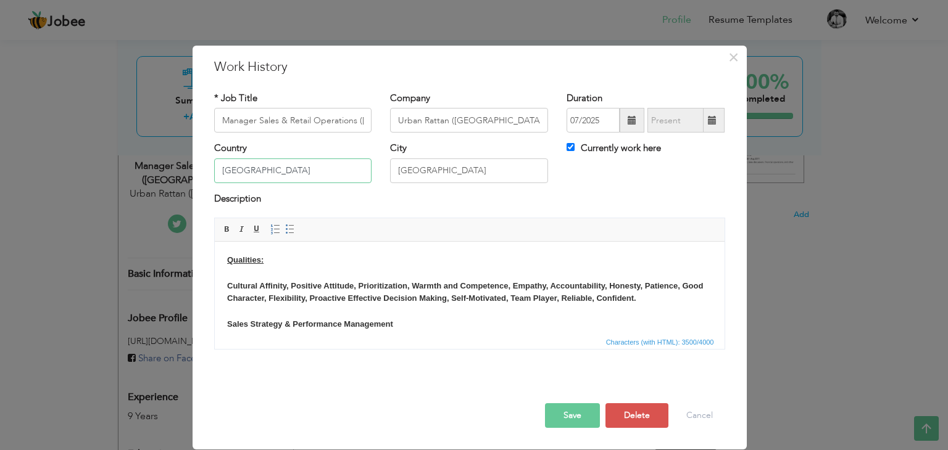
click at [292, 171] on input "Pakistan" at bounding box center [293, 171] width 158 height 25
type input "P"
click at [436, 170] on input "Lahore" at bounding box center [469, 171] width 158 height 25
type input "L"
click at [563, 421] on button "Save" at bounding box center [572, 416] width 55 height 25
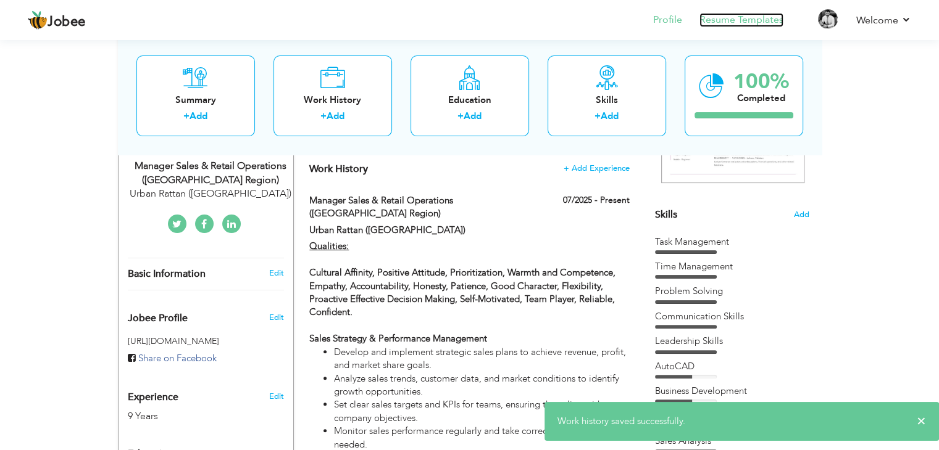
click at [742, 17] on link "Resume Templates" at bounding box center [741, 20] width 84 height 14
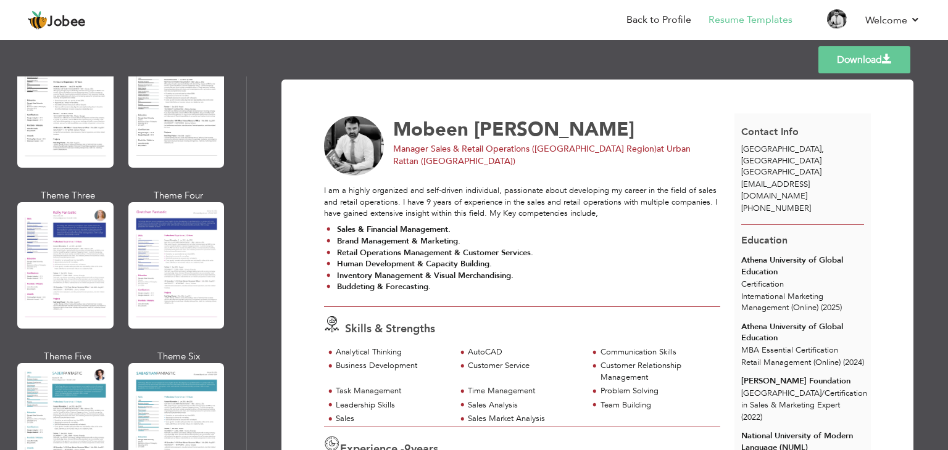
scroll to position [1589, 0]
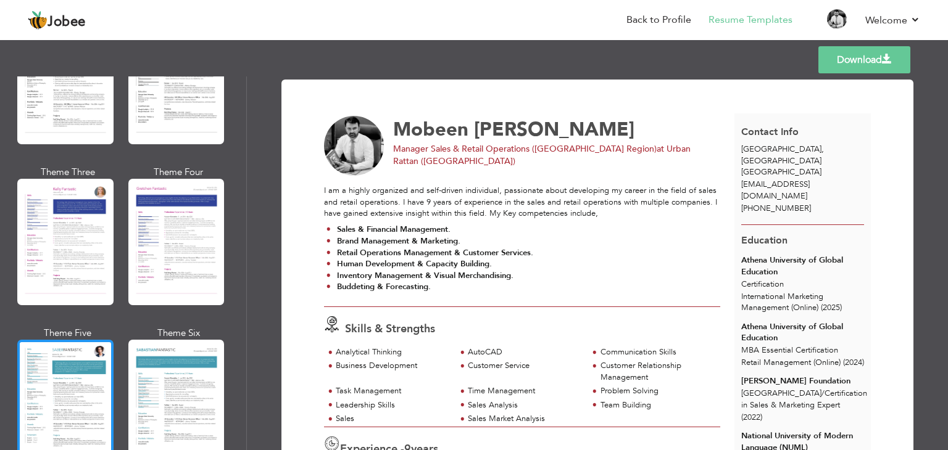
click at [54, 346] on div at bounding box center [65, 403] width 96 height 126
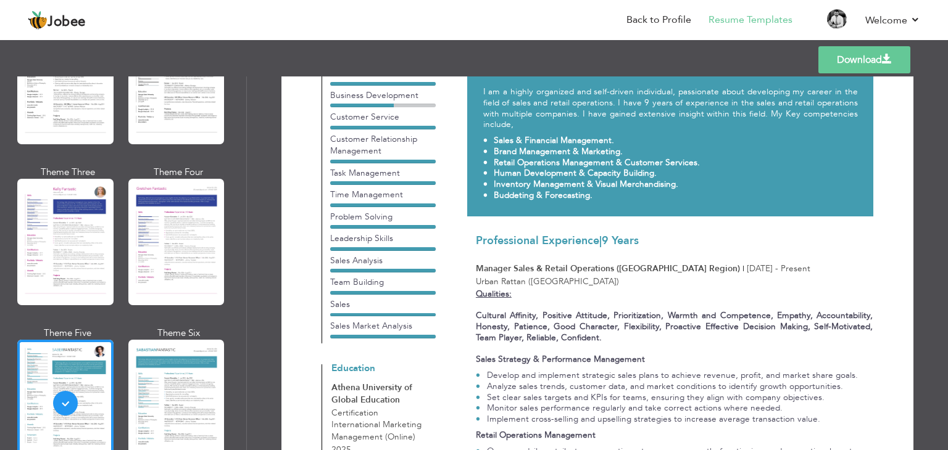
scroll to position [115, 0]
click at [643, 17] on link "Back to Profile" at bounding box center [658, 20] width 65 height 14
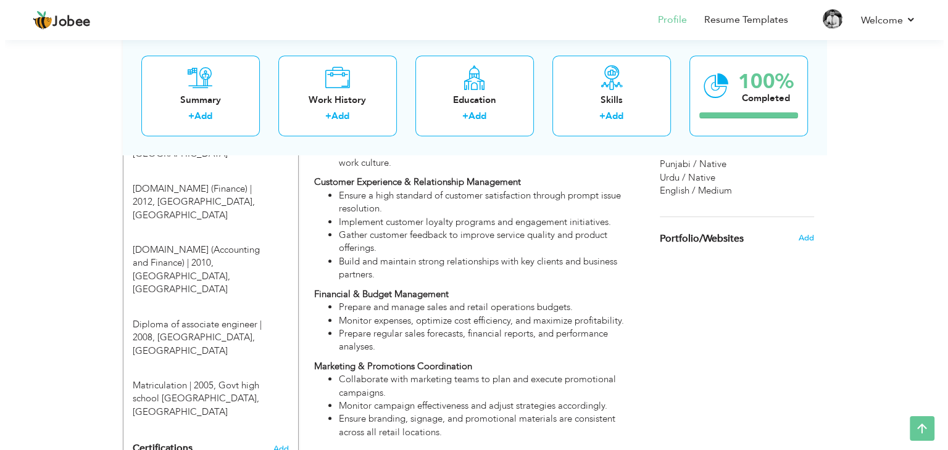
scroll to position [853, 0]
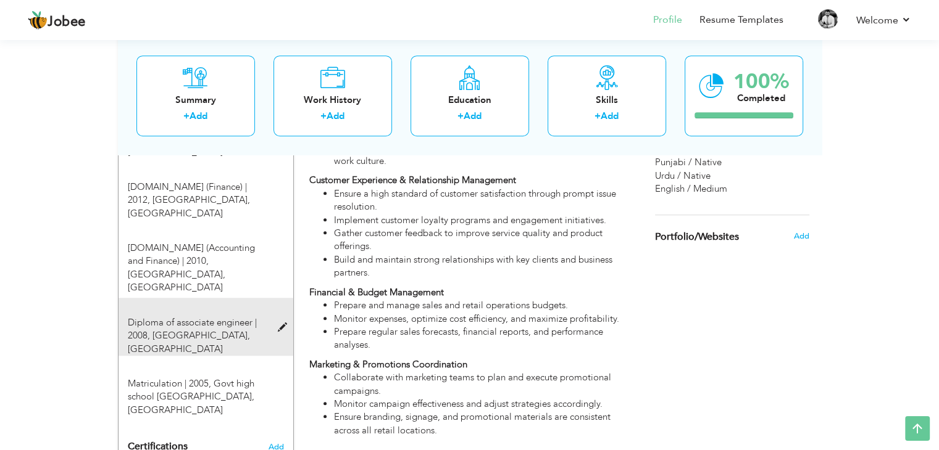
click at [280, 323] on span at bounding box center [284, 327] width 15 height 9
type input "Diploma of associate engineer"
type input "2008"
type input "[GEOGRAPHIC_DATA]"
radio input "true"
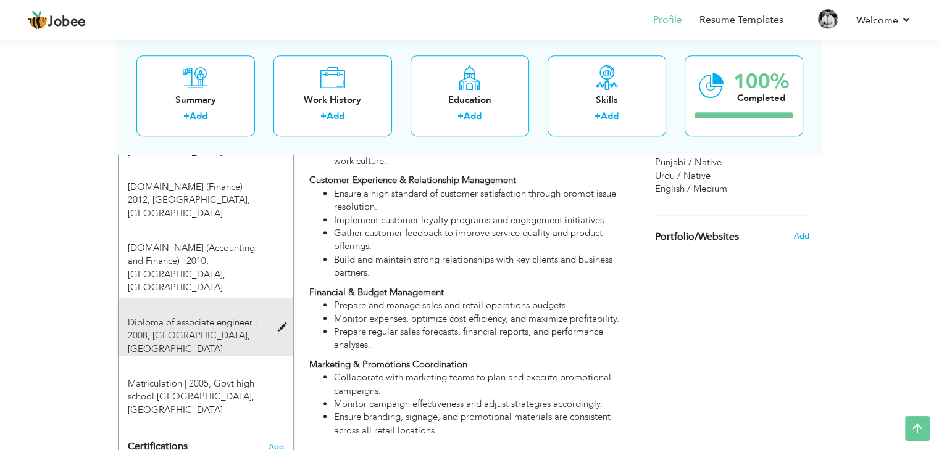
type input "Sahiwal"
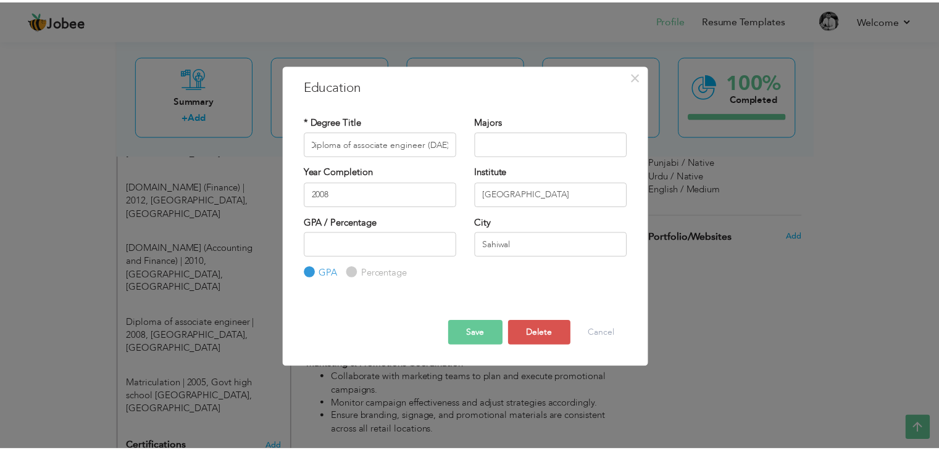
scroll to position [0, 0]
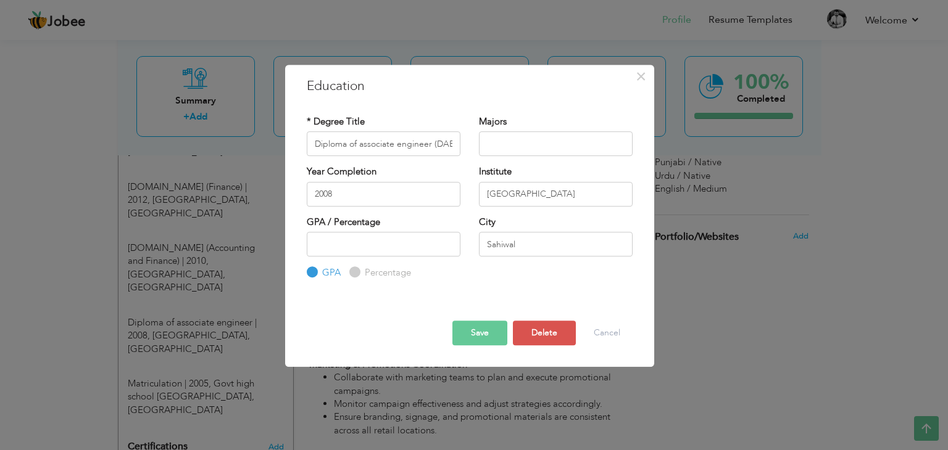
click at [486, 334] on button "Save" at bounding box center [479, 333] width 55 height 25
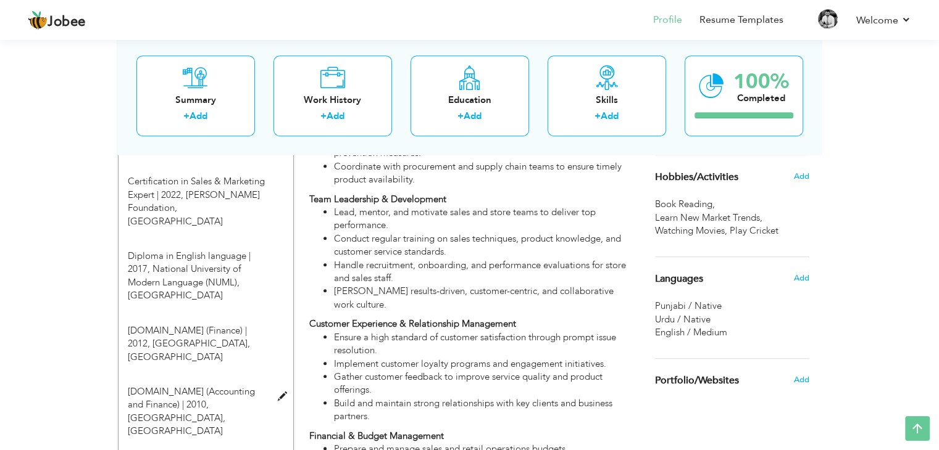
scroll to position [703, 0]
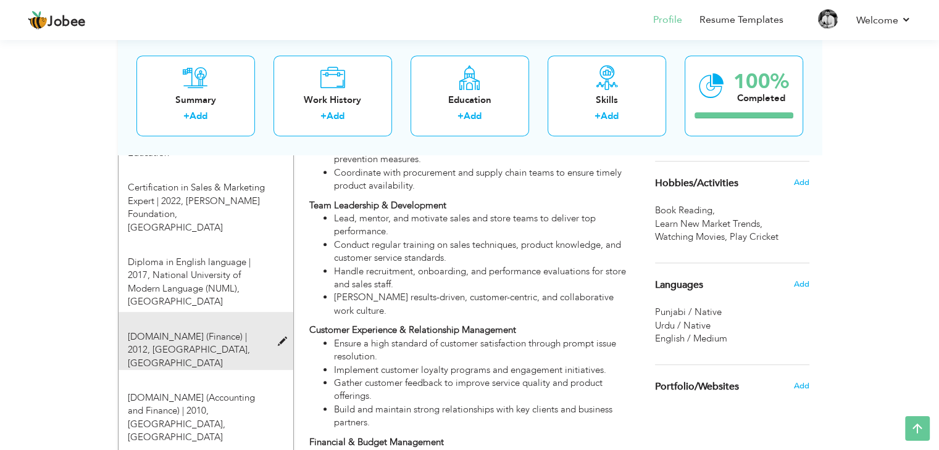
click at [284, 338] on span at bounding box center [284, 342] width 15 height 9
type input "M.com (Finance)"
type input "2012"
type input "[GEOGRAPHIC_DATA]"
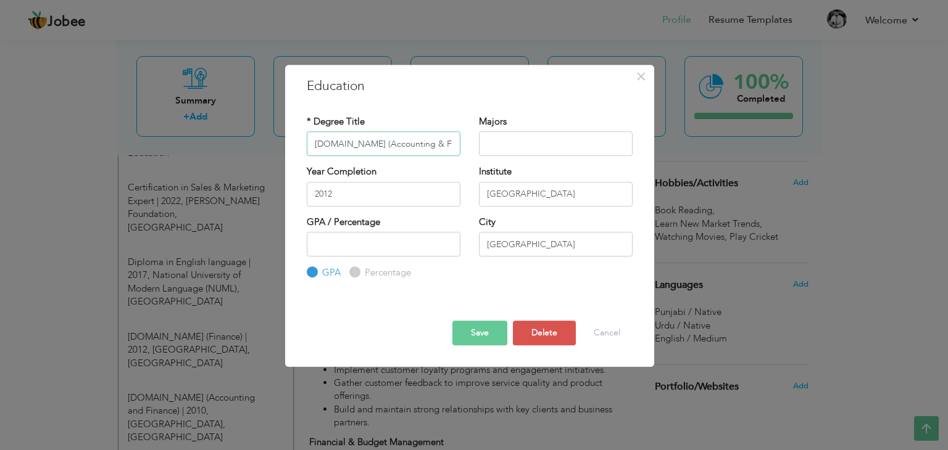
drag, startPoint x: 439, startPoint y: 146, endPoint x: 343, endPoint y: 145, distance: 96.3
click at [343, 145] on input "M.com (Accounting & Finance)" at bounding box center [384, 143] width 154 height 25
type input "M.com"
click at [488, 146] on input "text" at bounding box center [556, 143] width 154 height 25
paste input "(Accounting & Finance)"
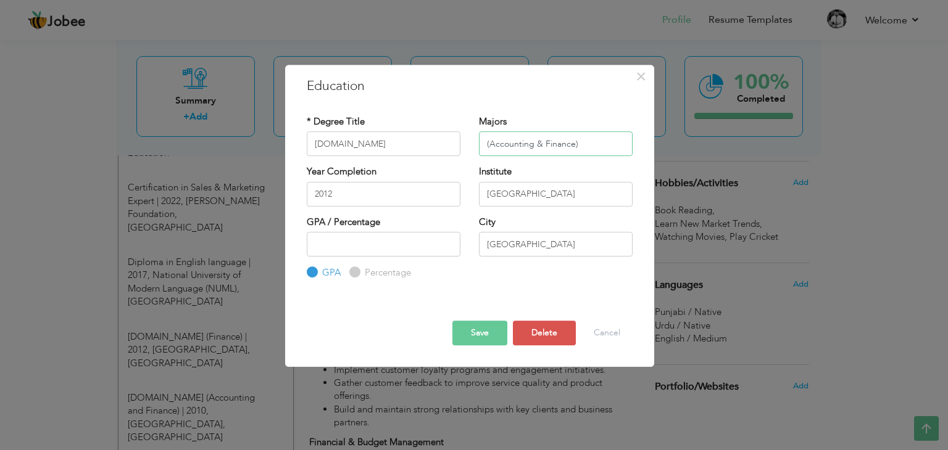
type input "(Accounting & Finance)"
click at [477, 337] on button "Save" at bounding box center [479, 333] width 55 height 25
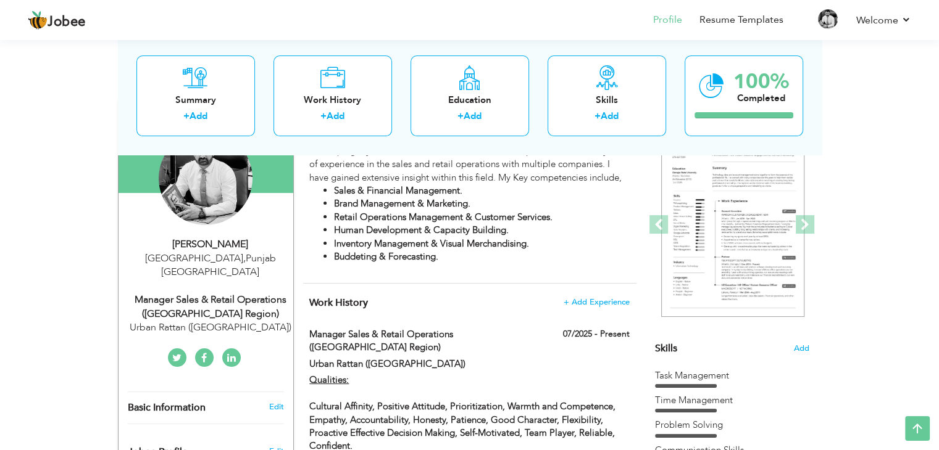
scroll to position [0, 0]
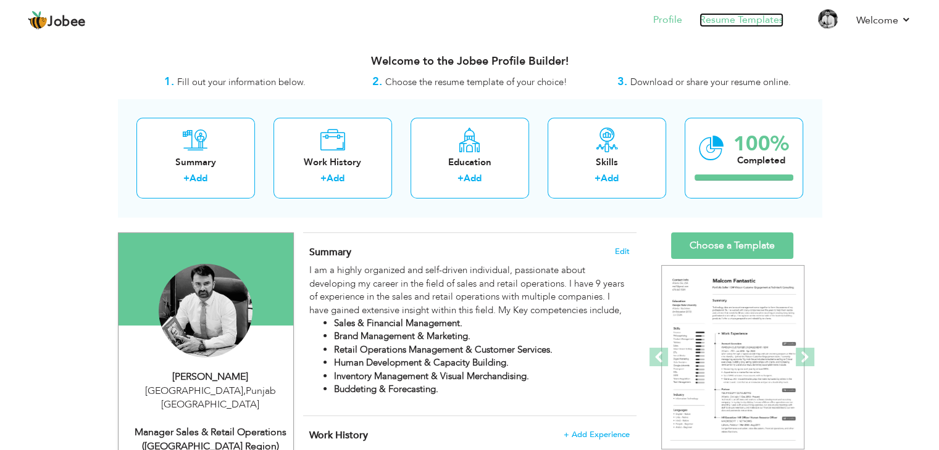
click at [731, 24] on link "Resume Templates" at bounding box center [741, 20] width 84 height 14
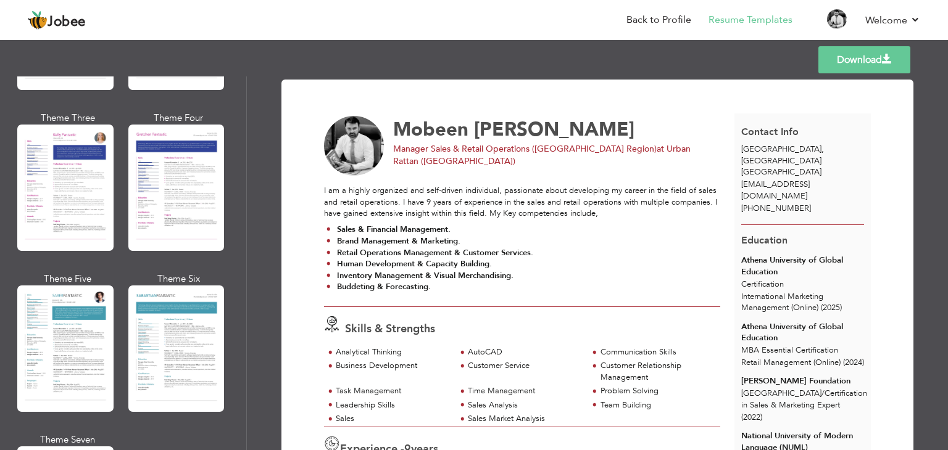
scroll to position [1655, 0]
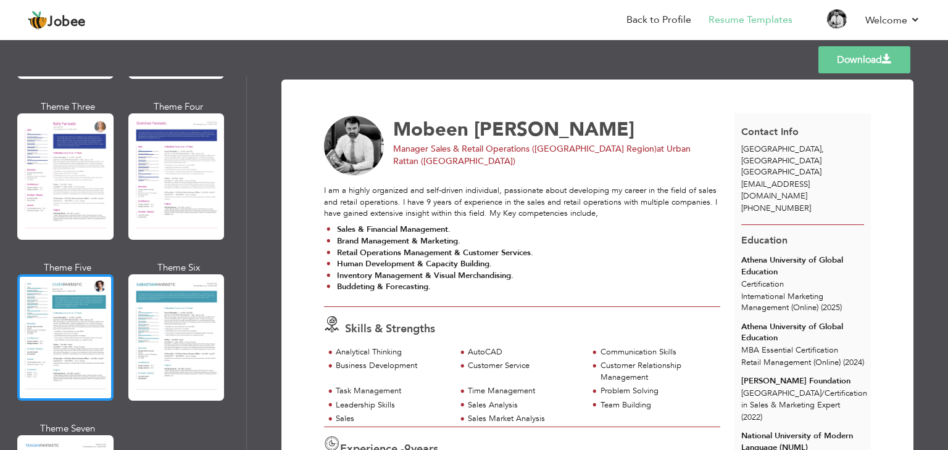
click at [77, 327] on div at bounding box center [65, 338] width 96 height 126
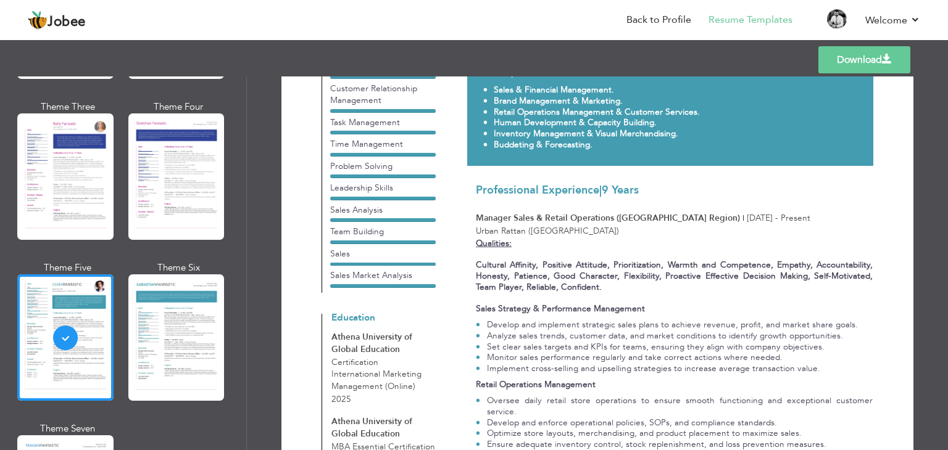
scroll to position [170, 0]
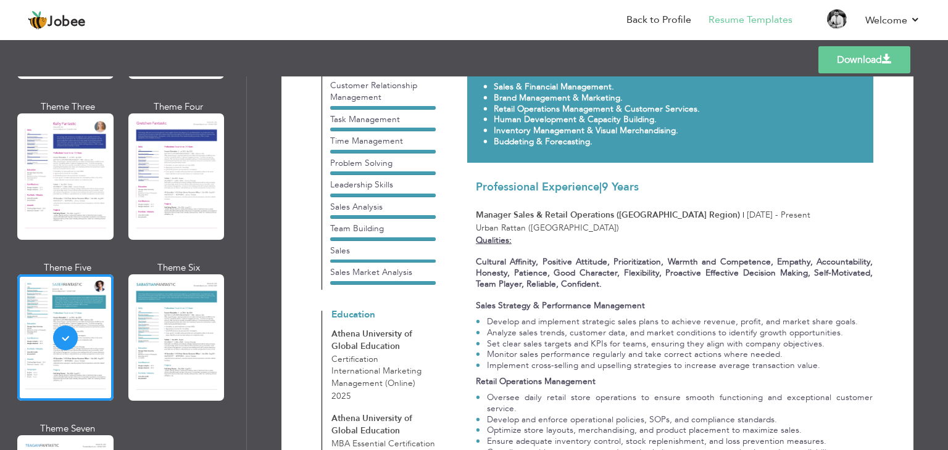
click at [853, 62] on link "Download" at bounding box center [864, 59] width 92 height 27
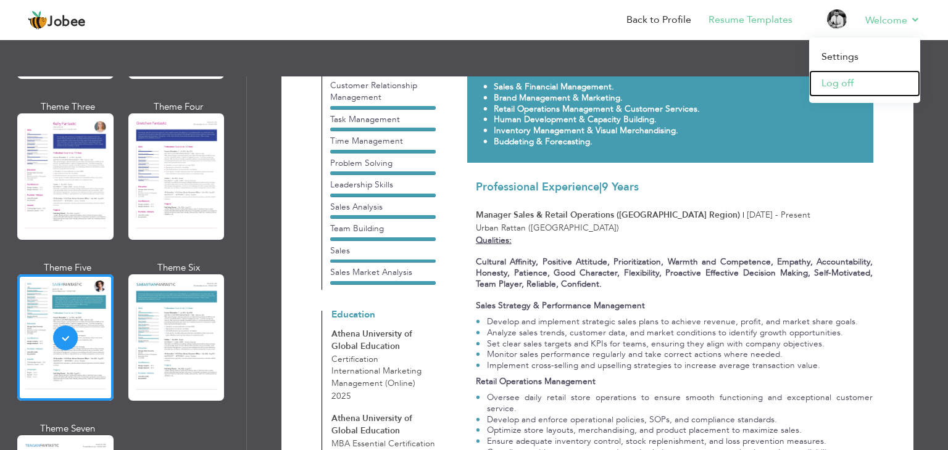
click at [843, 81] on link "Log off" at bounding box center [864, 83] width 111 height 27
